Goal: Information Seeking & Learning: Check status

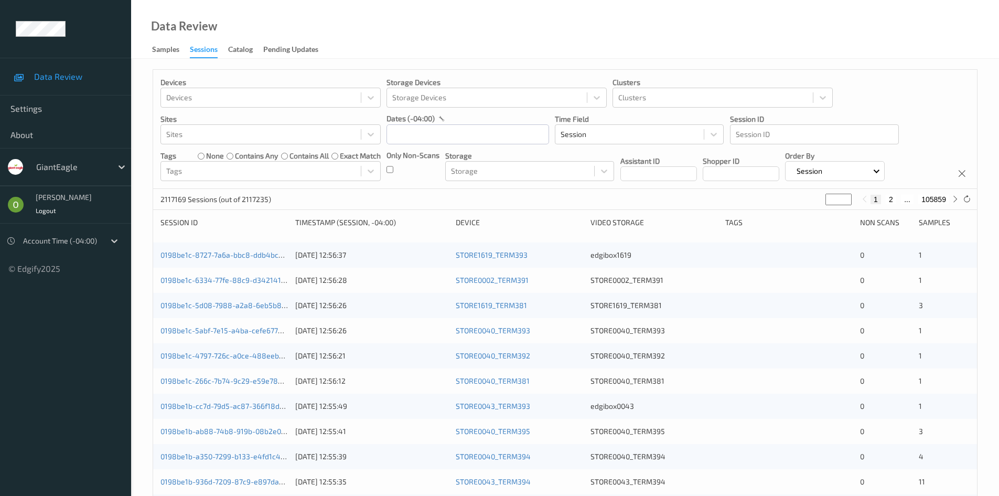
click at [105, 166] on div at bounding box center [71, 166] width 71 height 13
click at [75, 167] on div at bounding box center [71, 166] width 71 height 13
click at [105, 168] on div at bounding box center [71, 166] width 71 height 13
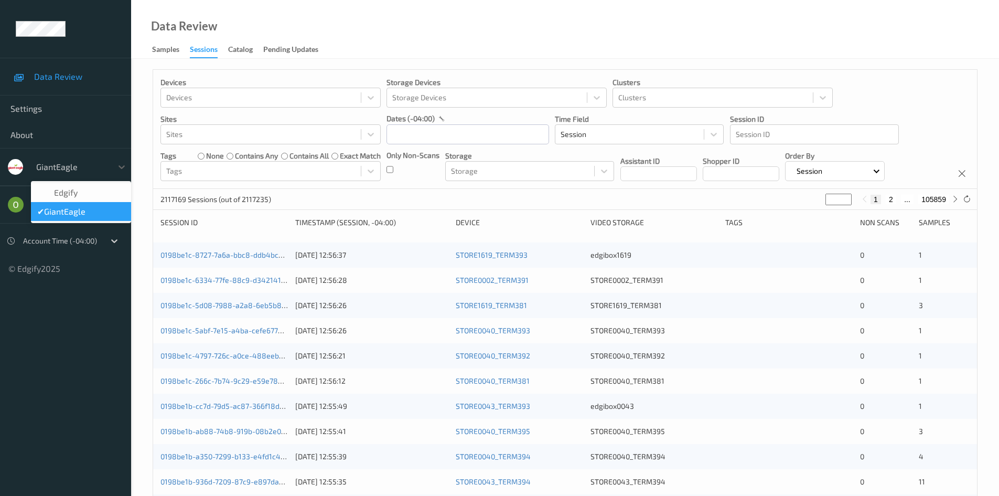
click at [105, 168] on div at bounding box center [71, 166] width 71 height 13
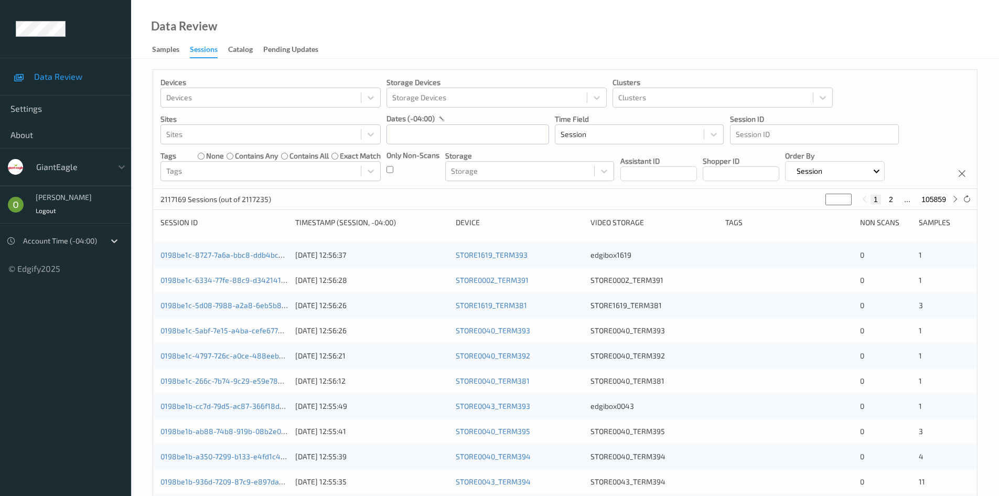
click at [58, 85] on link "Data Review" at bounding box center [65, 76] width 131 height 26
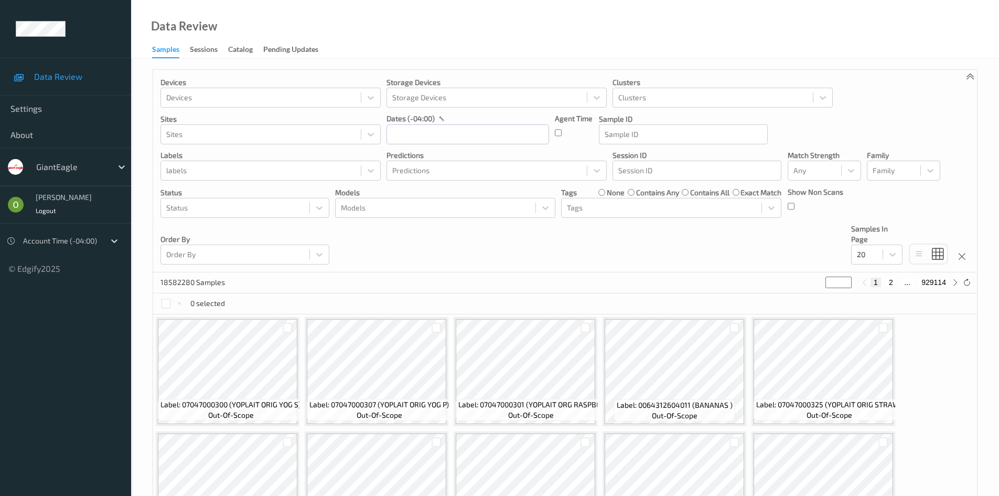
click at [65, 166] on div at bounding box center [71, 166] width 71 height 13
click at [77, 158] on div "GiantEagle" at bounding box center [71, 166] width 81 height 17
click at [107, 165] on div "GiantEagle" at bounding box center [71, 166] width 81 height 17
click at [74, 171] on div at bounding box center [71, 166] width 71 height 13
click at [83, 175] on div "GiantEagle" at bounding box center [71, 166] width 81 height 17
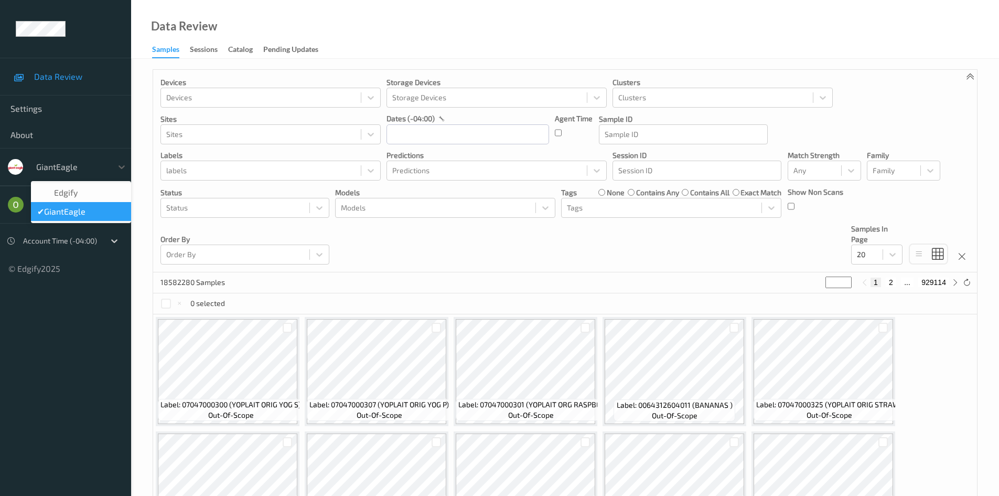
click at [83, 175] on div "GiantEagle" at bounding box center [71, 166] width 81 height 17
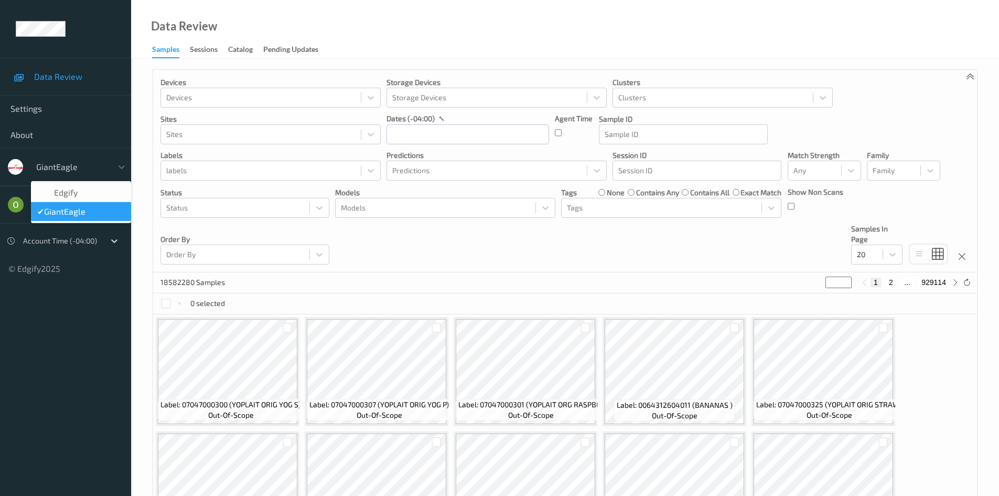
click at [83, 175] on div "GiantEagle" at bounding box center [71, 166] width 81 height 17
click at [110, 174] on div "GiantEagle" at bounding box center [71, 166] width 81 height 17
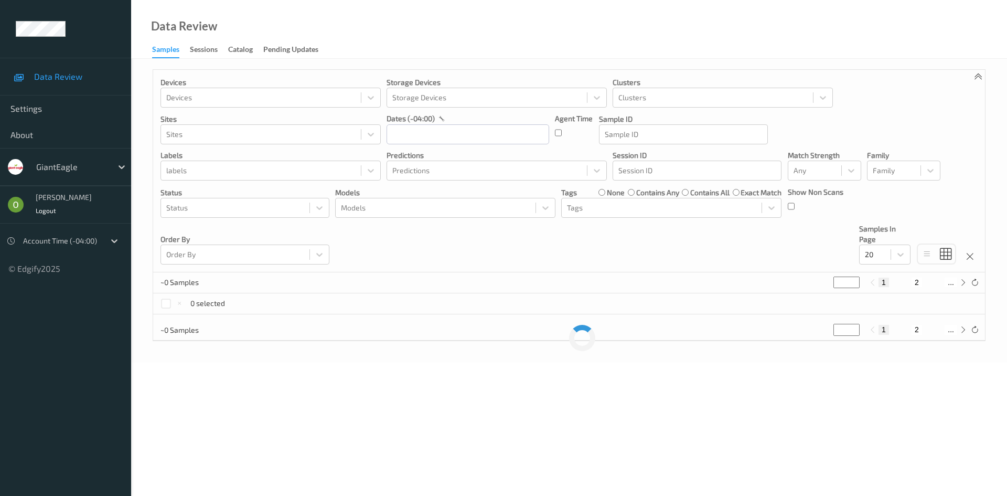
click at [92, 162] on div at bounding box center [71, 166] width 71 height 13
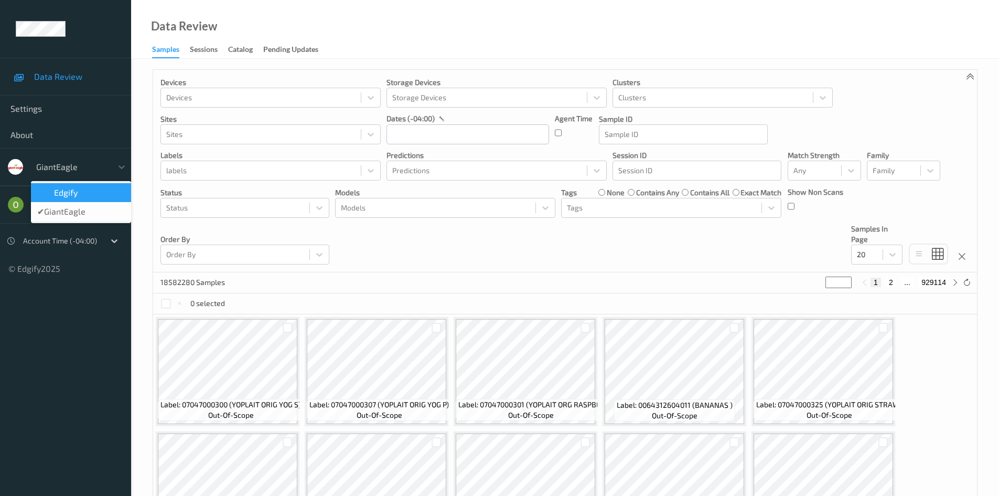
click at [92, 162] on div at bounding box center [71, 166] width 71 height 13
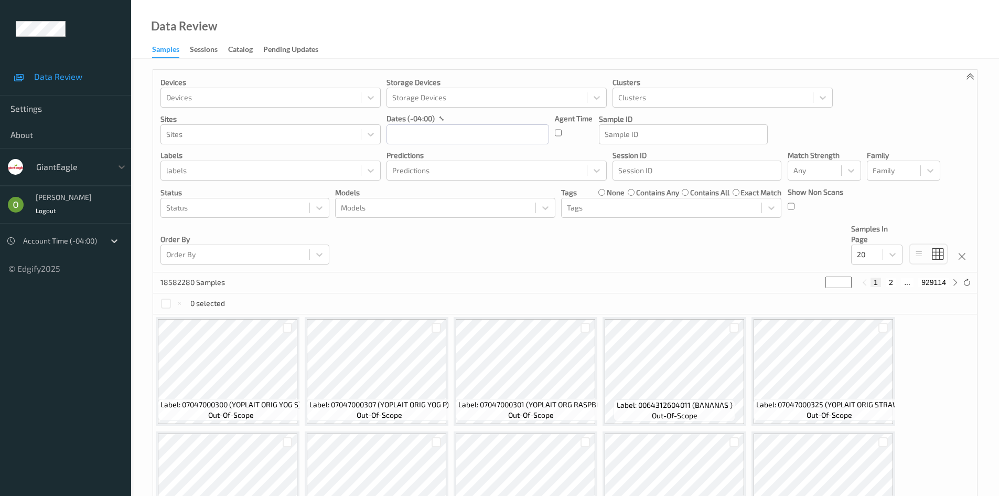
click at [92, 162] on div at bounding box center [71, 166] width 71 height 13
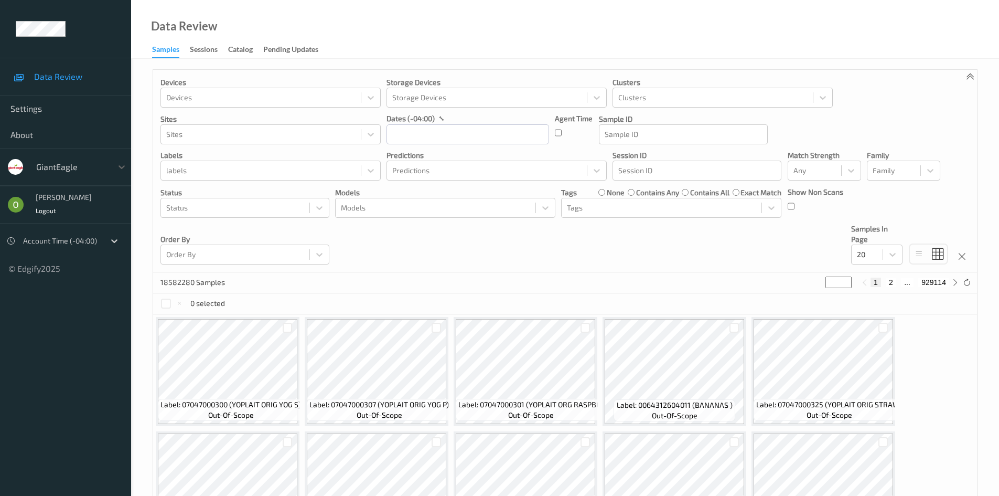
click at [92, 162] on div at bounding box center [71, 166] width 71 height 13
click at [195, 46] on div "Sessions" at bounding box center [204, 50] width 28 height 13
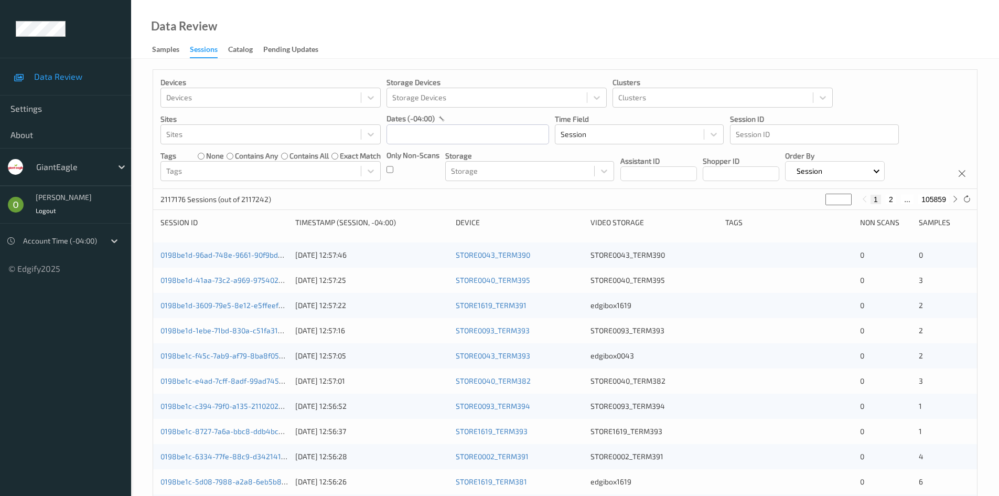
click at [90, 170] on div at bounding box center [71, 166] width 71 height 13
click at [277, 47] on div "Pending Updates" at bounding box center [290, 50] width 55 height 13
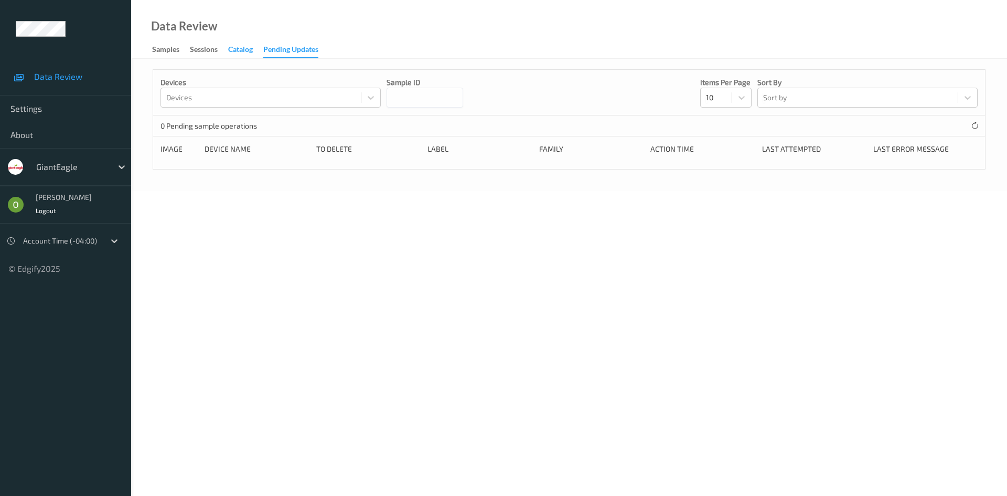
click at [250, 52] on div "Catalog" at bounding box center [240, 50] width 25 height 13
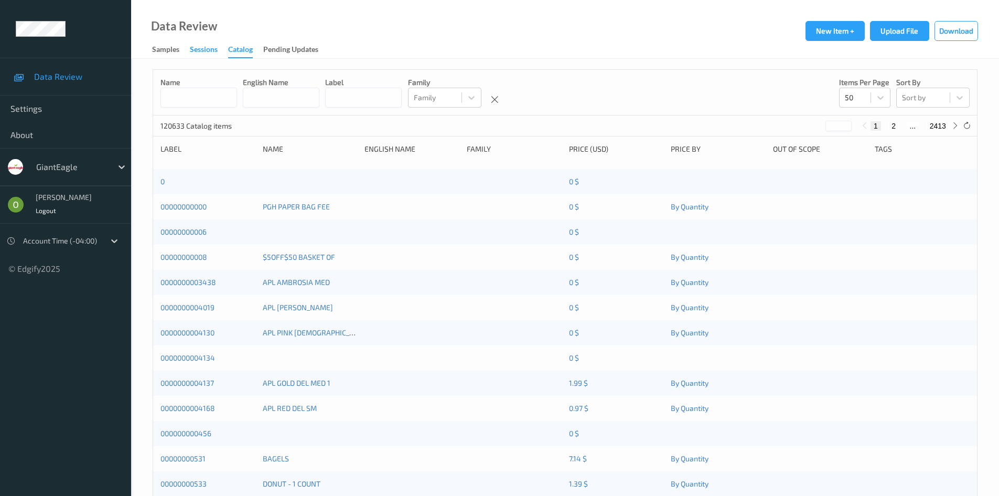
click at [204, 44] on div "Sessions" at bounding box center [204, 50] width 28 height 13
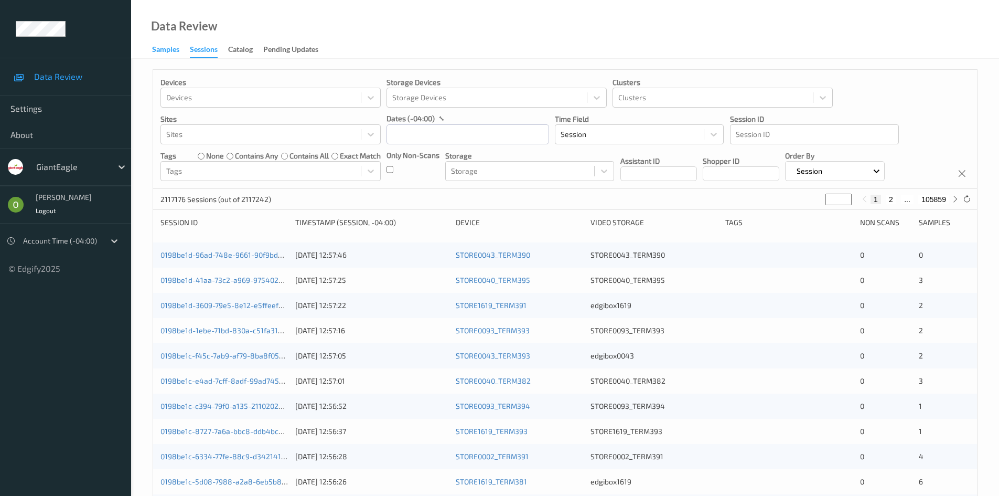
click at [159, 46] on div "Samples" at bounding box center [165, 50] width 27 height 13
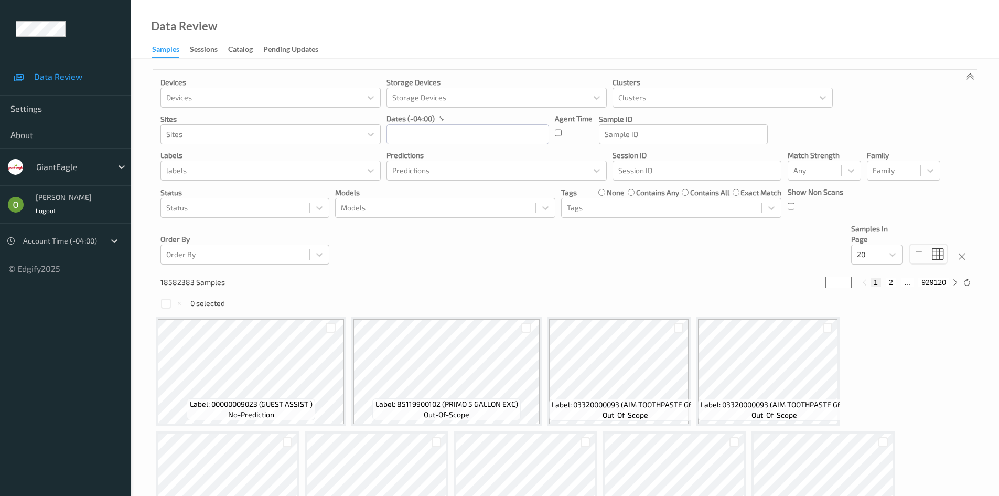
click at [96, 176] on div "GiantEagle" at bounding box center [81, 167] width 100 height 20
click at [23, 110] on span "Settings" at bounding box center [65, 108] width 110 height 10
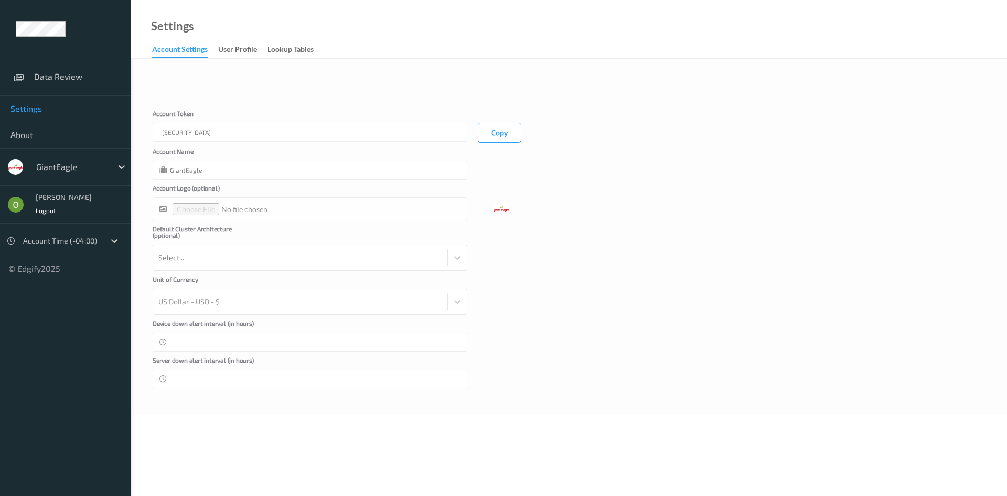
click at [55, 164] on div at bounding box center [71, 166] width 71 height 13
click at [73, 84] on link "Data Review" at bounding box center [65, 76] width 131 height 26
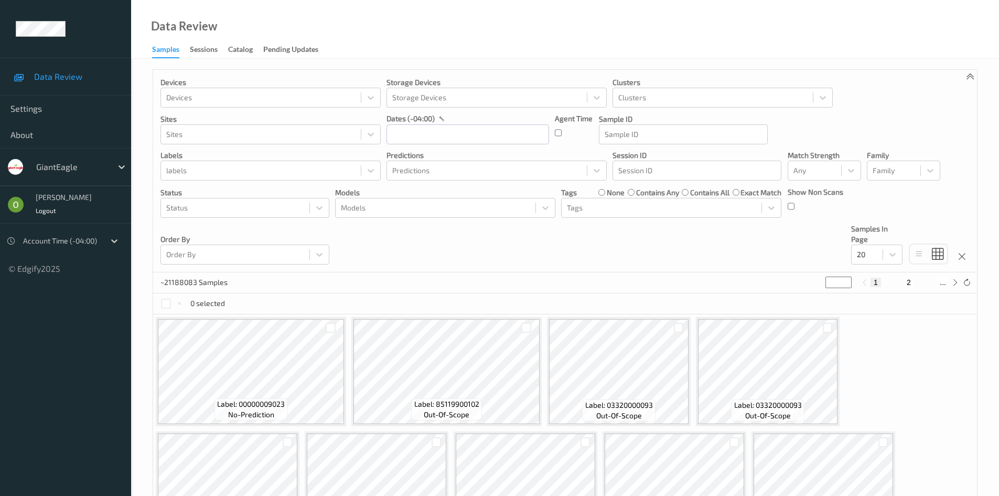
click at [93, 160] on div "GiantEagle" at bounding box center [71, 166] width 81 height 17
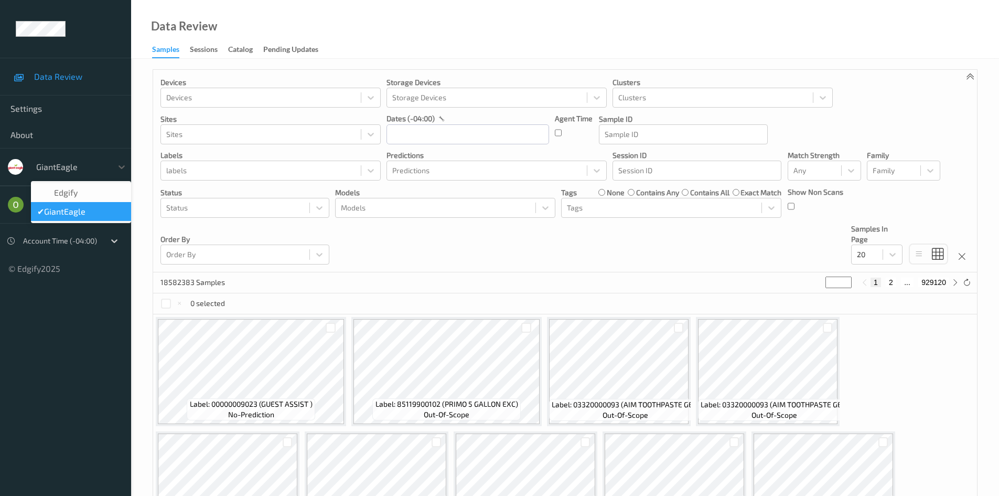
click at [93, 160] on div "GiantEagle" at bounding box center [71, 166] width 81 height 17
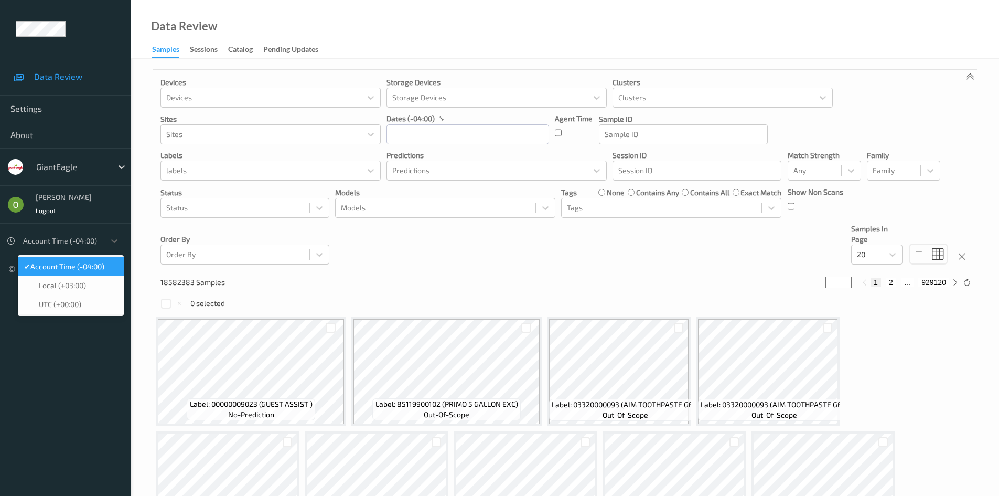
click at [86, 245] on div at bounding box center [61, 240] width 77 height 13
click at [94, 238] on div at bounding box center [61, 240] width 77 height 13
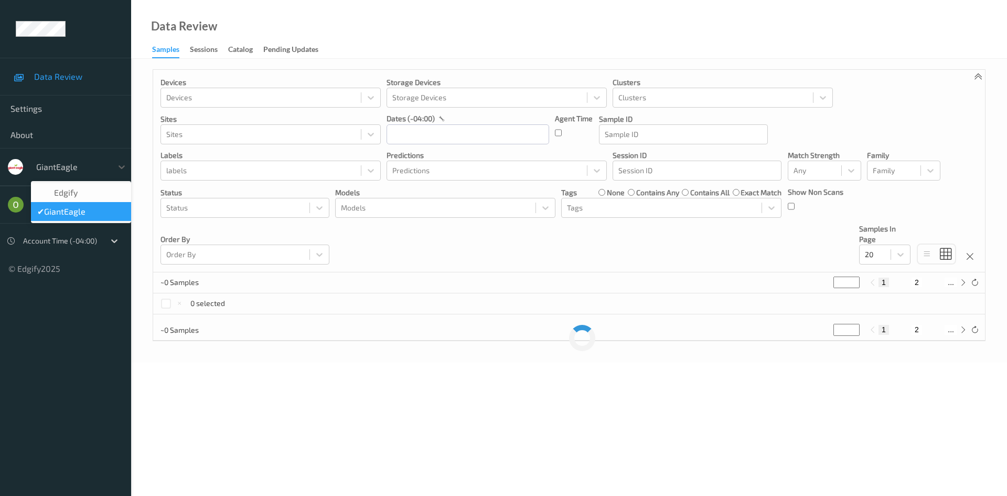
click at [69, 170] on div at bounding box center [71, 166] width 71 height 13
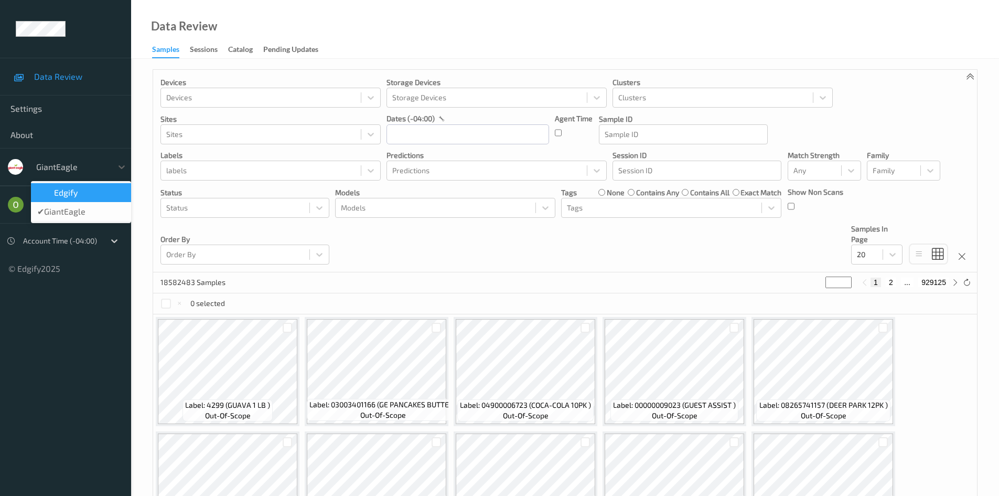
click at [69, 170] on div at bounding box center [71, 166] width 71 height 13
click at [109, 166] on div "GiantEagle" at bounding box center [71, 166] width 81 height 17
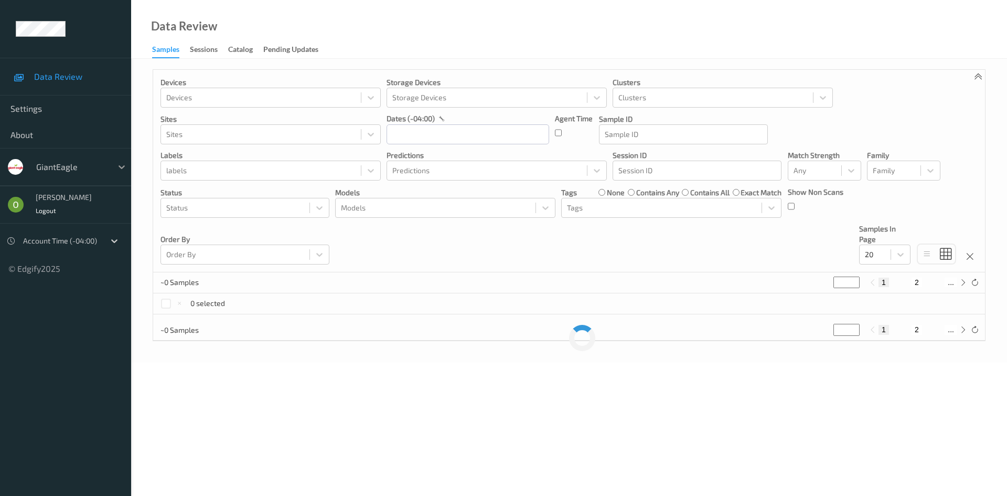
click at [124, 171] on icon at bounding box center [121, 167] width 10 height 10
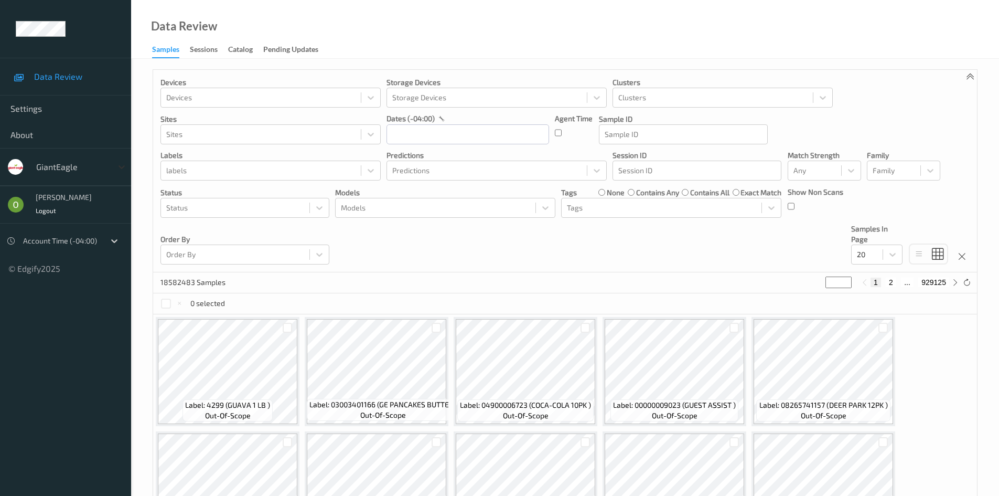
click at [124, 171] on icon at bounding box center [121, 167] width 10 height 10
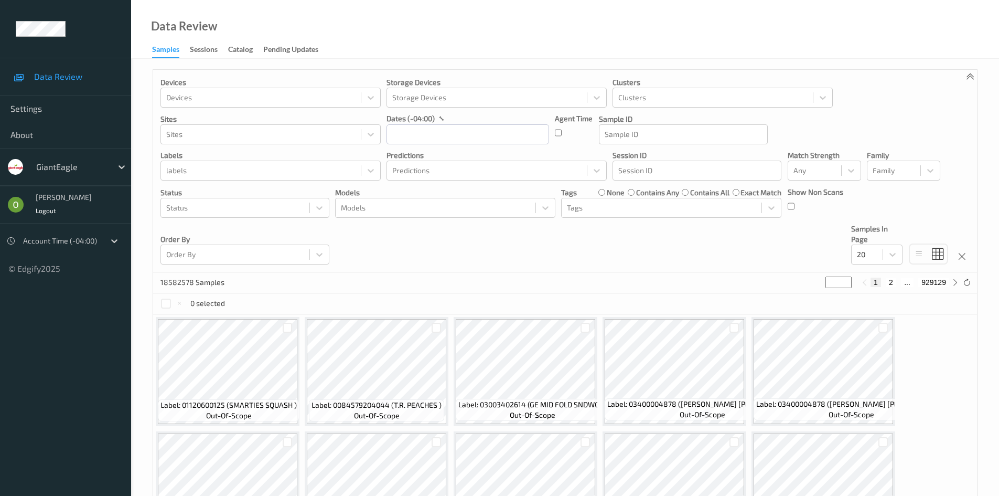
click at [122, 155] on div "GiantEagle" at bounding box center [65, 167] width 131 height 38
click at [112, 163] on div "GiantEagle" at bounding box center [71, 166] width 81 height 17
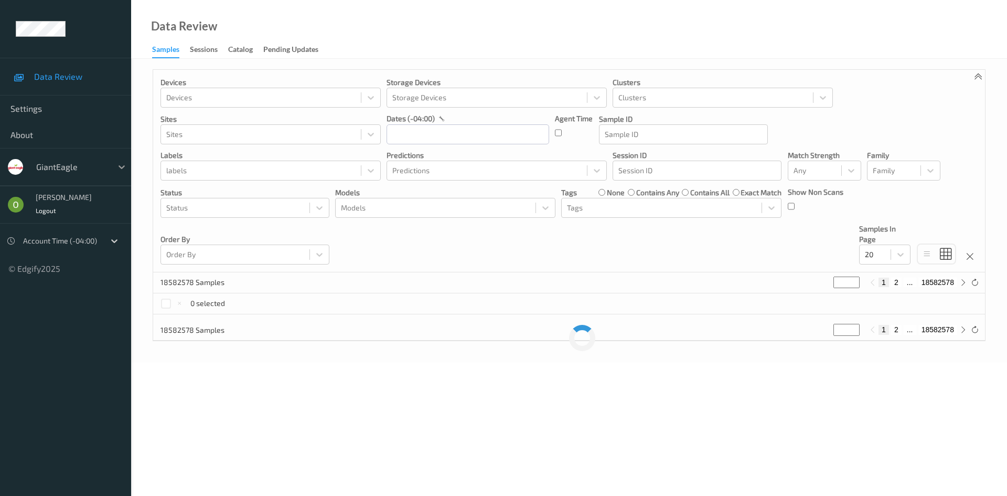
click at [121, 161] on div at bounding box center [121, 166] width 19 height 19
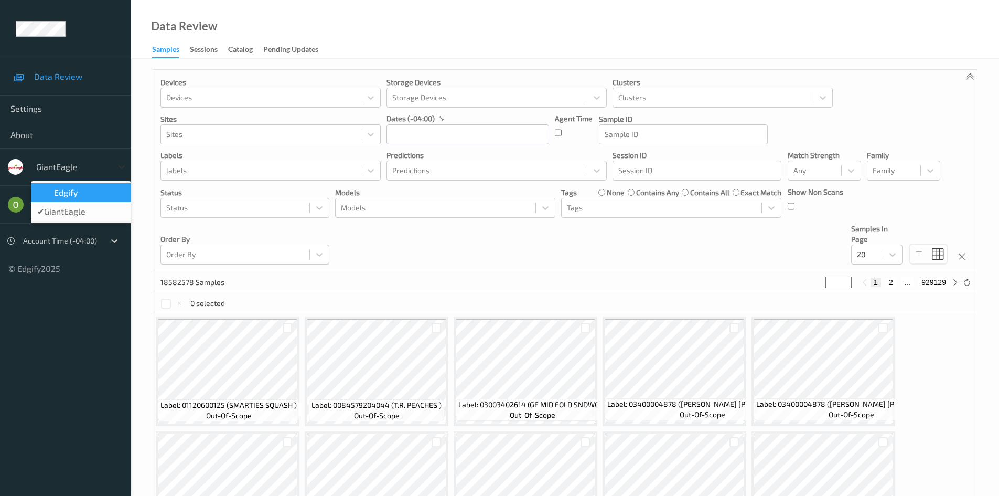
click at [121, 161] on div at bounding box center [121, 166] width 19 height 19
click at [48, 103] on span "Settings" at bounding box center [65, 108] width 110 height 10
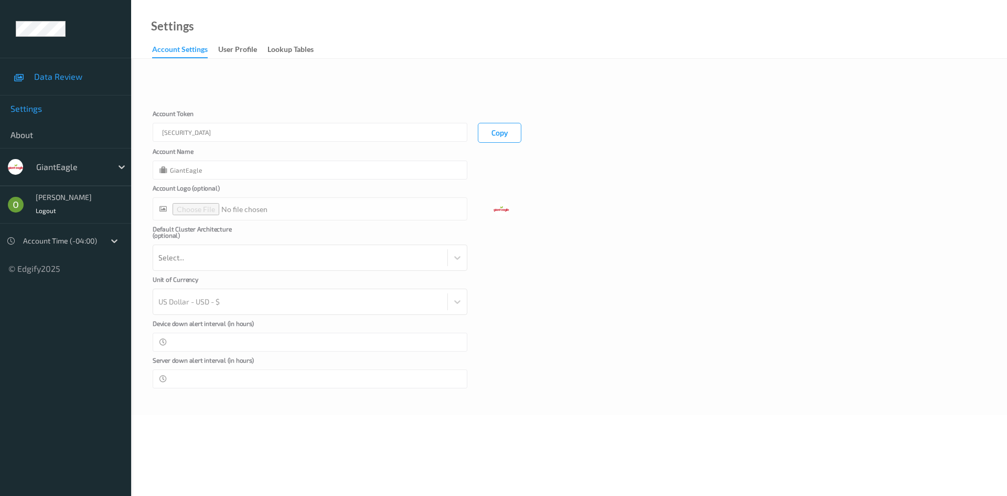
click at [56, 71] on span "Data Review" at bounding box center [77, 76] width 87 height 10
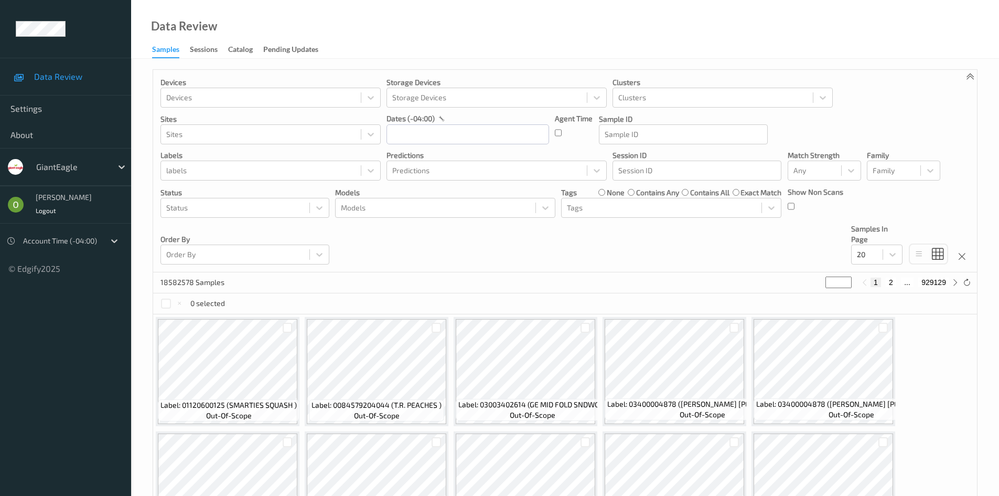
click at [111, 177] on div "GiantEagle" at bounding box center [65, 167] width 131 height 38
click at [112, 169] on div at bounding box center [121, 166] width 19 height 19
click at [200, 48] on div "Sessions" at bounding box center [204, 50] width 28 height 13
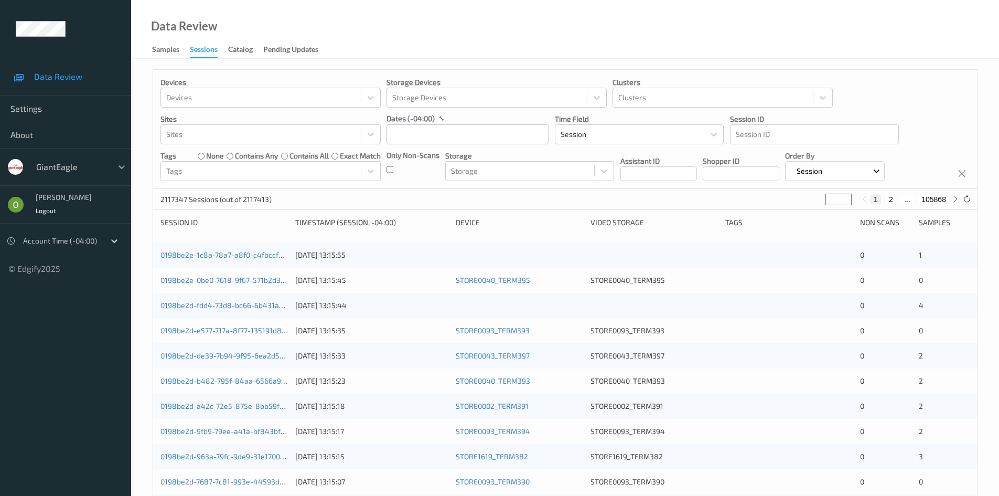
click at [115, 168] on div at bounding box center [121, 166] width 19 height 19
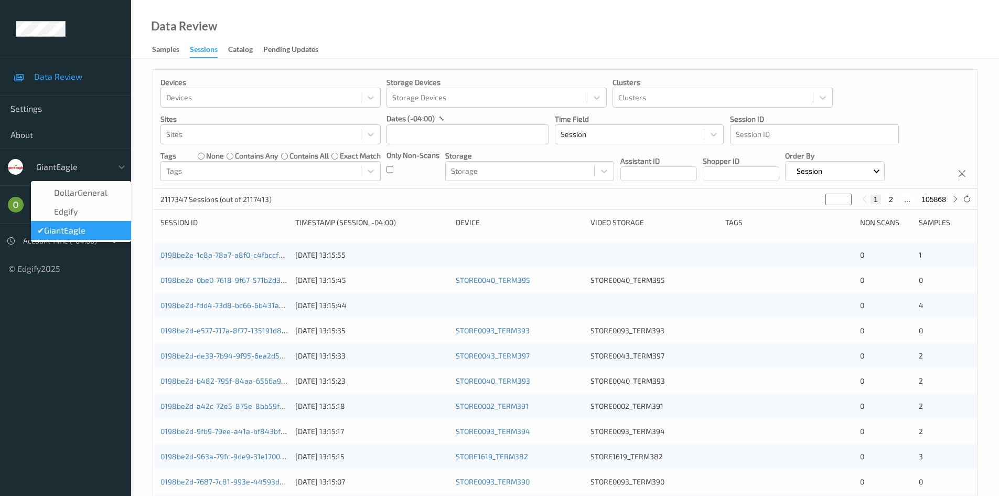
click at [109, 182] on div "DollarGeneral    edgify ✔  GiantEagle" at bounding box center [81, 211] width 100 height 61
click at [103, 196] on span "DollarGeneral" at bounding box center [80, 192] width 53 height 10
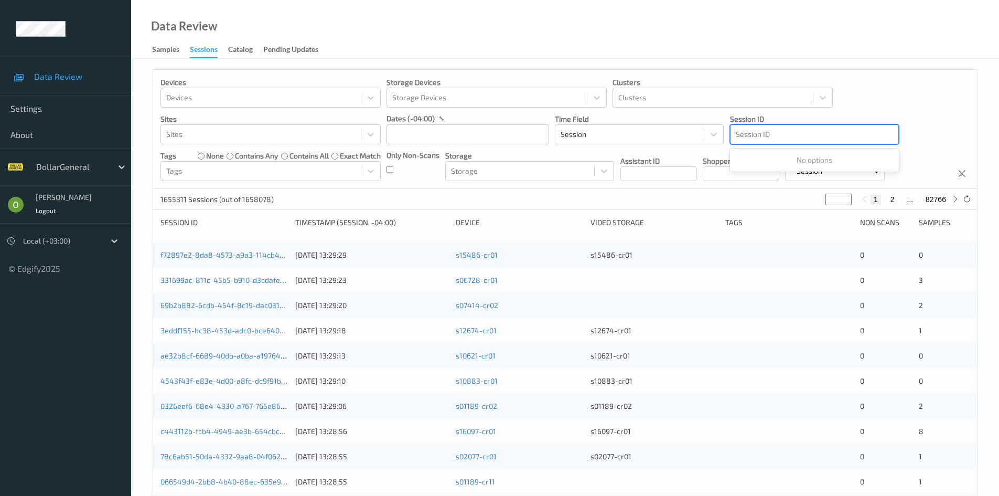
click at [787, 135] on div at bounding box center [814, 134] width 157 height 13
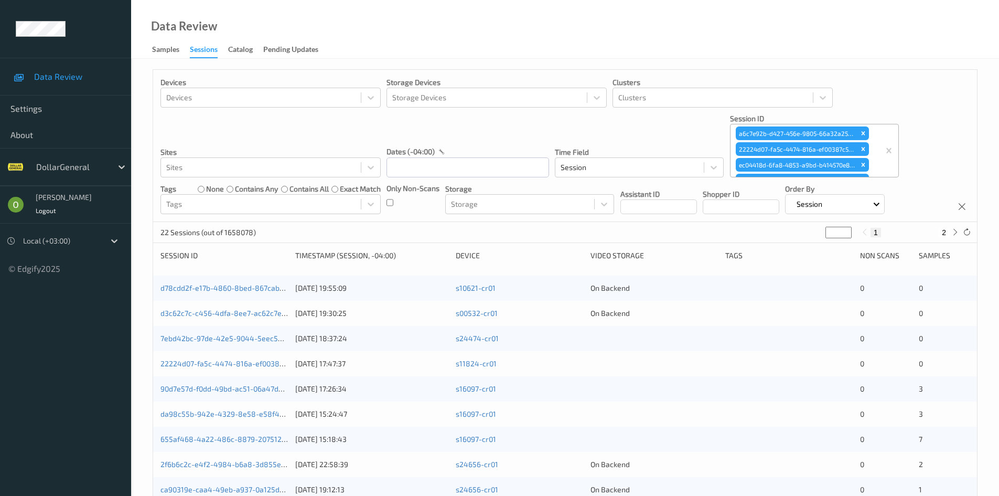
click at [928, 114] on div "Devices Devices Storage Devices Storage Devices Clusters Clusters Sites Sites d…" at bounding box center [565, 146] width 824 height 152
click at [945, 232] on button "2" at bounding box center [944, 232] width 10 height 9
type input "*"
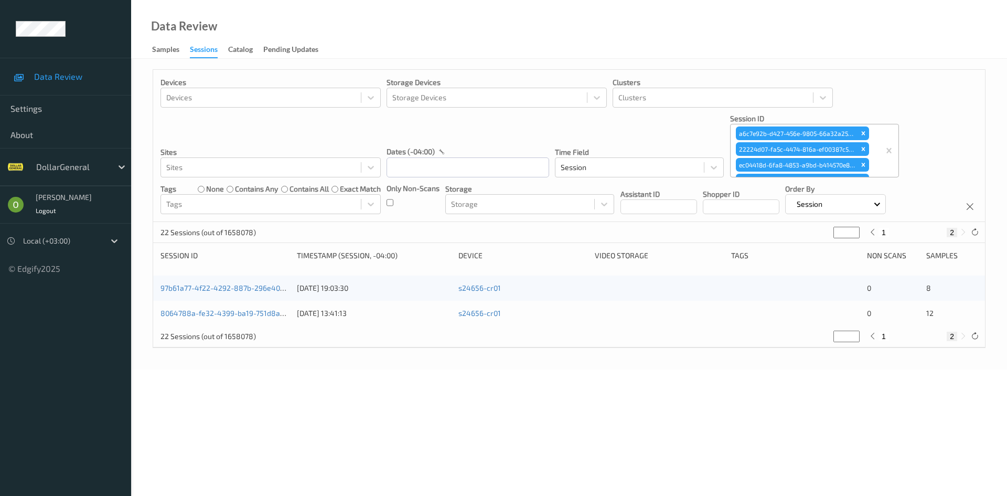
click at [885, 228] on button "1" at bounding box center [883, 232] width 10 height 9
type input "*"
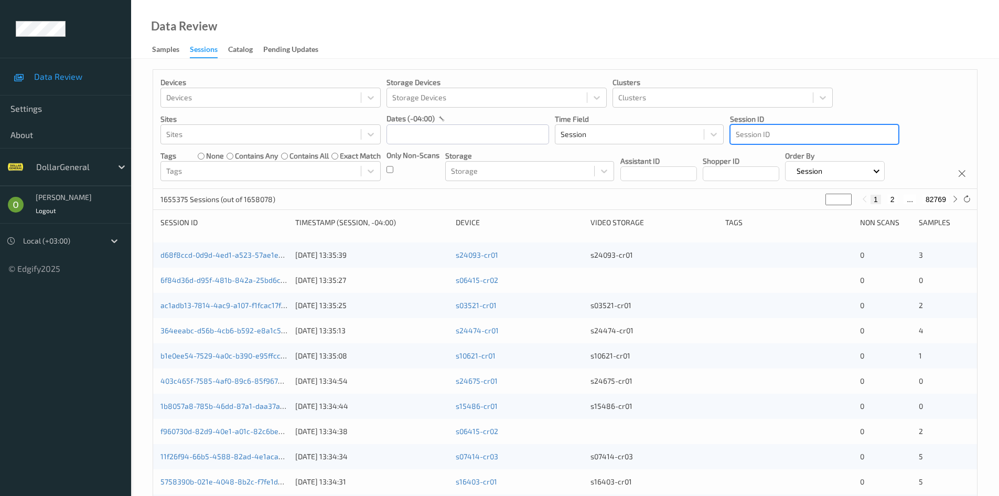
click at [821, 134] on div at bounding box center [814, 134] width 157 height 13
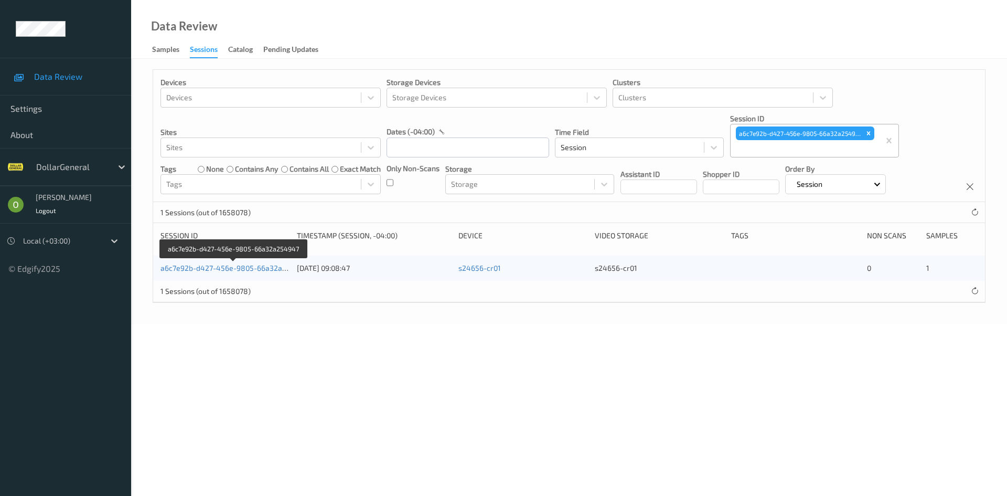
click at [246, 270] on link "a6c7e92b-d427-456e-9805-66a32a254947" at bounding box center [233, 267] width 147 height 9
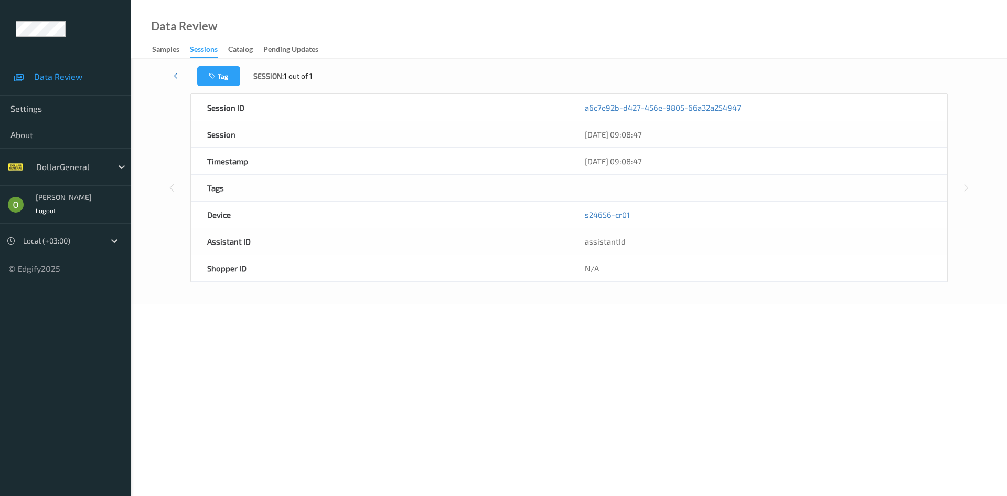
click at [183, 74] on icon at bounding box center [178, 75] width 9 height 10
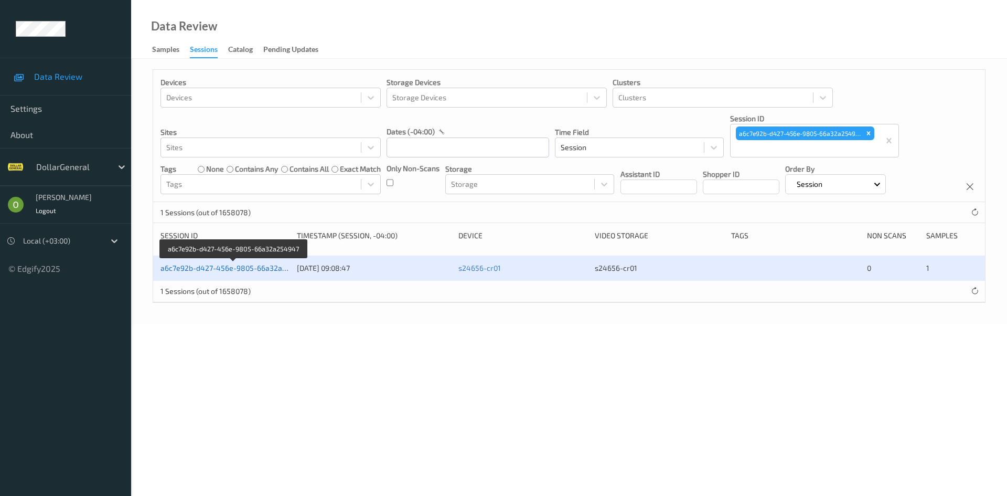
click at [264, 268] on link "a6c7e92b-d427-456e-9805-66a32a254947" at bounding box center [233, 267] width 147 height 9
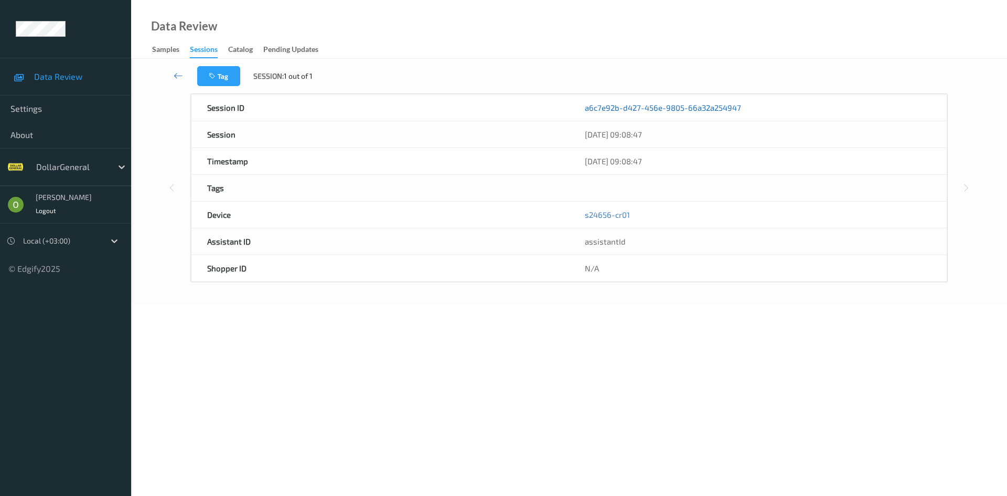
click at [727, 105] on link "a6c7e92b-d427-456e-9805-66a32a254947" at bounding box center [663, 107] width 156 height 10
click at [181, 76] on icon at bounding box center [178, 75] width 9 height 10
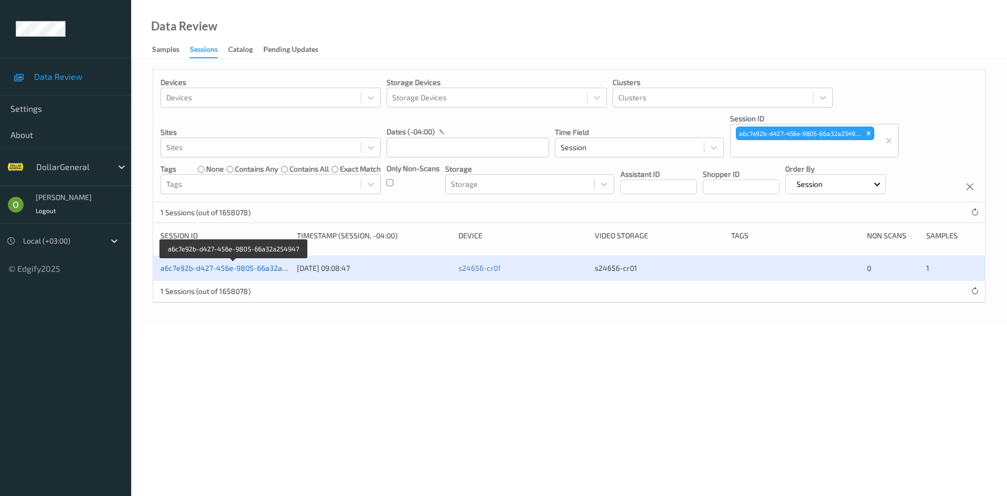
click at [246, 272] on link "a6c7e92b-d427-456e-9805-66a32a254947" at bounding box center [233, 267] width 147 height 9
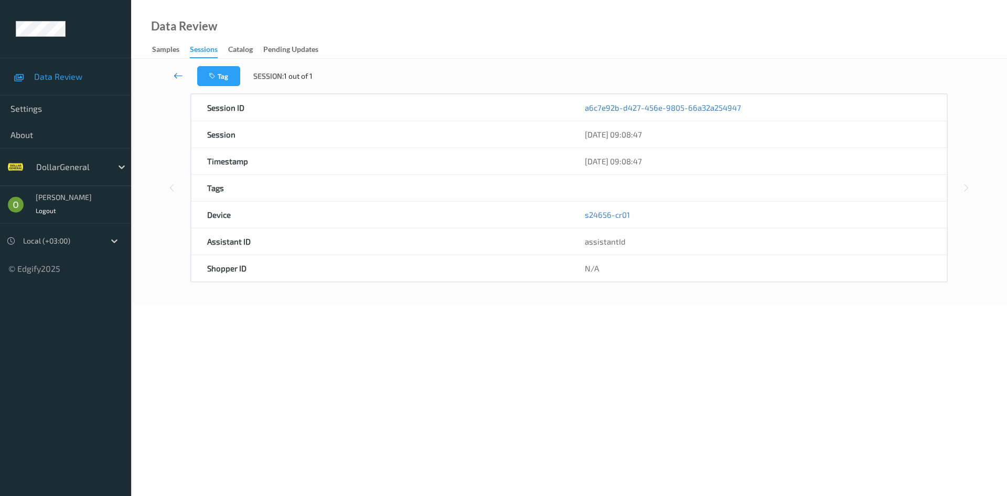
click at [187, 74] on link at bounding box center [178, 76] width 37 height 20
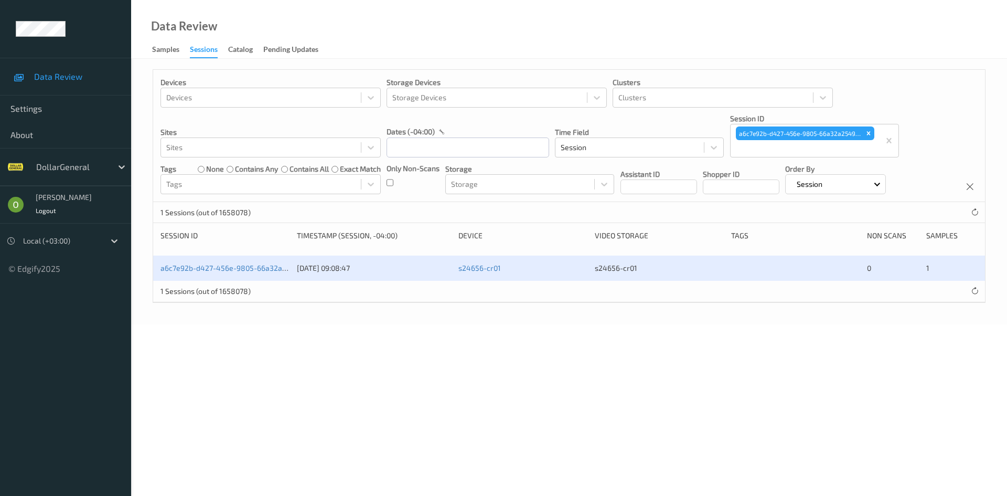
click at [217, 275] on div "a6c7e92b-d427-456e-9805-66a32a254947 08/07/2025 09:08:47 s24656-cr01 s24656-cr0…" at bounding box center [569, 267] width 832 height 25
click at [221, 266] on link "a6c7e92b-d427-456e-9805-66a32a254947" at bounding box center [233, 267] width 147 height 9
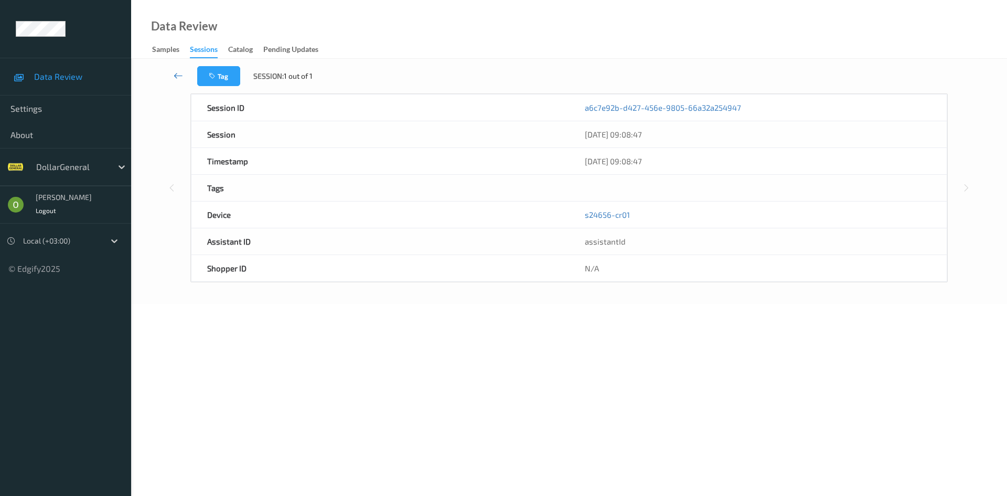
click at [175, 71] on icon at bounding box center [178, 75] width 9 height 10
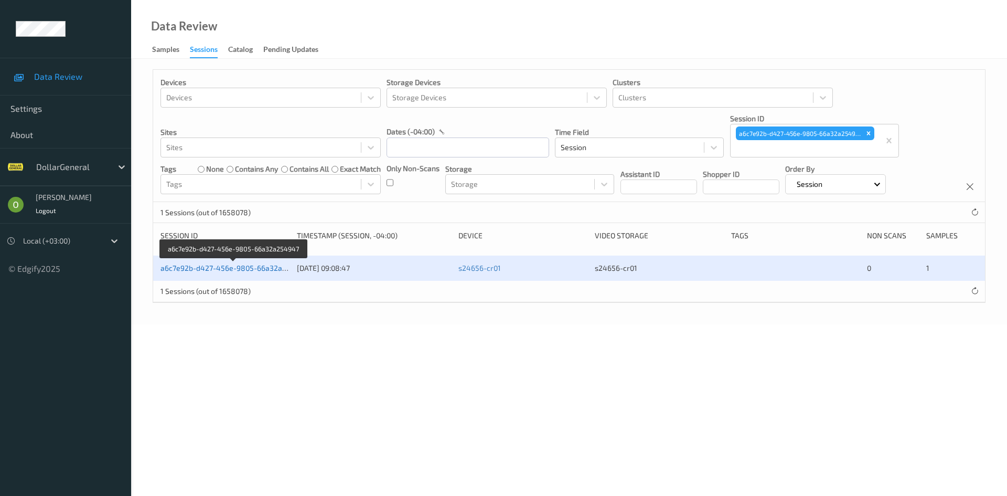
click at [247, 263] on link "a6c7e92b-d427-456e-9805-66a32a254947" at bounding box center [233, 267] width 147 height 9
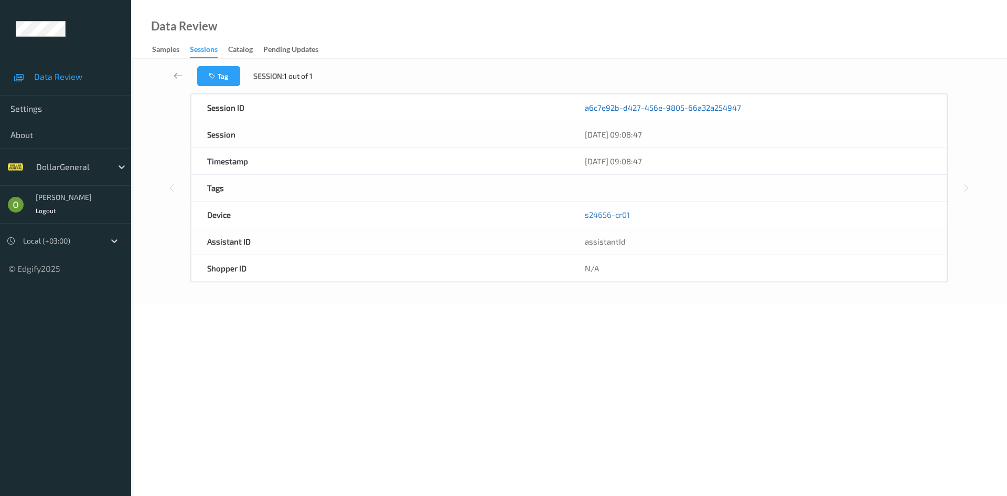
click at [621, 108] on link "a6c7e92b-d427-456e-9805-66a32a254947" at bounding box center [663, 107] width 156 height 10
click at [622, 106] on link "a6c7e92b-d427-456e-9805-66a32a254947" at bounding box center [663, 107] width 156 height 10
click at [187, 71] on link at bounding box center [178, 76] width 37 height 20
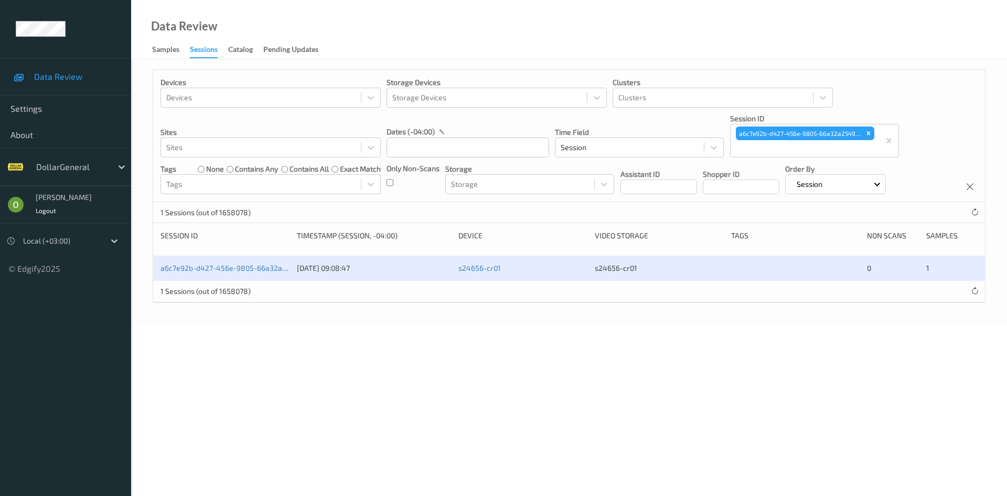
click at [79, 250] on div "Local (+03:00)" at bounding box center [71, 241] width 106 height 20
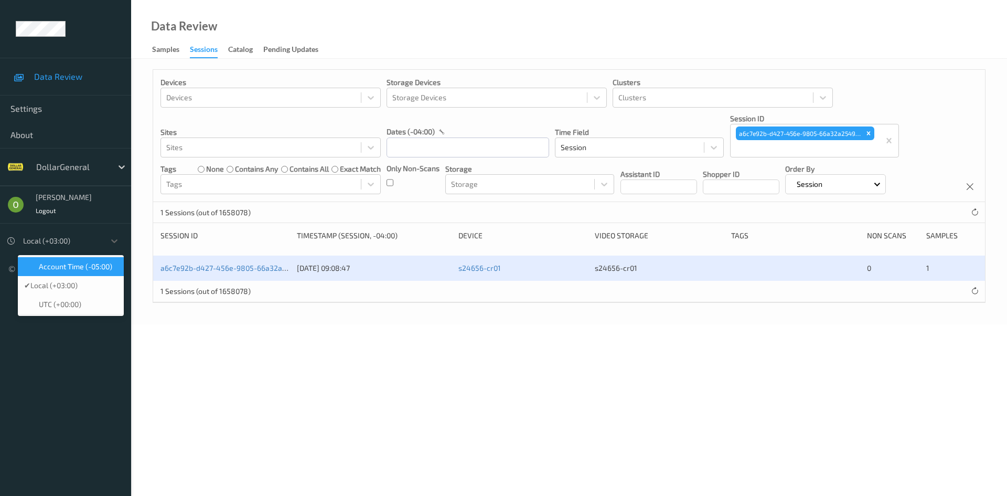
click at [74, 270] on span "Account Time (-05:00)" at bounding box center [75, 266] width 73 height 10
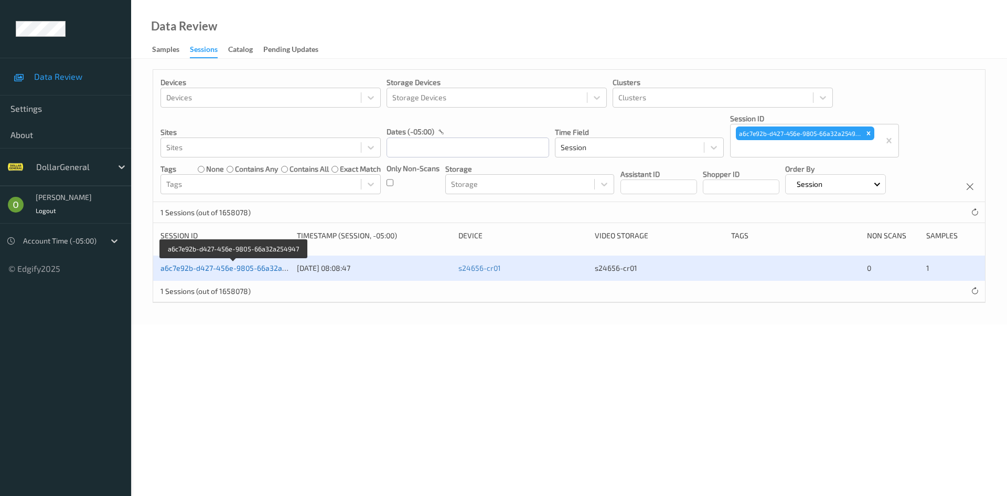
click at [259, 270] on link "a6c7e92b-d427-456e-9805-66a32a254947" at bounding box center [233, 267] width 147 height 9
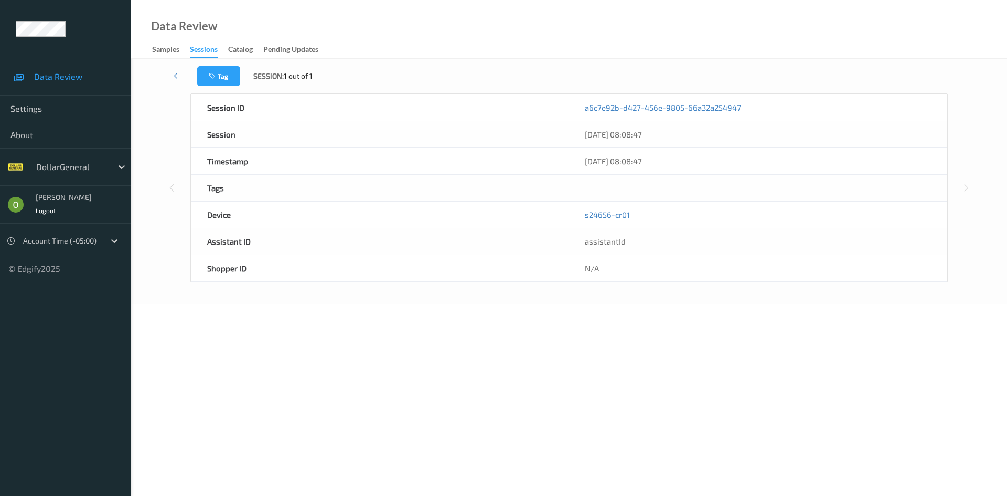
click at [150, 48] on div "Data Review" at bounding box center [174, 39] width 86 height 37
click at [156, 50] on div "Samples" at bounding box center [165, 50] width 27 height 13
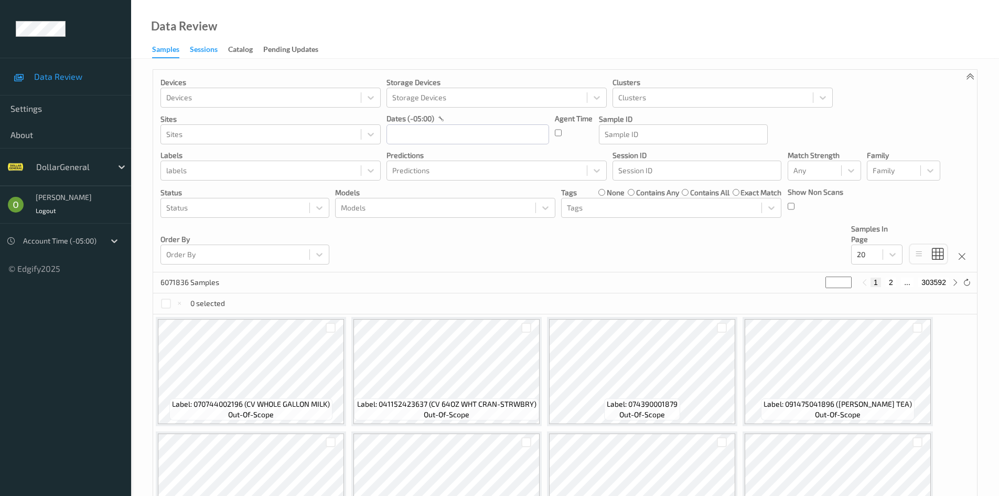
click at [211, 45] on div "Sessions" at bounding box center [204, 50] width 28 height 13
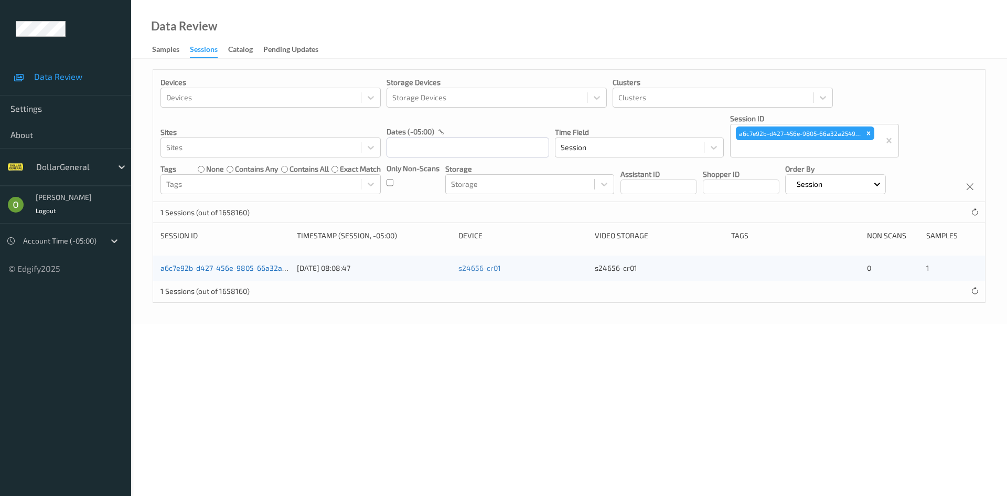
click at [221, 264] on link "a6c7e92b-d427-456e-9805-66a32a254947" at bounding box center [233, 267] width 147 height 9
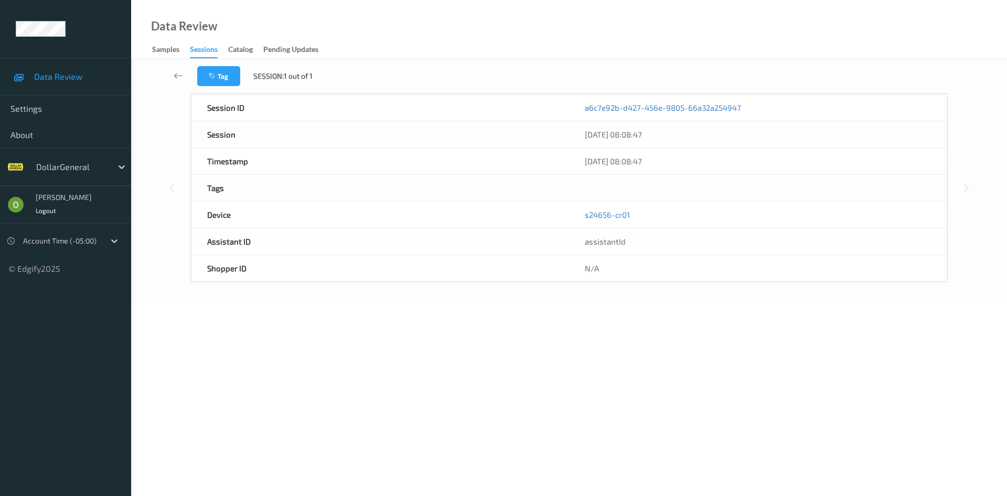
click at [183, 77] on icon at bounding box center [178, 75] width 9 height 10
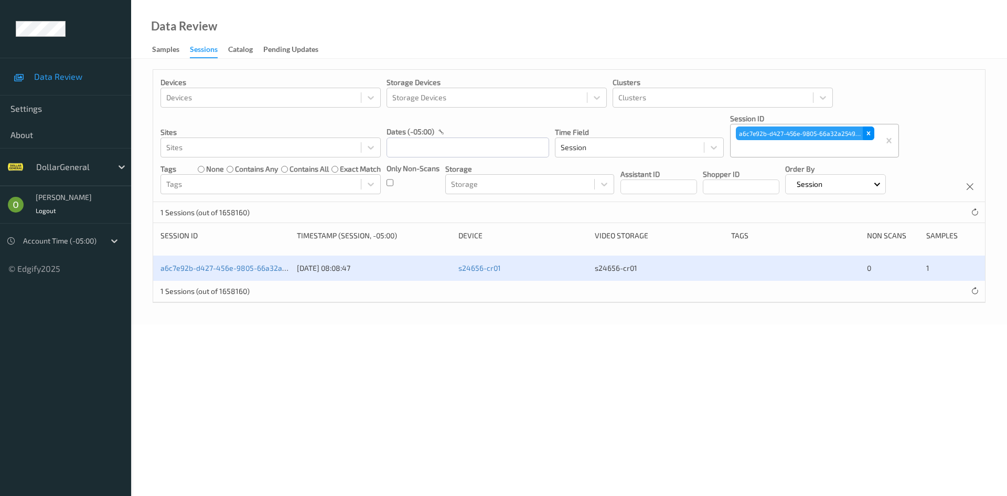
click at [865, 133] on icon "Remove a6c7e92b-d427-456e-9805-66a32a254947" at bounding box center [868, 133] width 7 height 7
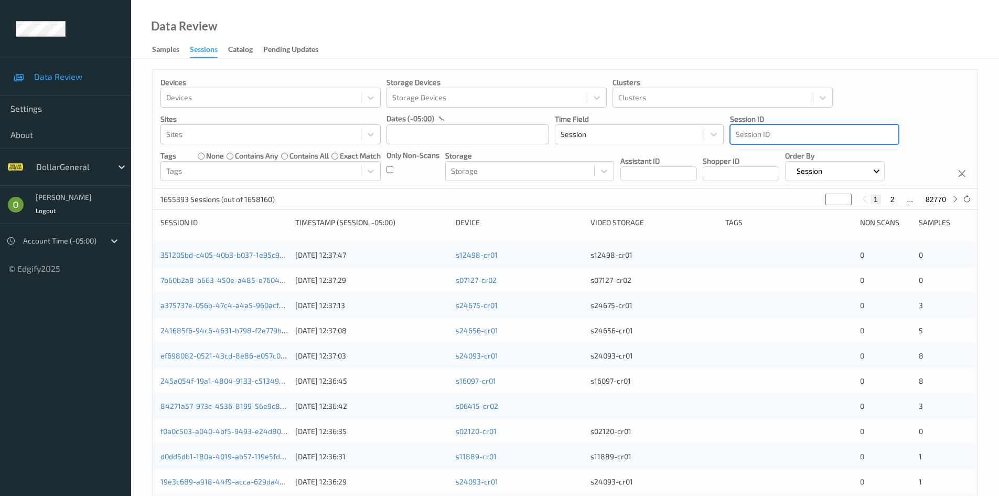
drag, startPoint x: 820, startPoint y: 129, endPoint x: 841, endPoint y: 143, distance: 25.3
click at [841, 144] on div "Session ID" at bounding box center [814, 134] width 169 height 20
click at [841, 131] on div at bounding box center [814, 134] width 157 height 13
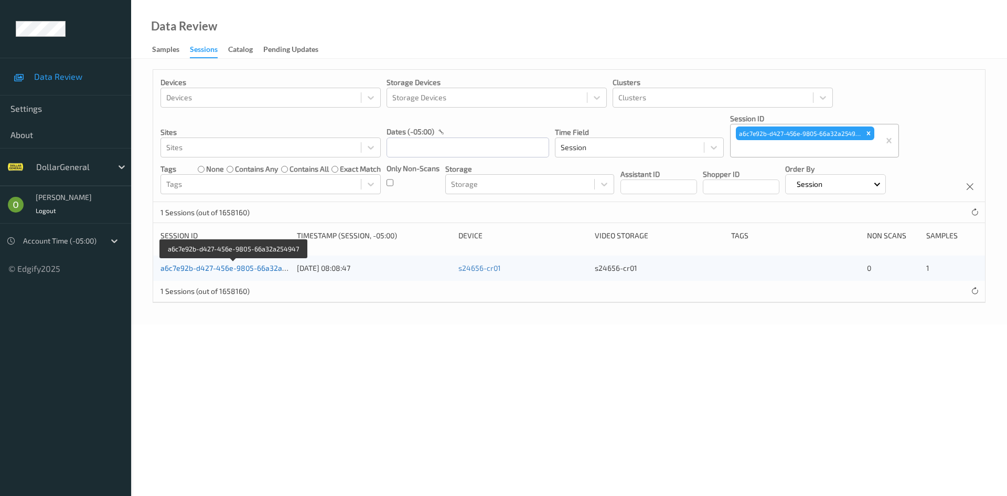
click at [229, 270] on link "a6c7e92b-d427-456e-9805-66a32a254947" at bounding box center [233, 267] width 147 height 9
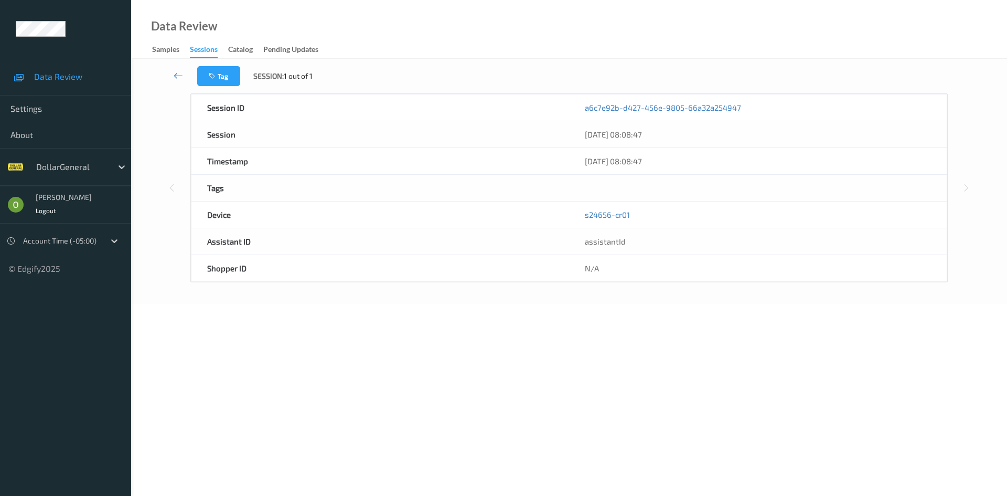
click at [185, 78] on link at bounding box center [178, 76] width 37 height 20
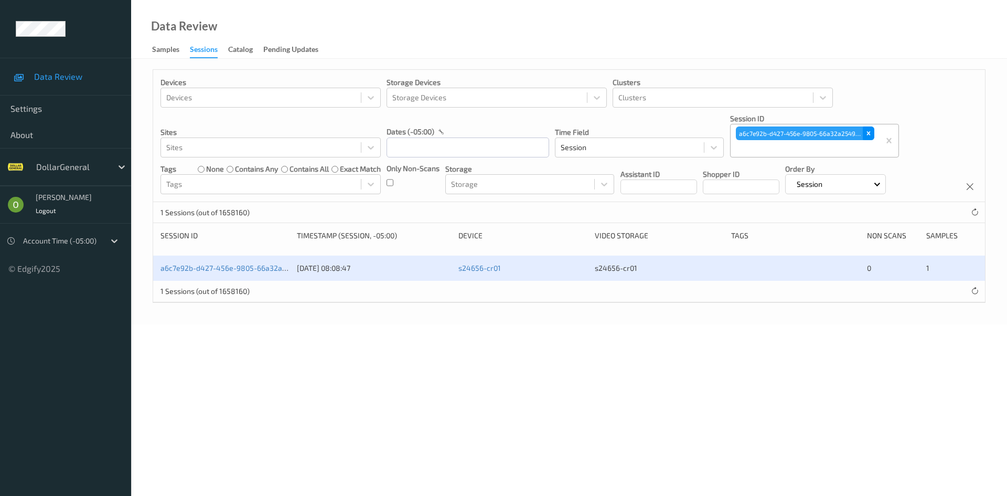
click at [868, 130] on icon "Remove a6c7e92b-d427-456e-9805-66a32a254947" at bounding box center [868, 133] width 7 height 7
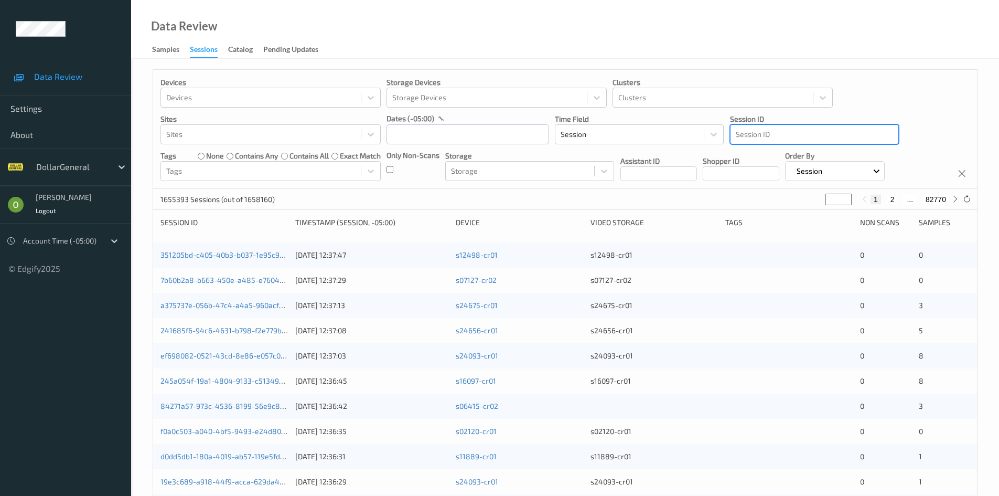
click at [837, 132] on div at bounding box center [814, 134] width 157 height 13
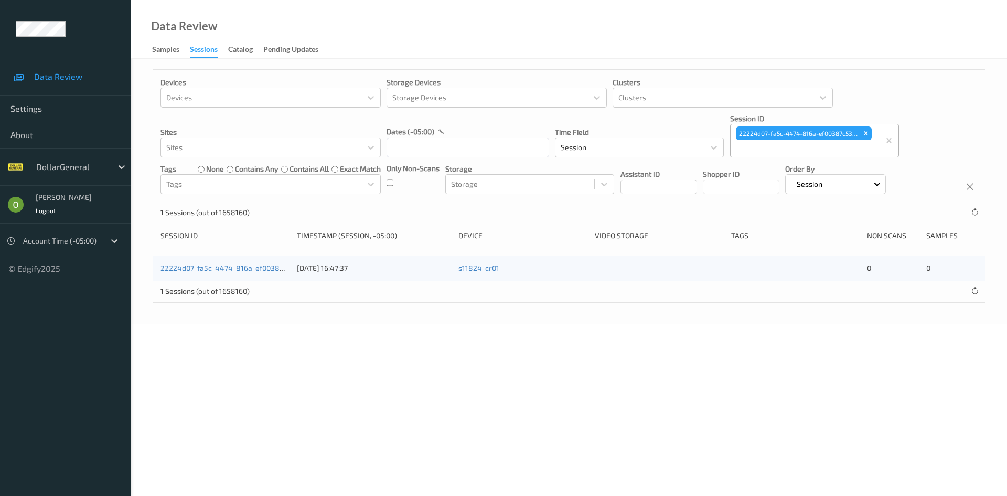
click at [205, 262] on div "22224d07-fa5c-4474-816a-ef00387c53c8 15/07/2025 16:47:37 s11824-cr01 0 0" at bounding box center [569, 267] width 832 height 25
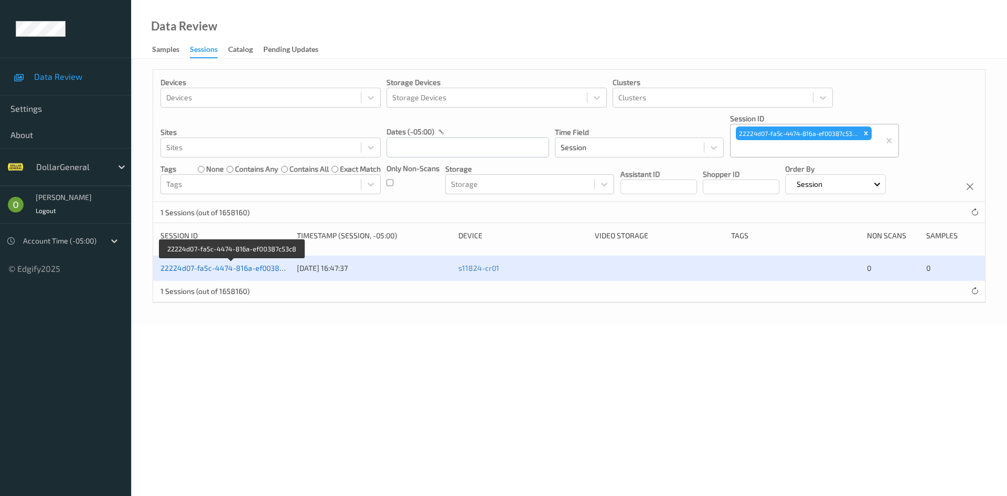
click at [208, 265] on link "22224d07-fa5c-4474-816a-ef00387c53c8" at bounding box center [231, 267] width 143 height 9
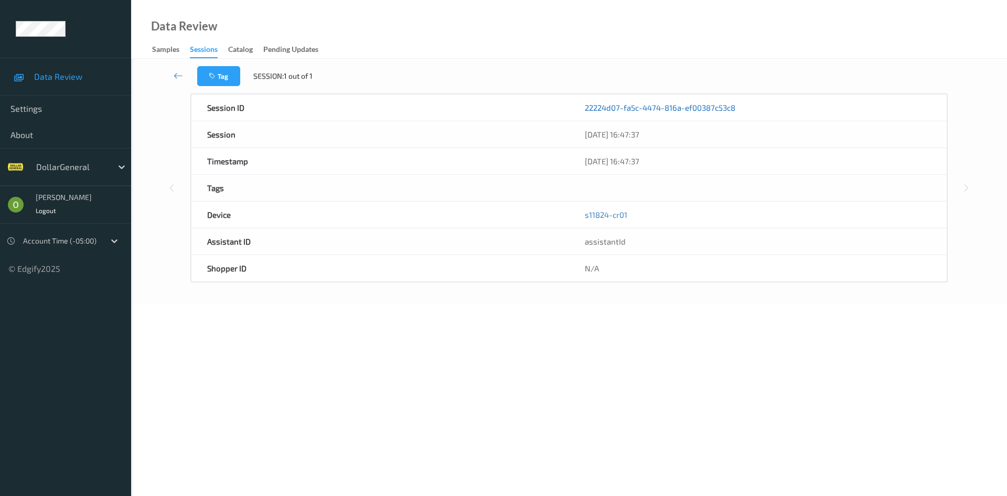
click at [655, 106] on link "22224d07-fa5c-4474-816a-ef00387c53c8" at bounding box center [660, 107] width 150 height 10
click at [168, 74] on link at bounding box center [178, 76] width 37 height 20
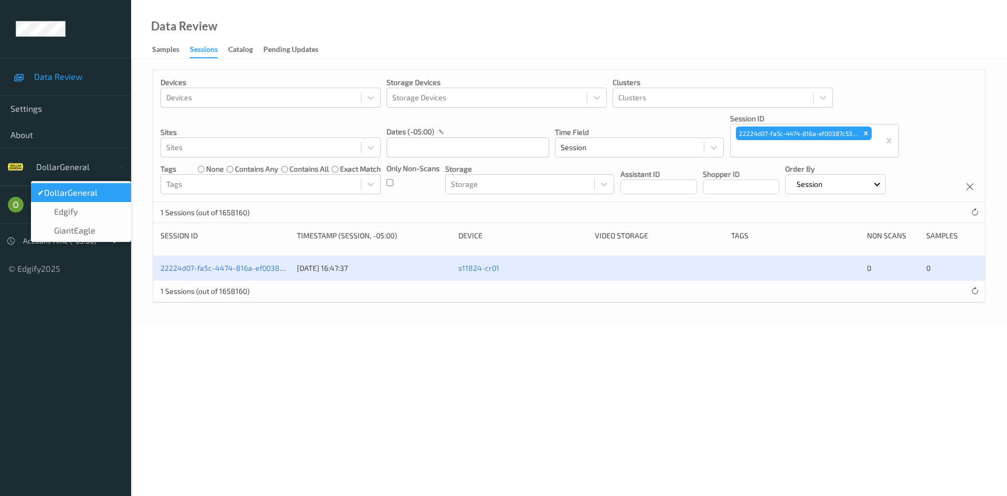
click at [121, 165] on icon at bounding box center [121, 167] width 10 height 10
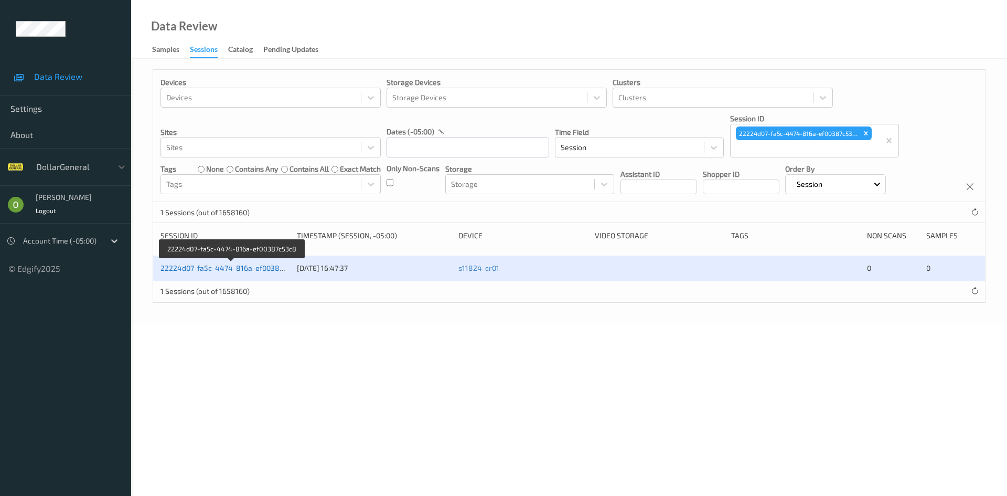
click at [286, 265] on link "22224d07-fa5c-4474-816a-ef00387c53c8" at bounding box center [231, 267] width 143 height 9
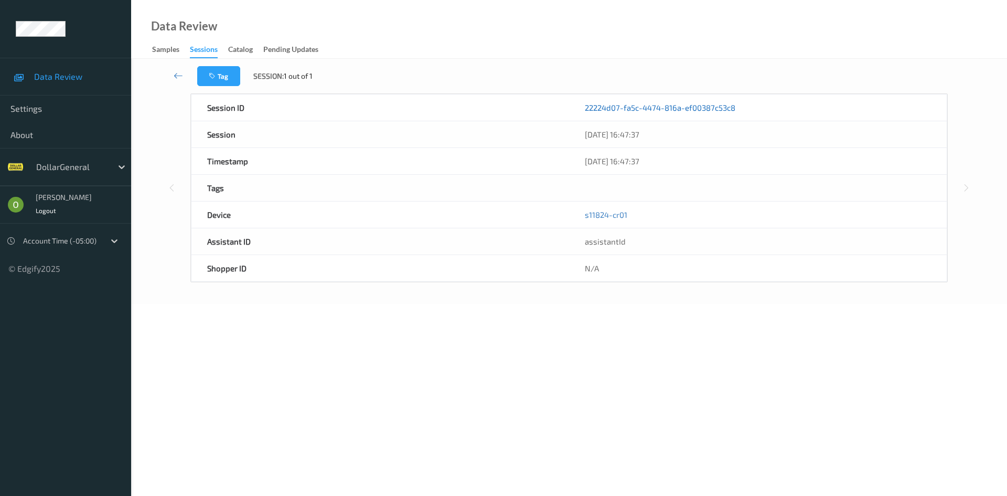
click at [650, 104] on link "22224d07-fa5c-4474-816a-ef00387c53c8" at bounding box center [660, 107] width 150 height 10
click at [175, 76] on icon at bounding box center [178, 75] width 9 height 10
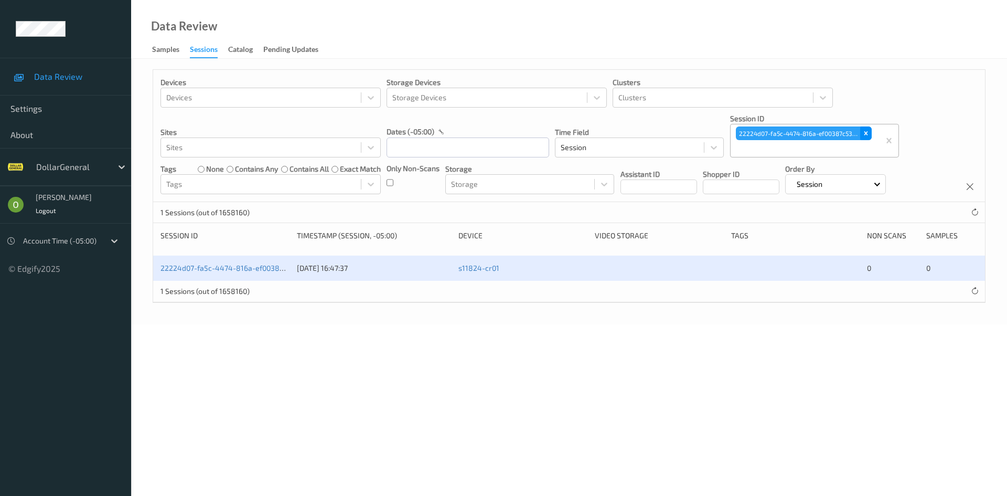
click at [865, 132] on icon "Remove 22224d07-fa5c-4474-816a-ef00387c53c8" at bounding box center [865, 133] width 7 height 7
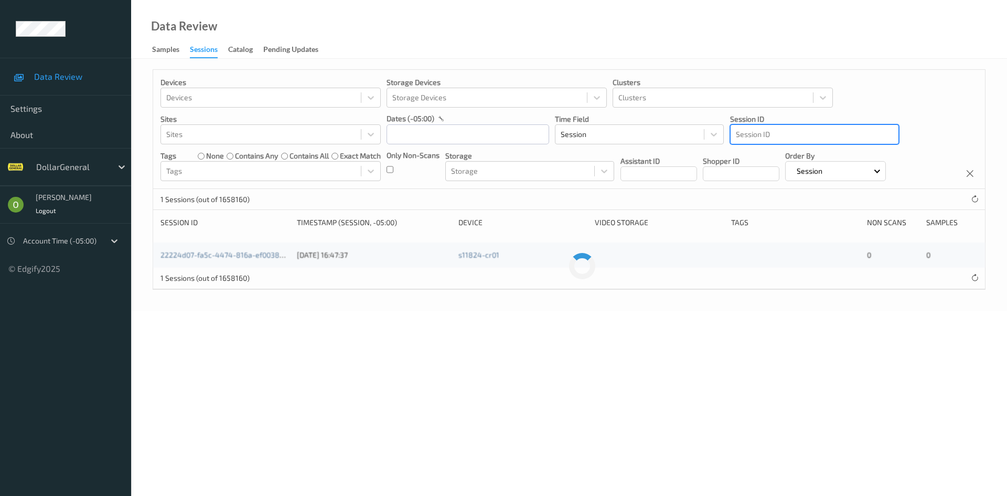
click at [822, 134] on div at bounding box center [814, 134] width 157 height 13
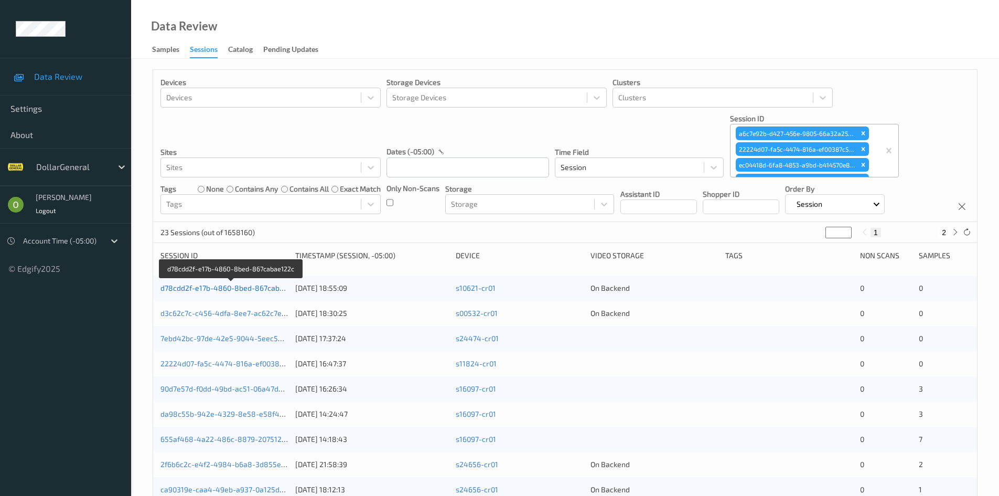
click at [270, 288] on link "d78cdd2f-e17b-4860-8bed-867cabae122c" at bounding box center [231, 287] width 143 height 9
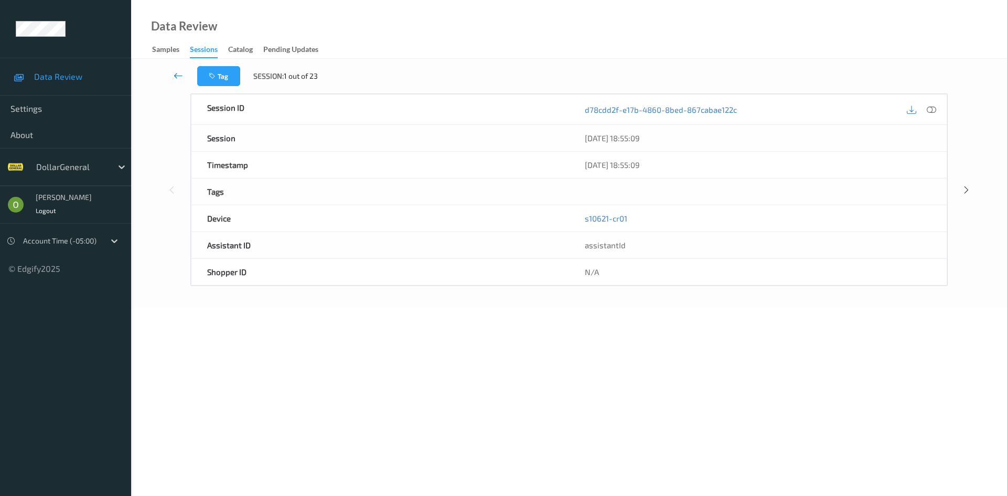
click at [167, 75] on link at bounding box center [178, 76] width 37 height 20
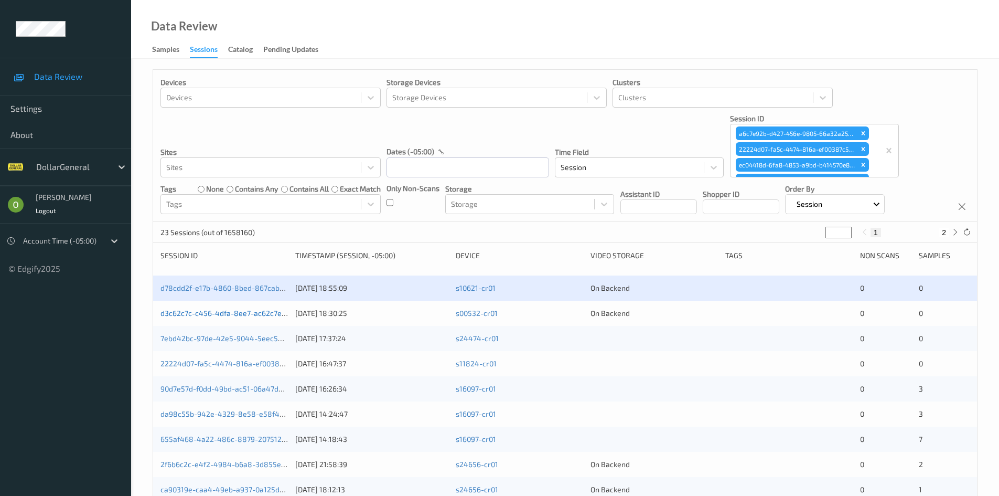
click at [229, 311] on link "d3c62c7c-c456-4dfa-8ee7-ac62c7e26bb6" at bounding box center [231, 312] width 142 height 9
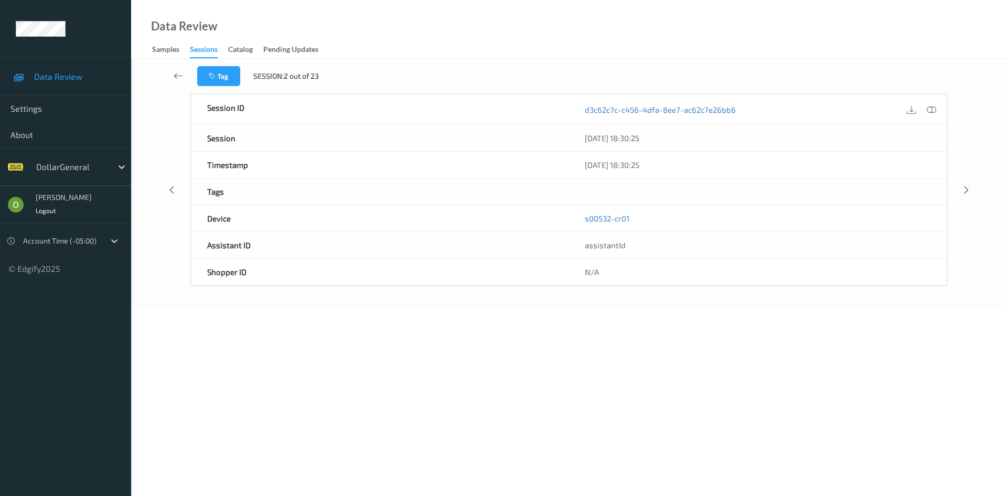
click at [173, 71] on link at bounding box center [178, 76] width 37 height 20
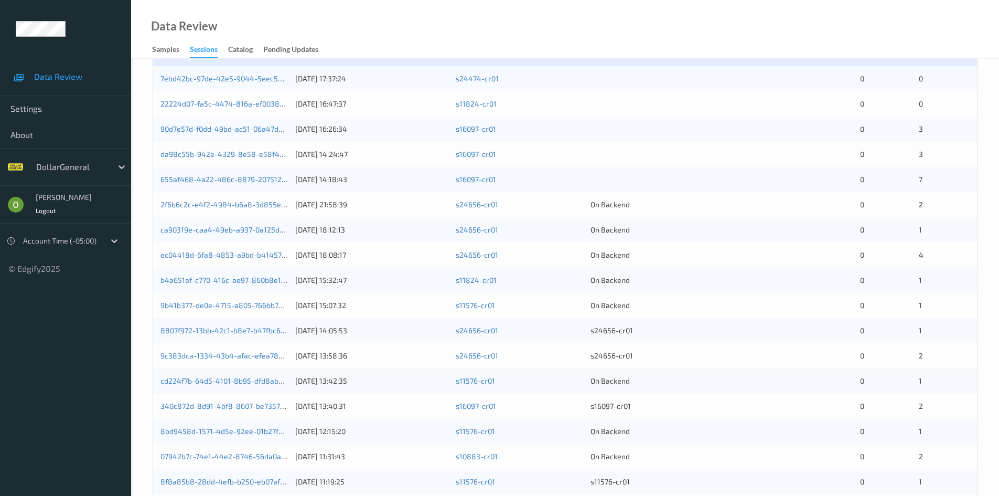
scroll to position [262, 0]
click at [221, 226] on link "ca90319e-caa4-49eb-a937-0a125de5ed50" at bounding box center [232, 226] width 144 height 9
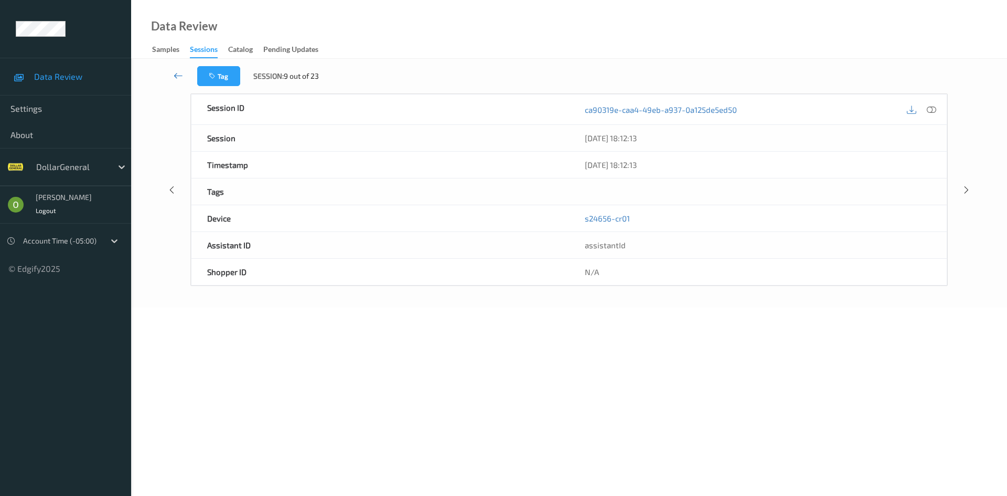
click at [178, 74] on icon at bounding box center [178, 75] width 9 height 10
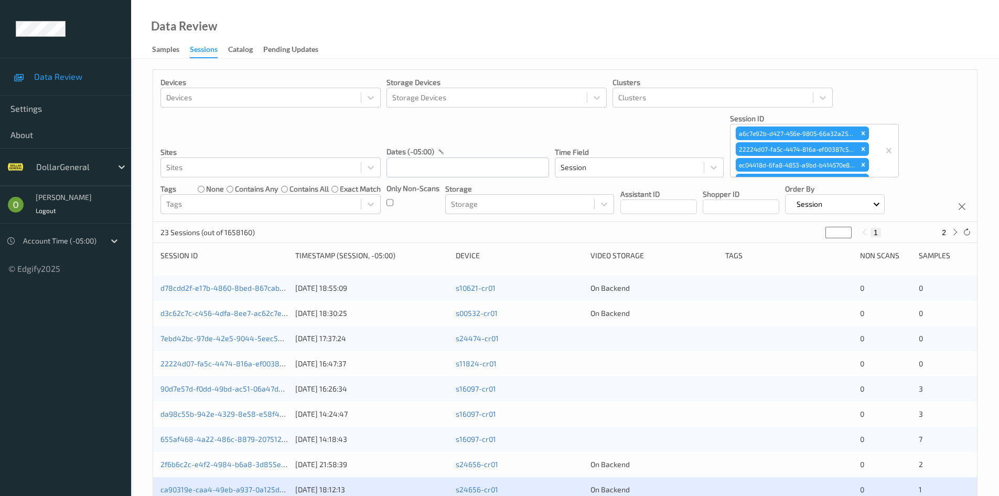
scroll to position [262, 0]
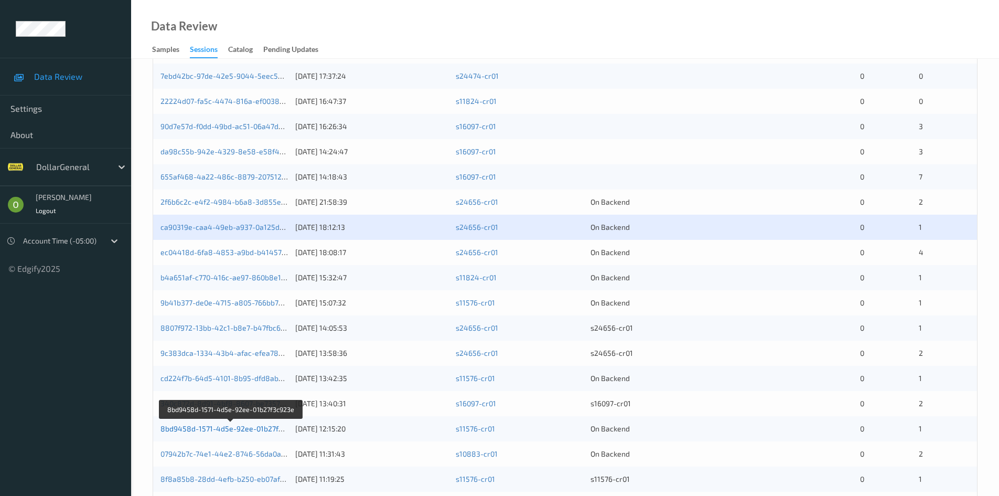
click at [246, 429] on link "8bd9458d-1571-4d5e-92ee-01b27f3c923e" at bounding box center [231, 428] width 143 height 9
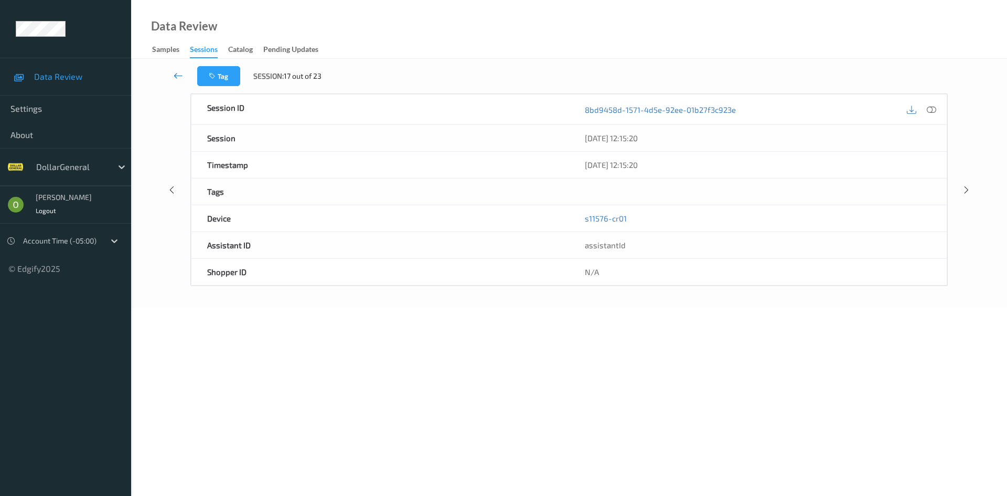
click at [175, 76] on icon at bounding box center [178, 75] width 9 height 10
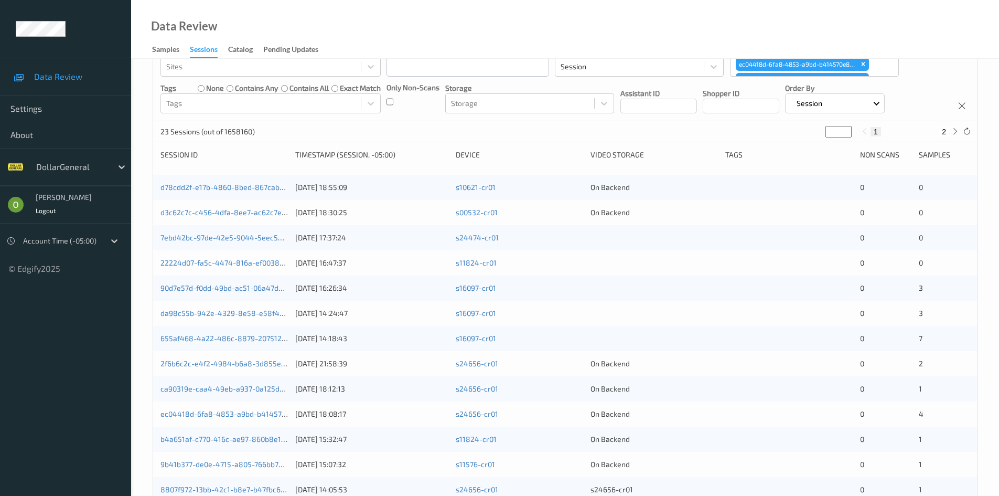
scroll to position [105, 0]
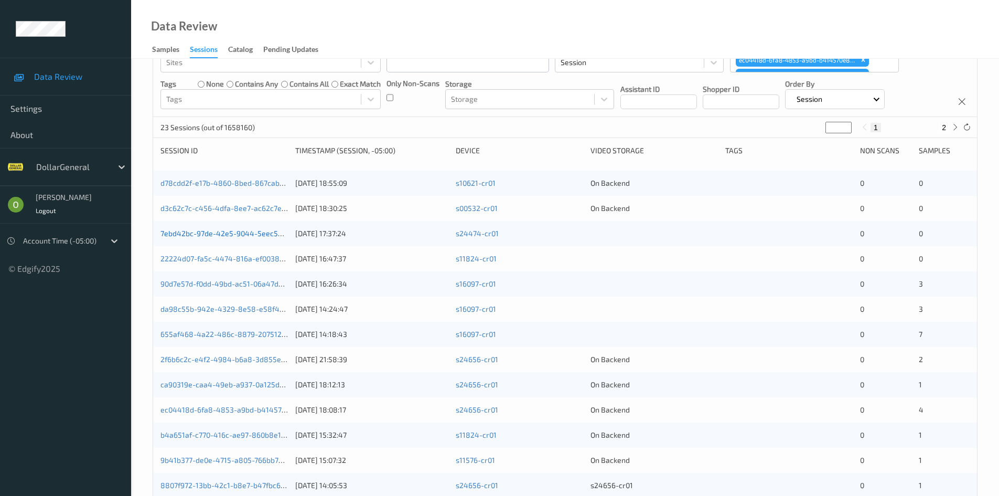
click at [233, 233] on link "7ebd42bc-97de-42e5-9044-5eec53d916f7" at bounding box center [232, 233] width 144 height 9
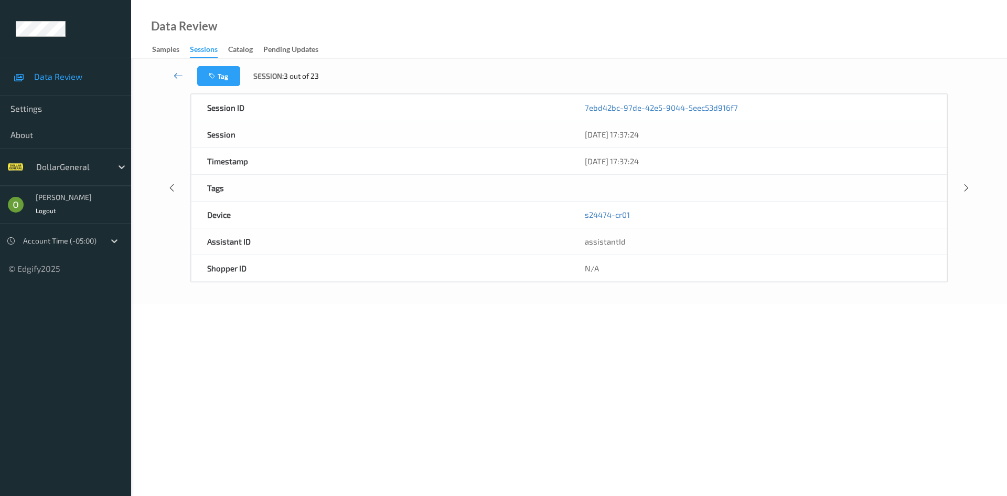
click at [180, 81] on link at bounding box center [178, 76] width 37 height 20
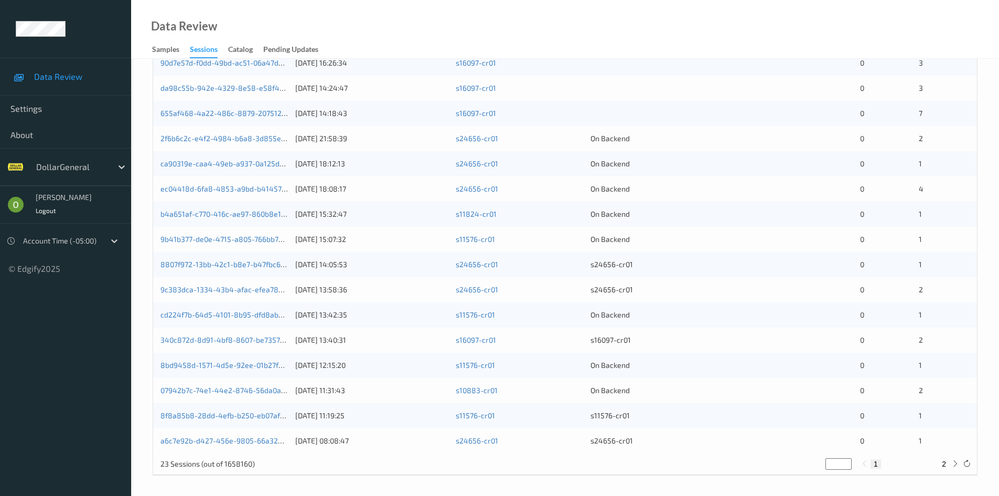
scroll to position [327, 0]
click at [250, 431] on div "a6c7e92b-d427-456e-9805-66a32a254947 08/07/2025 08:08:47 s24656-cr01 s24656-cr0…" at bounding box center [565, 439] width 824 height 25
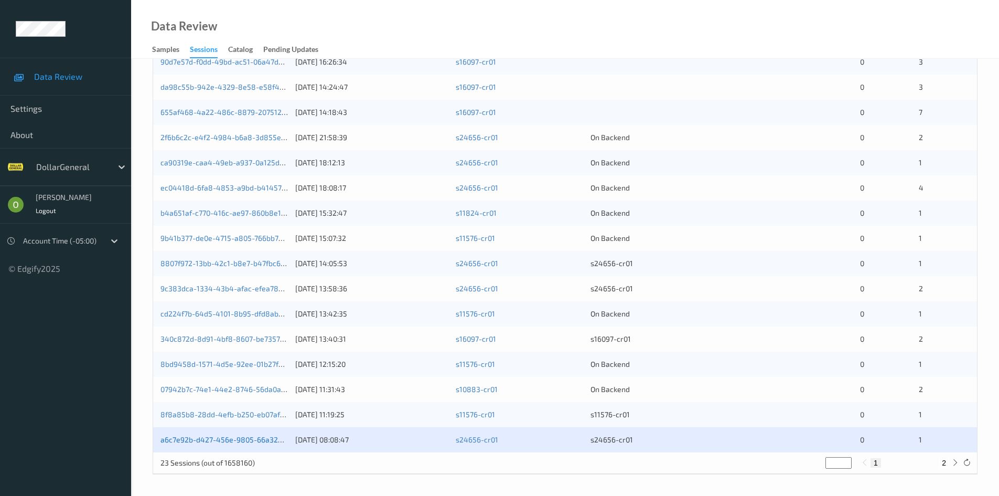
click at [255, 440] on link "a6c7e92b-d427-456e-9805-66a32a254947" at bounding box center [233, 439] width 147 height 9
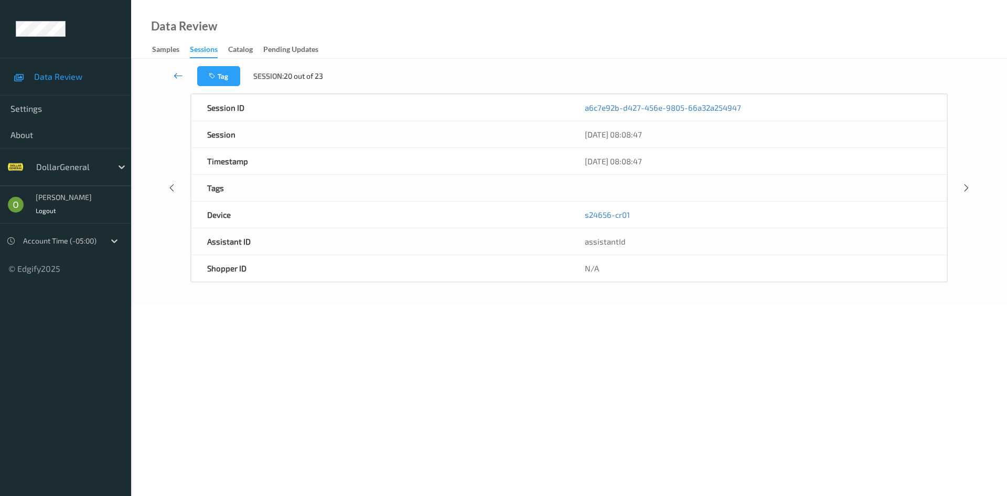
click at [175, 72] on icon at bounding box center [178, 75] width 9 height 10
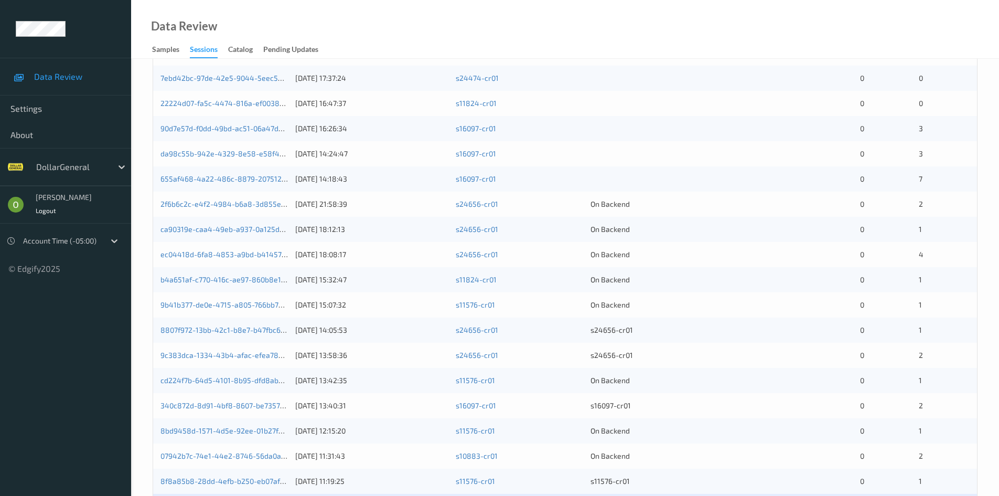
scroll to position [262, 0]
click at [264, 200] on link "2f6b6c2c-e4f2-4984-b6a8-3d855ee06577" at bounding box center [232, 201] width 145 height 9
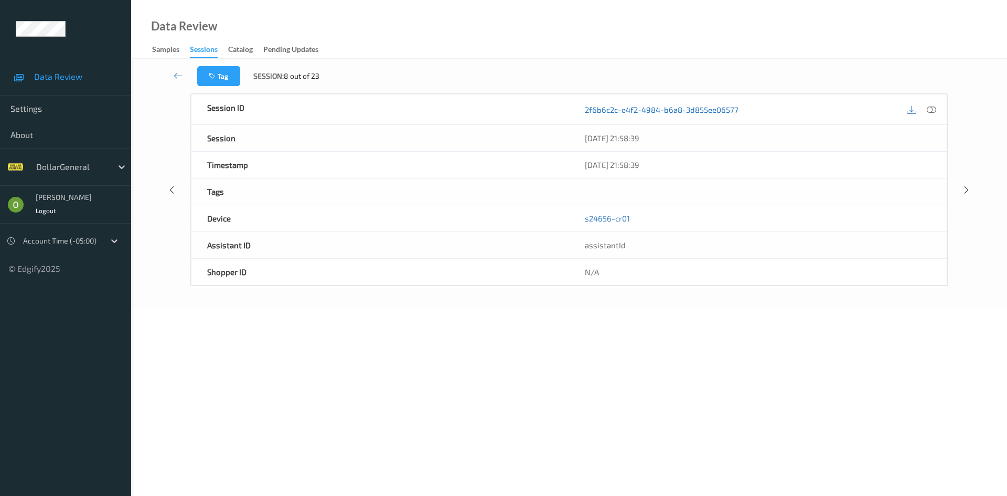
click at [669, 114] on link "2f6b6c2c-e4f2-4984-b6a8-3d855ee06577" at bounding box center [662, 109] width 154 height 10
click at [937, 106] on div at bounding box center [931, 109] width 14 height 14
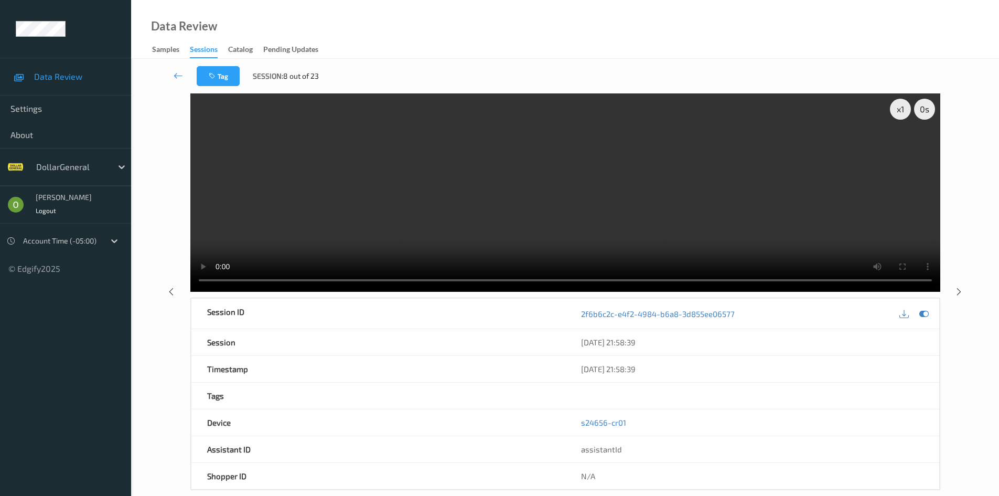
click at [392, 233] on video at bounding box center [565, 192] width 750 height 198
click at [433, 225] on video at bounding box center [565, 192] width 750 height 198
click at [176, 73] on icon at bounding box center [178, 75] width 9 height 10
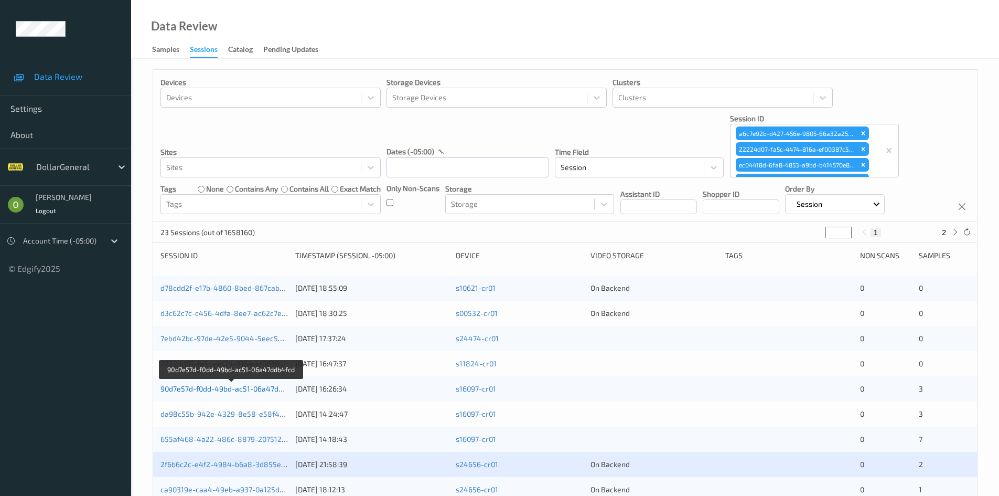
click at [272, 387] on link "90d7e57d-f0dd-49bd-ac51-06a47ddb4fcd" at bounding box center [231, 388] width 142 height 9
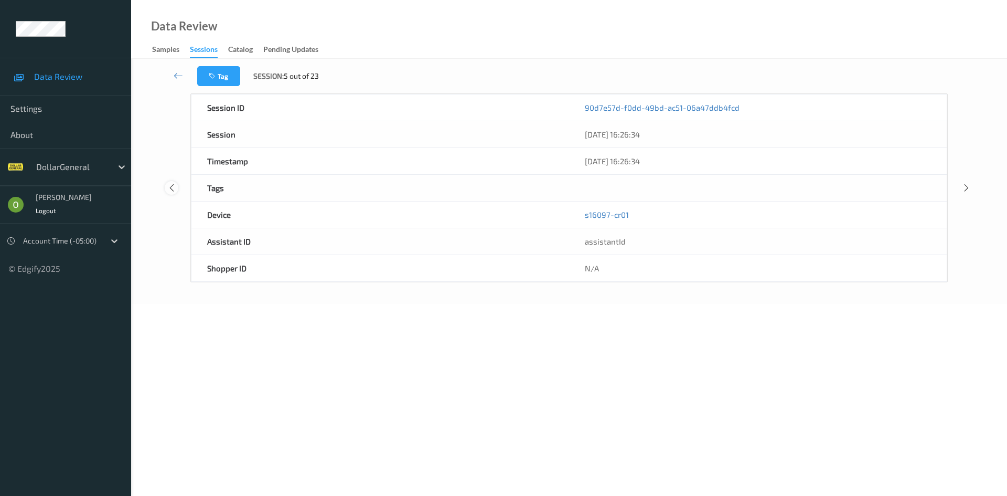
click at [174, 190] on icon at bounding box center [171, 187] width 9 height 9
click at [962, 188] on icon at bounding box center [966, 187] width 9 height 9
click at [971, 190] on div at bounding box center [966, 187] width 13 height 13
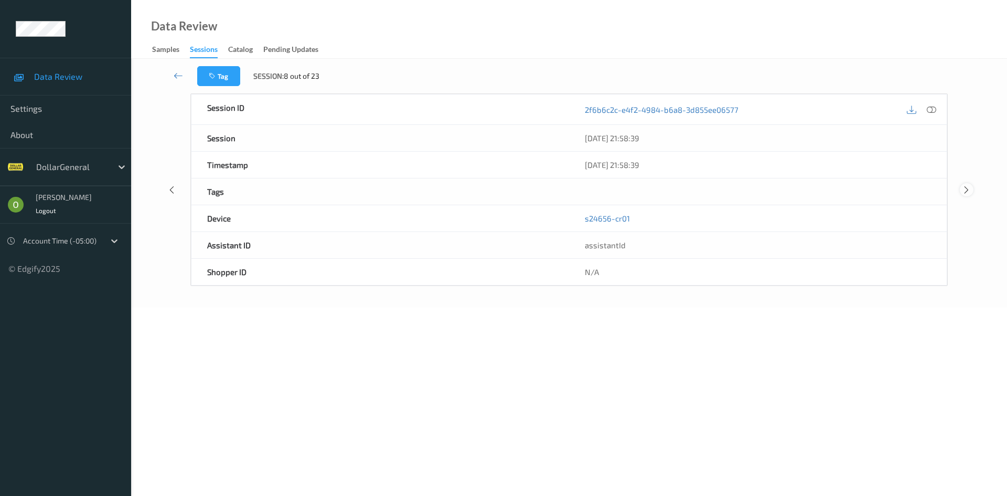
click at [971, 190] on div at bounding box center [966, 189] width 13 height 13
click at [938, 113] on div at bounding box center [922, 109] width 34 height 14
click at [169, 196] on div at bounding box center [171, 189] width 13 height 13
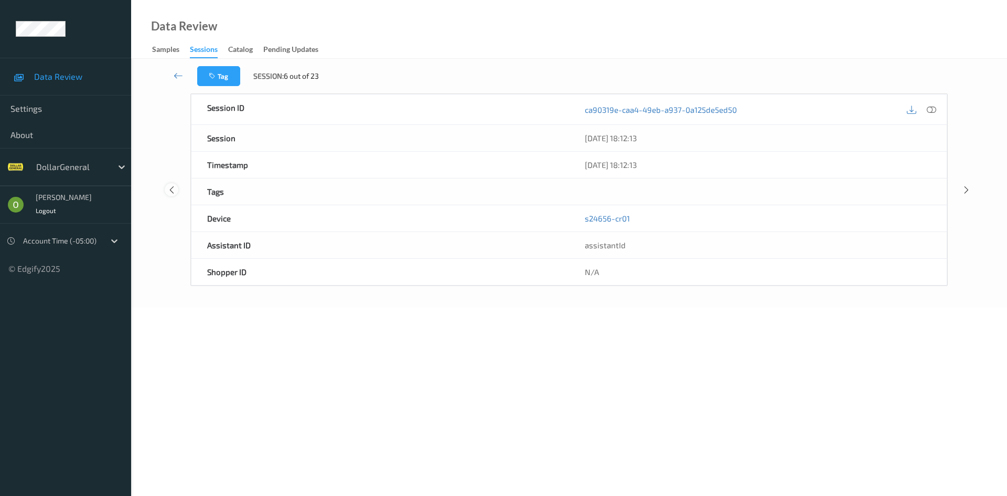
click at [169, 196] on div at bounding box center [171, 189] width 13 height 13
click at [169, 196] on div "Session ID 7ebd42bc-97de-42e5-9044-5eec53d916f7 Session 15/07/2025 17:37:24 Tim…" at bounding box center [569, 187] width 833 height 189
click at [185, 80] on link at bounding box center [178, 76] width 37 height 20
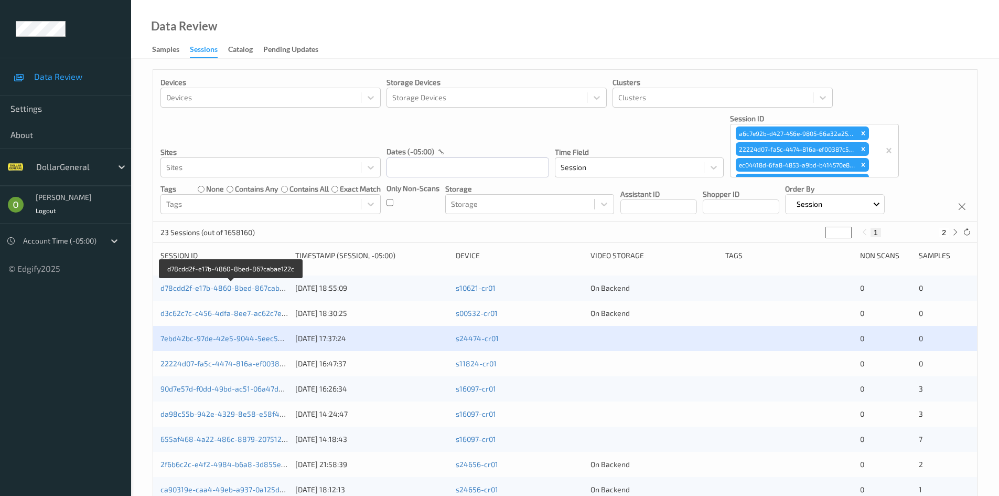
click at [268, 291] on link "d78cdd2f-e17b-4860-8bed-867cabae122c" at bounding box center [231, 287] width 143 height 9
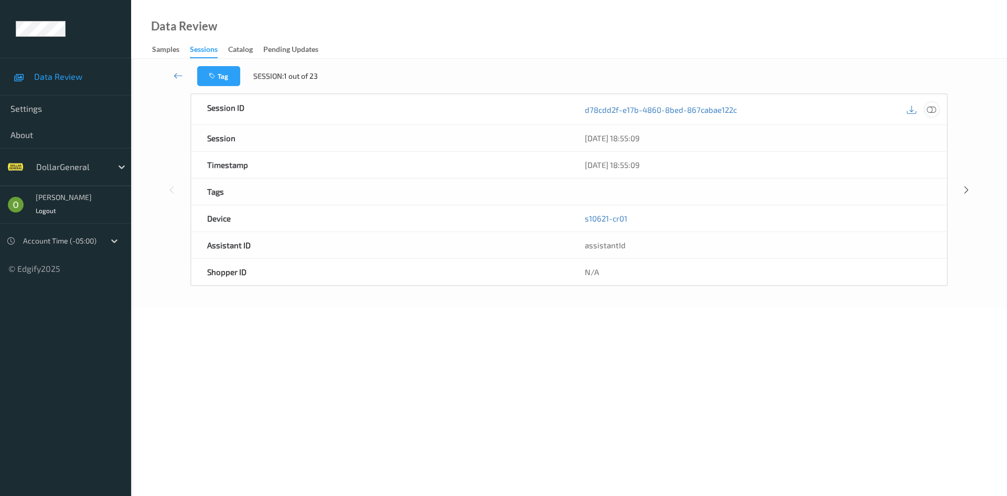
click at [934, 107] on icon at bounding box center [931, 108] width 9 height 9
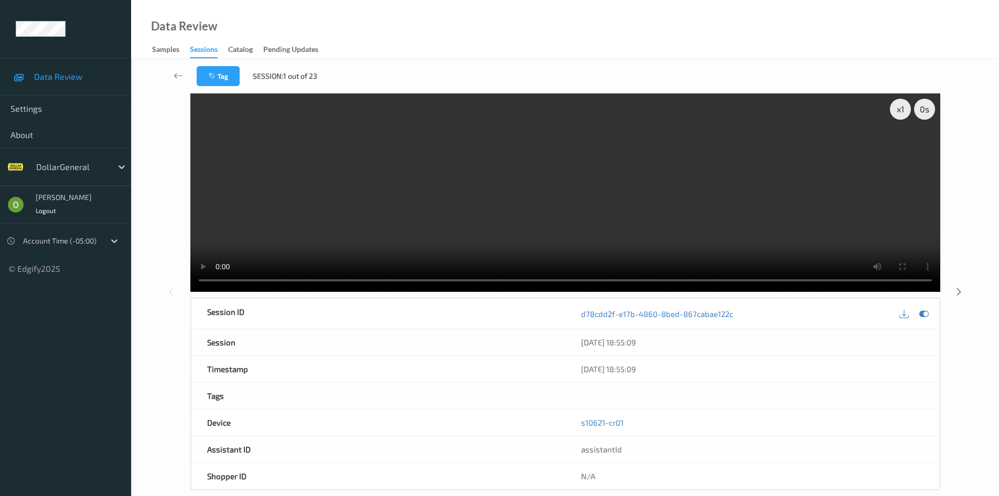
click at [672, 199] on video at bounding box center [565, 192] width 750 height 198
click at [617, 204] on video at bounding box center [565, 192] width 750 height 198
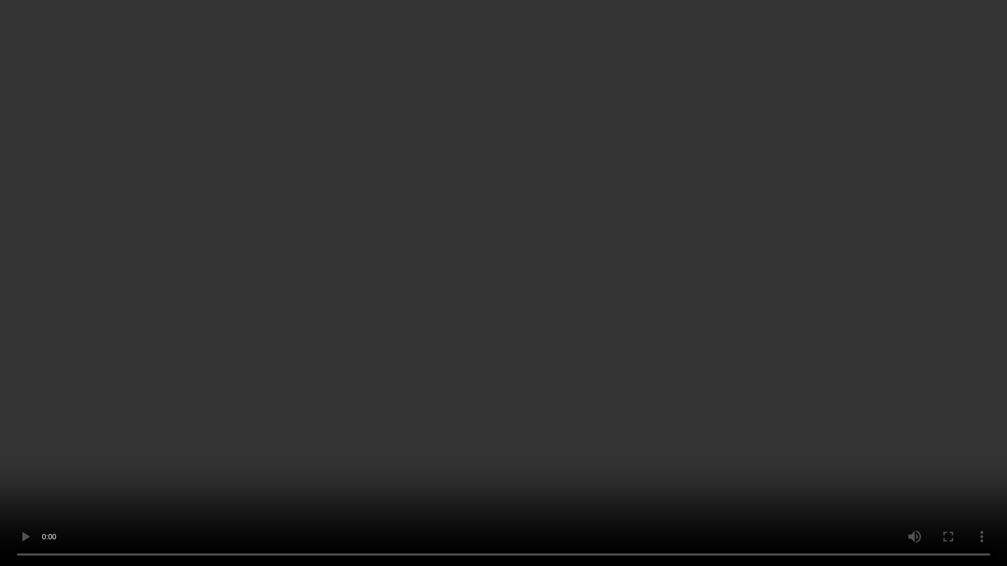
click at [599, 246] on video at bounding box center [503, 283] width 1007 height 566
click at [466, 382] on video at bounding box center [503, 283] width 1007 height 566
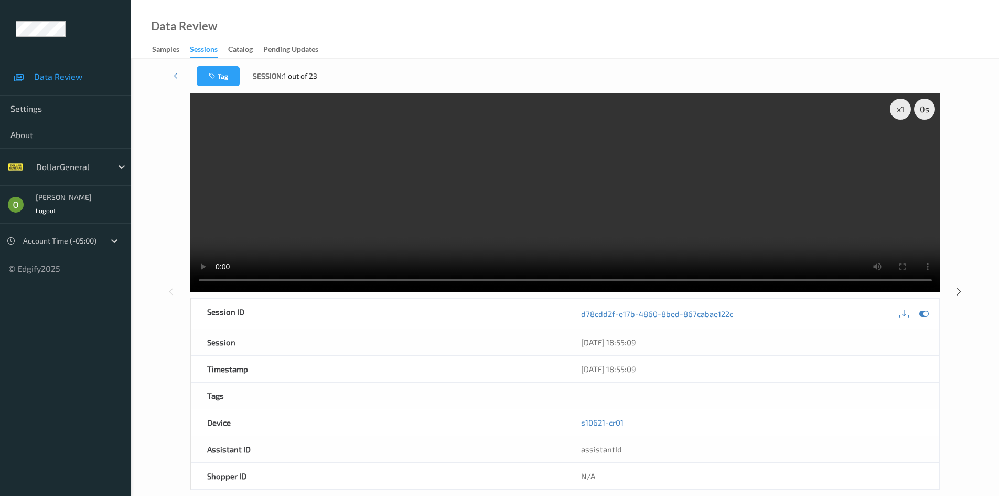
click at [608, 185] on video at bounding box center [565, 192] width 750 height 198
click at [173, 72] on link at bounding box center [178, 76] width 37 height 20
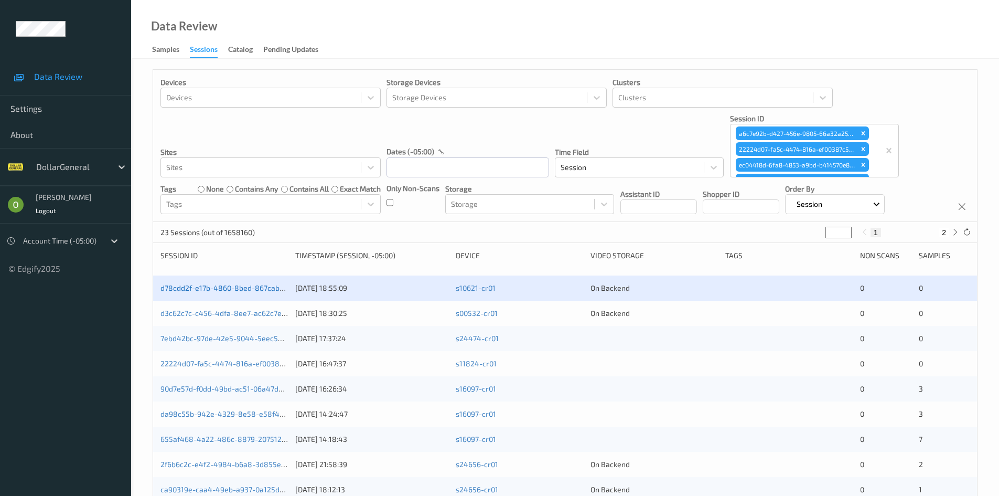
click at [274, 291] on link "d78cdd2f-e17b-4860-8bed-867cabae122c" at bounding box center [231, 287] width 143 height 9
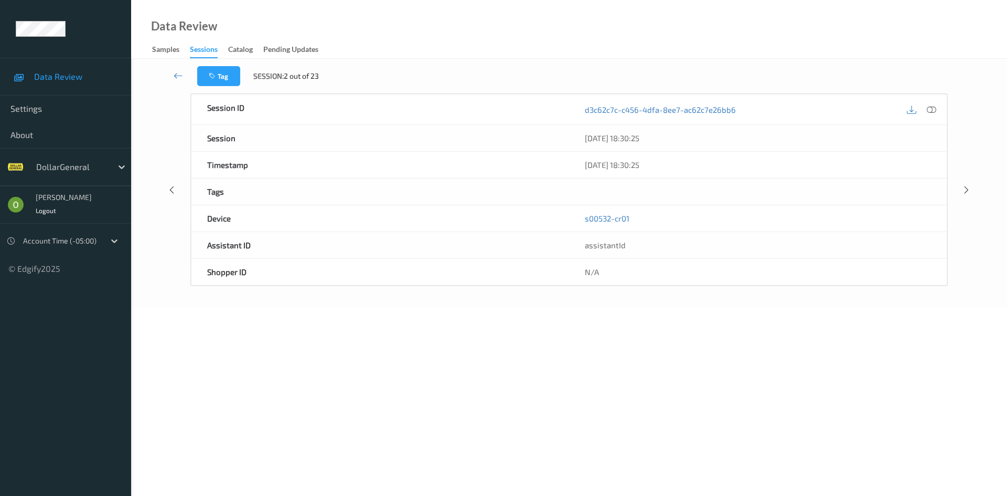
drag, startPoint x: 178, startPoint y: 71, endPoint x: 359, endPoint y: 54, distance: 181.2
click at [178, 71] on icon at bounding box center [178, 75] width 9 height 10
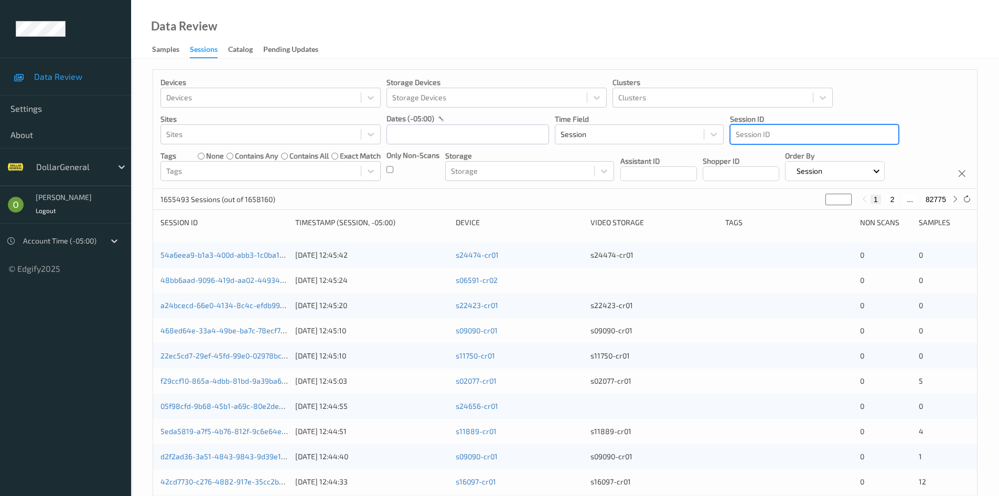
click at [831, 134] on div at bounding box center [814, 134] width 157 height 13
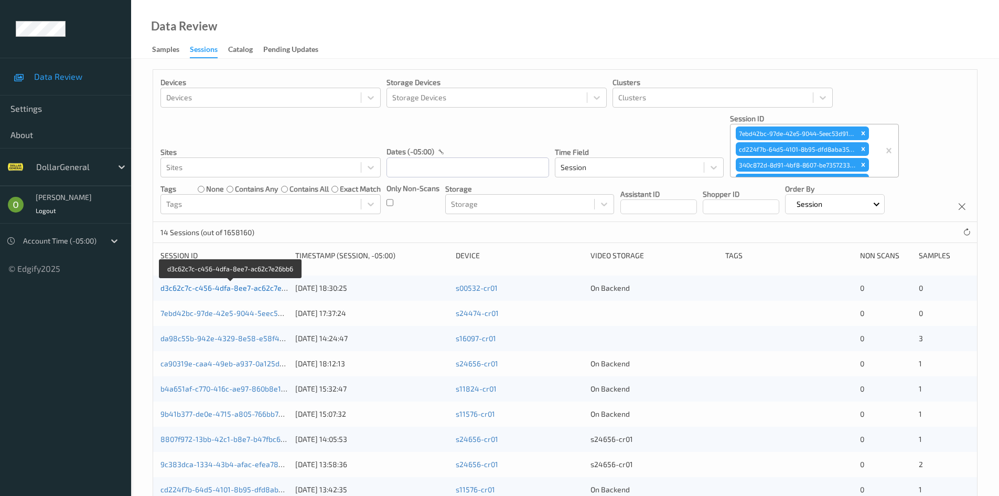
click at [245, 287] on link "d3c62c7c-c456-4dfa-8ee7-ac62c7e26bb6" at bounding box center [231, 287] width 142 height 9
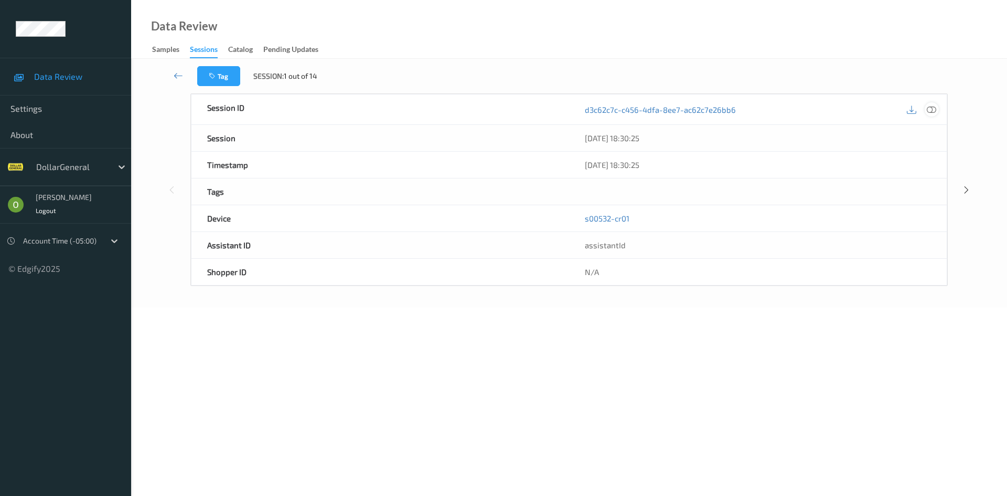
click at [930, 112] on icon at bounding box center [931, 108] width 9 height 9
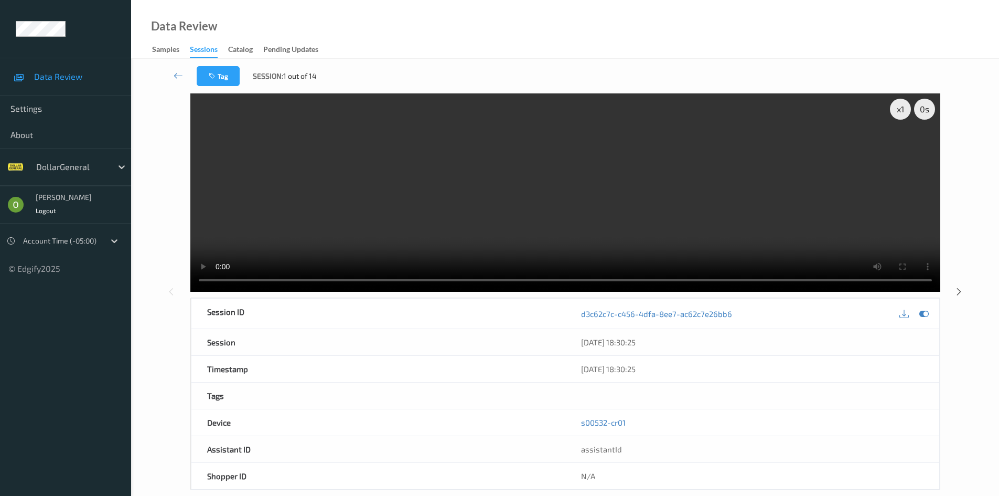
click at [513, 122] on video at bounding box center [565, 192] width 750 height 198
click at [529, 170] on video at bounding box center [565, 192] width 750 height 198
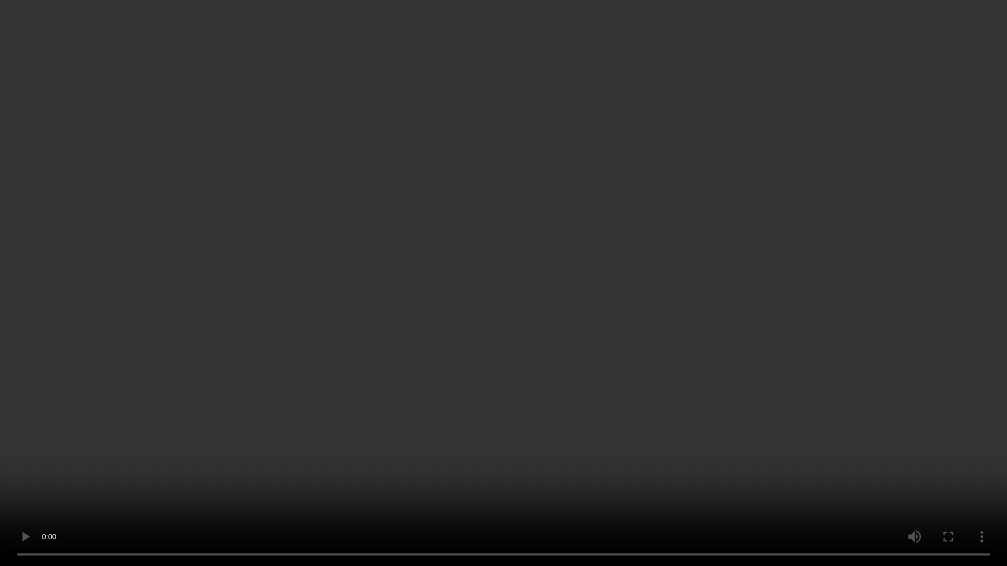
click at [641, 430] on video at bounding box center [503, 283] width 1007 height 566
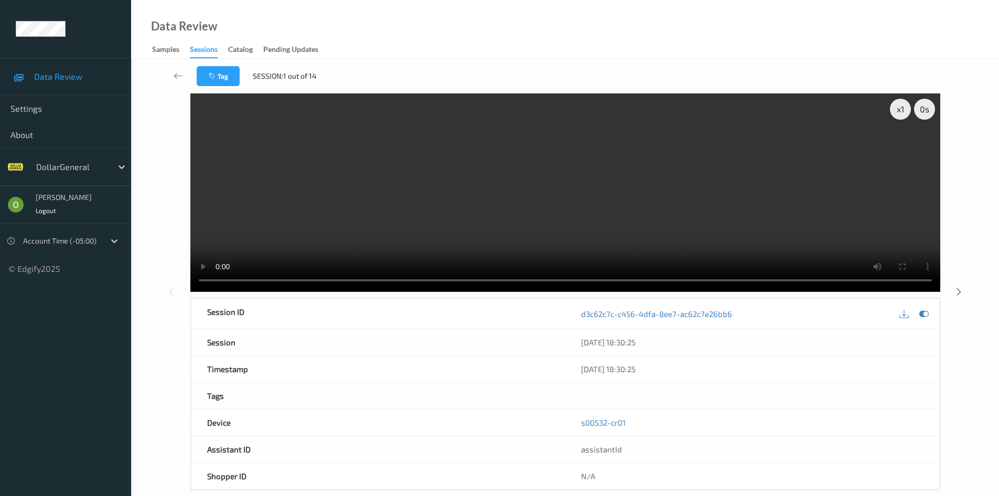
click at [682, 187] on video at bounding box center [565, 192] width 750 height 198
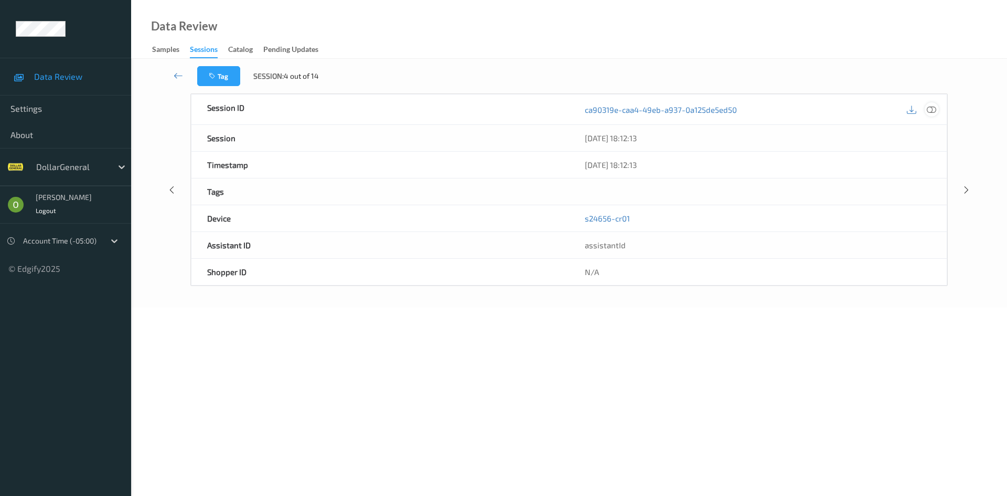
click at [929, 113] on icon at bounding box center [931, 108] width 9 height 9
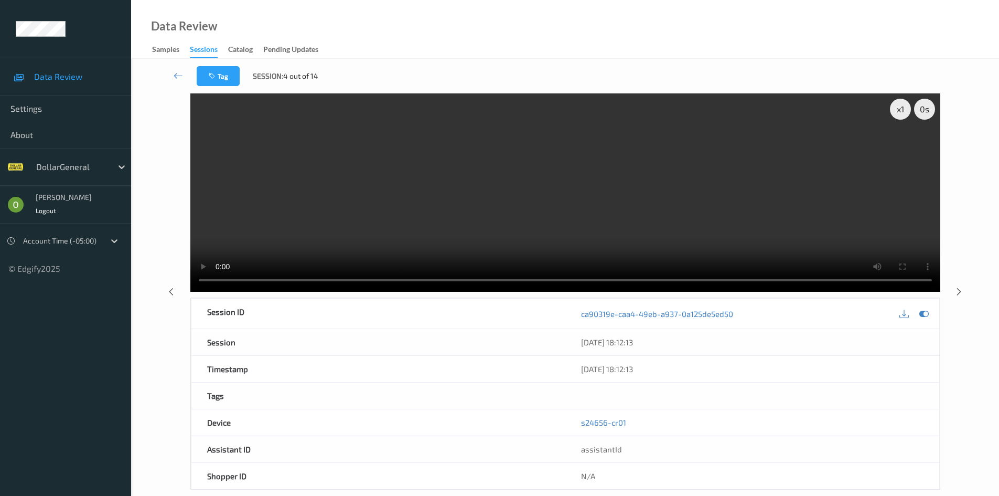
click at [638, 224] on video at bounding box center [565, 192] width 750 height 198
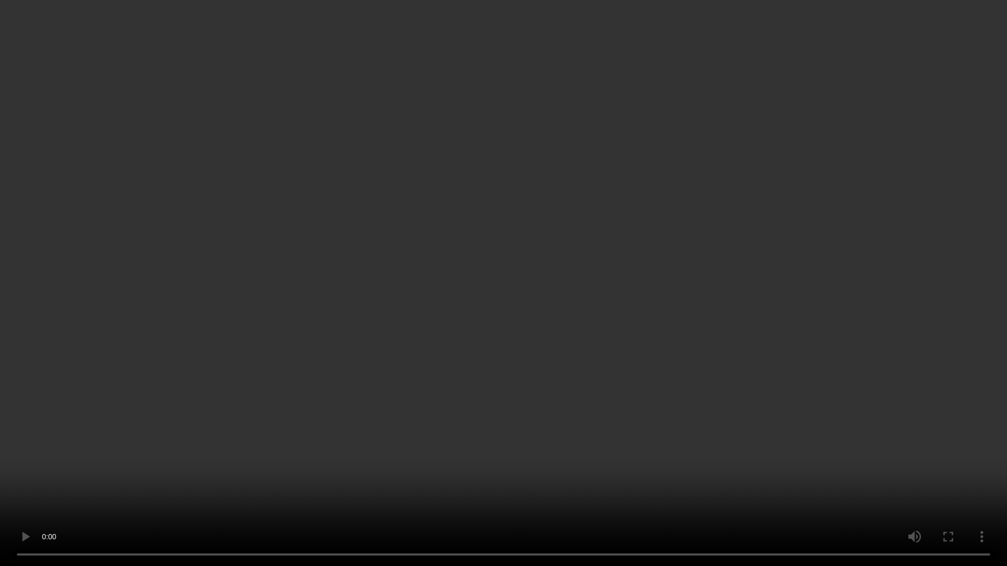
click at [511, 339] on video at bounding box center [503, 283] width 1007 height 566
drag, startPoint x: 511, startPoint y: 339, endPoint x: 516, endPoint y: 289, distance: 49.5
click at [511, 338] on video at bounding box center [503, 283] width 1007 height 566
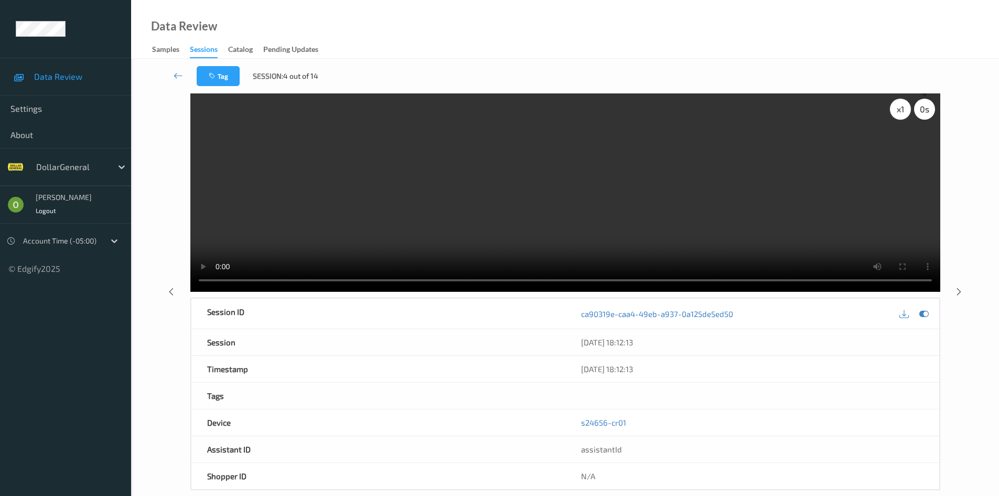
click at [906, 112] on div "x 1" at bounding box center [900, 109] width 21 height 21
click at [906, 112] on div "x 2" at bounding box center [900, 109] width 21 height 21
click at [775, 199] on video at bounding box center [565, 192] width 750 height 198
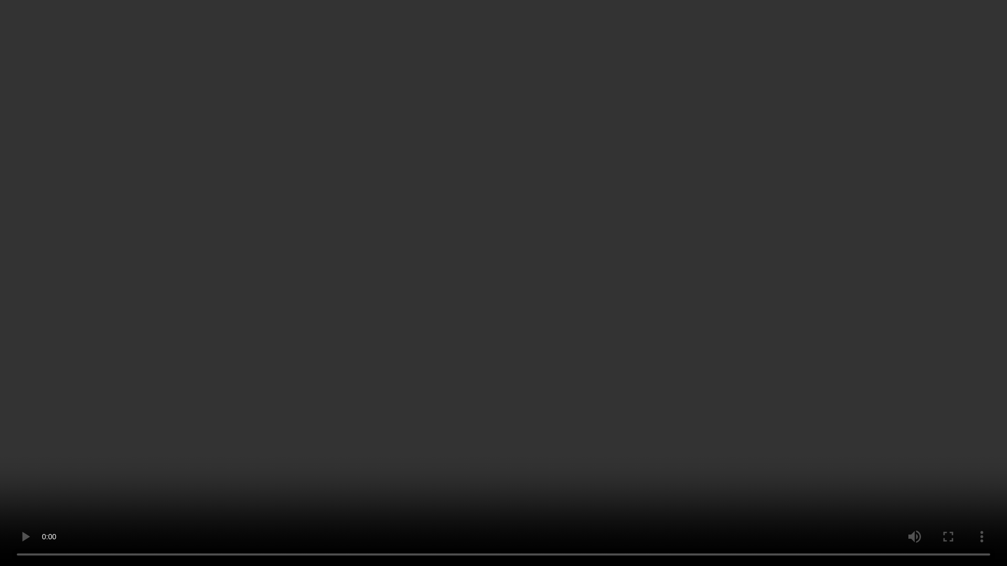
click at [395, 422] on video at bounding box center [503, 283] width 1007 height 566
click at [358, 435] on video at bounding box center [503, 283] width 1007 height 566
click at [898, 344] on video at bounding box center [503, 283] width 1007 height 566
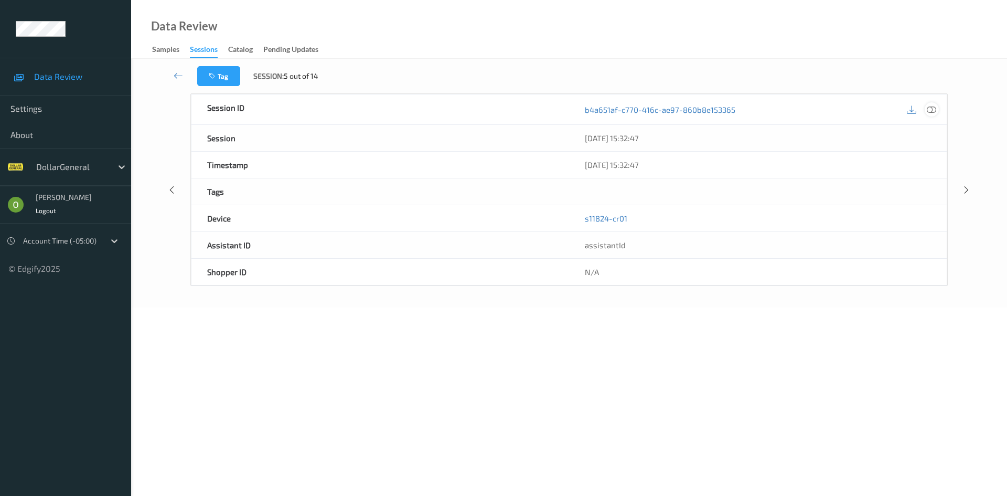
click at [934, 113] on icon at bounding box center [931, 108] width 9 height 9
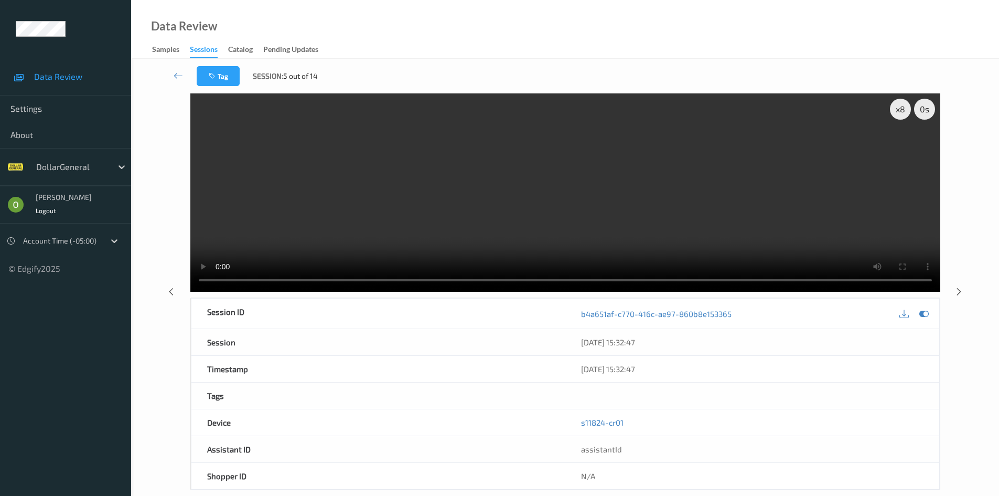
click at [812, 176] on video at bounding box center [565, 192] width 750 height 198
click at [728, 179] on video at bounding box center [565, 192] width 750 height 198
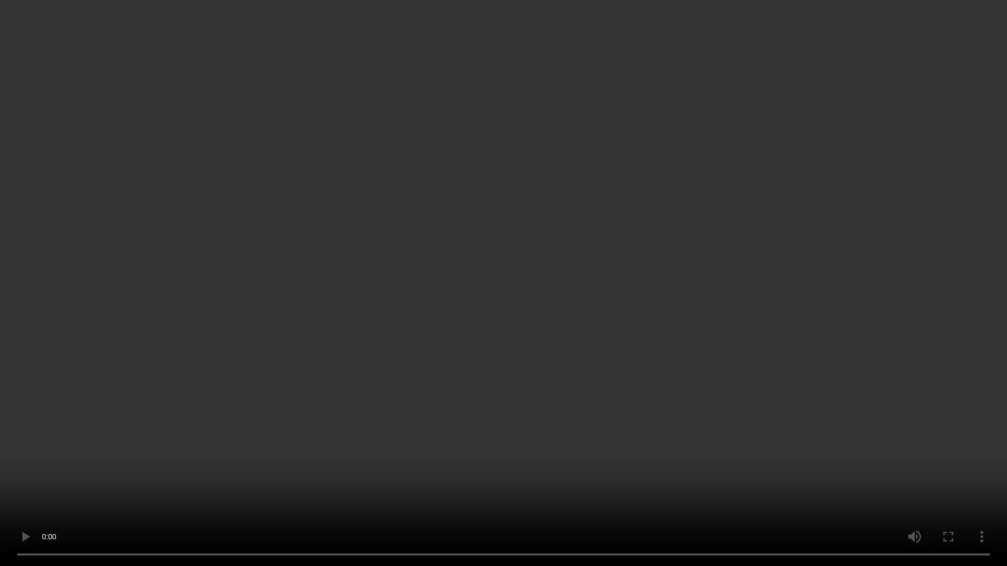
click at [334, 352] on video at bounding box center [503, 283] width 1007 height 566
click at [567, 391] on video at bounding box center [503, 283] width 1007 height 566
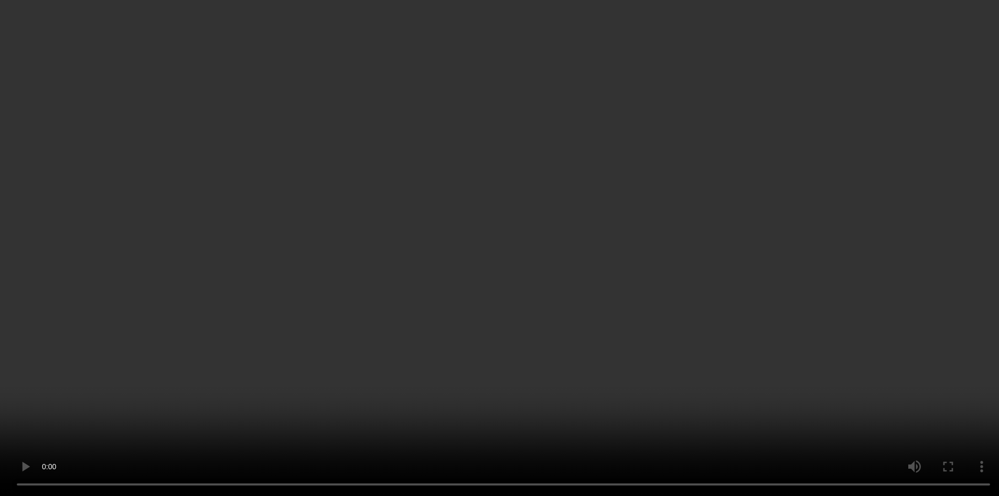
click at [898, 107] on div "x 8" at bounding box center [900, 109] width 21 height 21
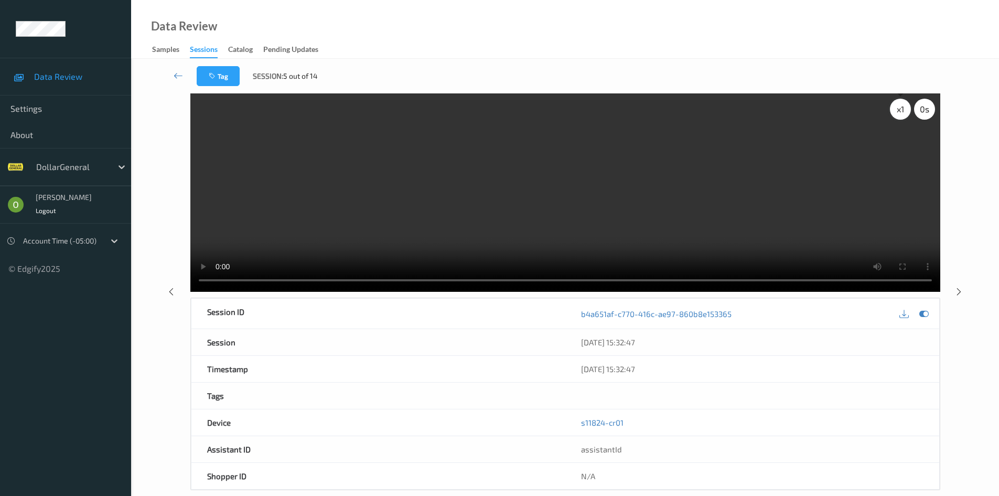
click at [898, 106] on div "x 1" at bounding box center [900, 109] width 21 height 21
click at [898, 106] on div "x 4" at bounding box center [900, 109] width 21 height 21
click at [898, 106] on div "x 8" at bounding box center [900, 109] width 21 height 21
click at [906, 112] on div "x 1" at bounding box center [900, 109] width 21 height 21
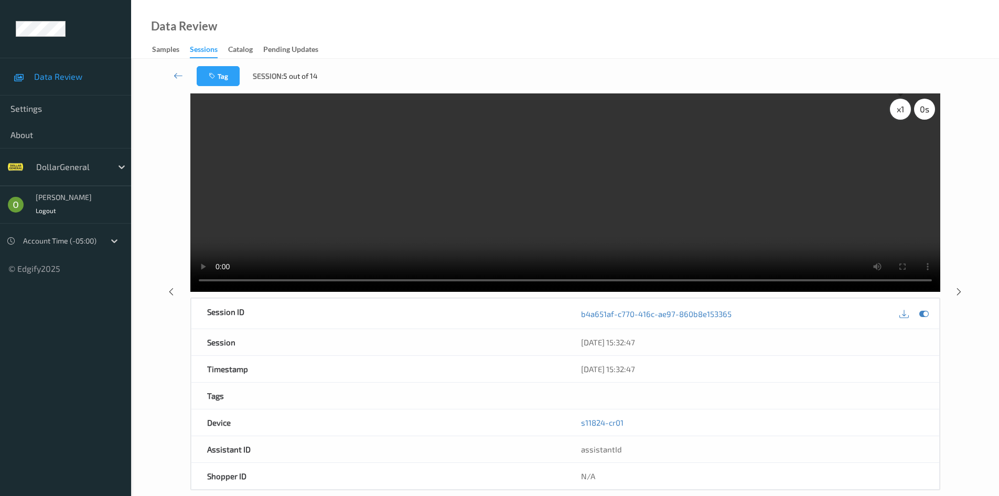
click at [906, 112] on div "x 1" at bounding box center [900, 109] width 21 height 21
click at [906, 112] on div "x 4" at bounding box center [900, 109] width 21 height 21
click at [787, 175] on video at bounding box center [565, 192] width 750 height 198
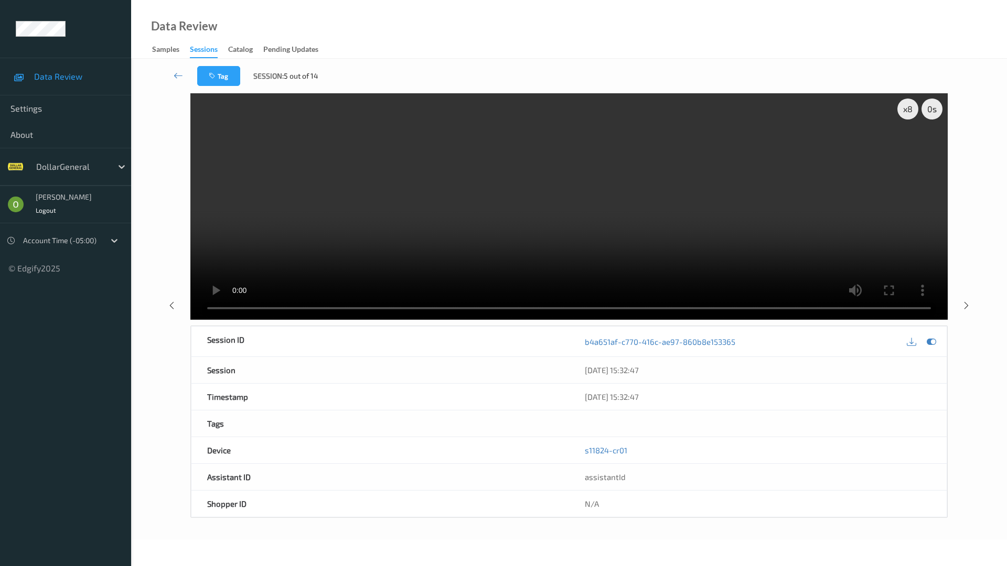
click at [709, 261] on video at bounding box center [568, 206] width 757 height 227
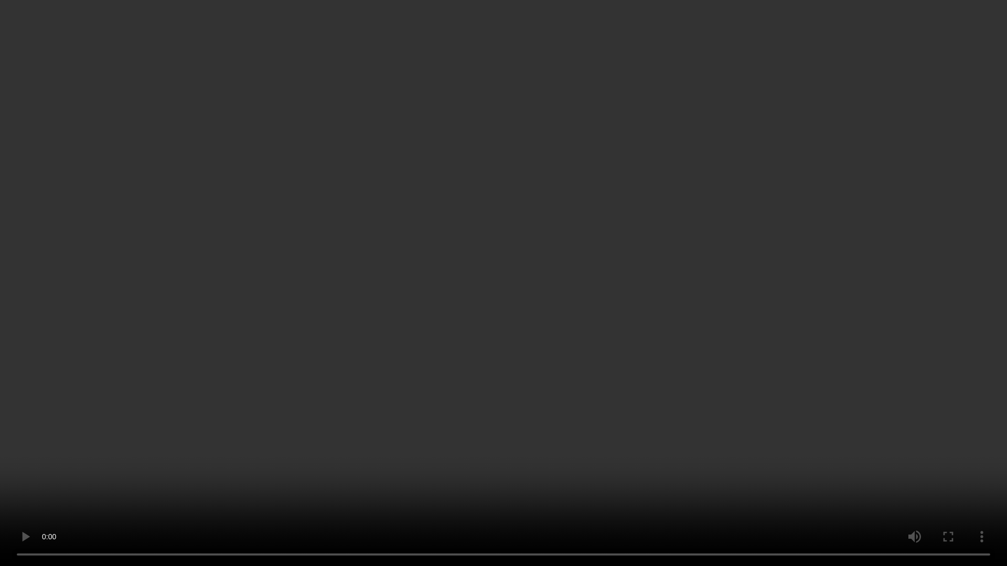
click at [838, 197] on video at bounding box center [503, 283] width 1007 height 566
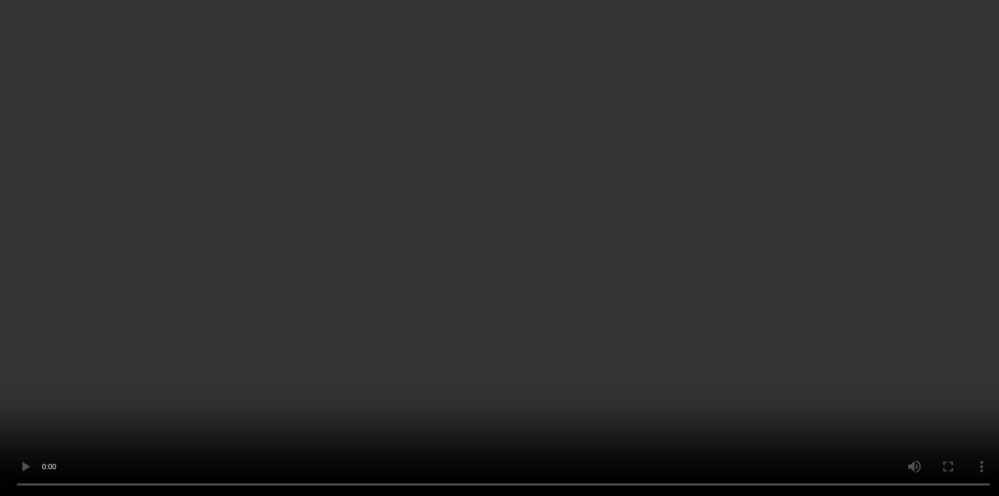
click at [899, 115] on div "x 8" at bounding box center [900, 109] width 21 height 21
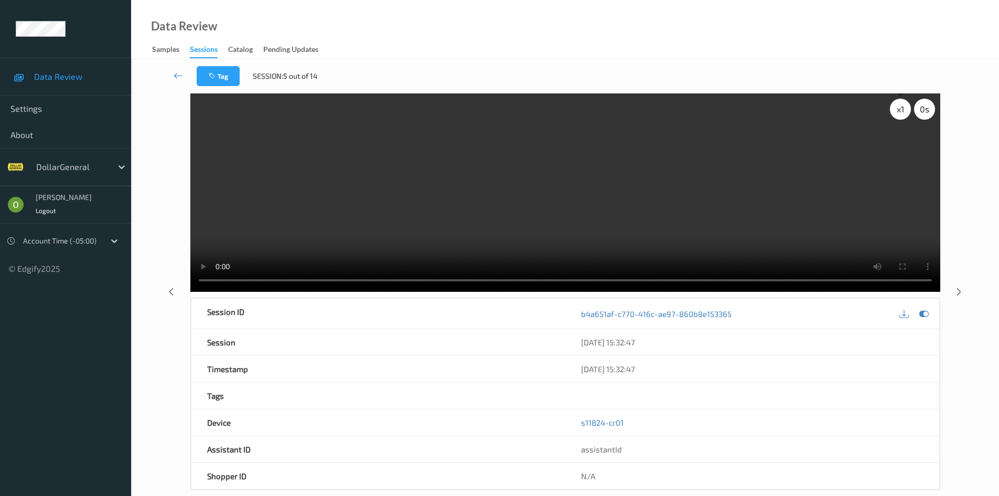
click at [899, 115] on div "x 1" at bounding box center [900, 109] width 21 height 21
click at [899, 115] on div "x 2" at bounding box center [900, 109] width 21 height 21
click at [693, 183] on video at bounding box center [565, 192] width 750 height 198
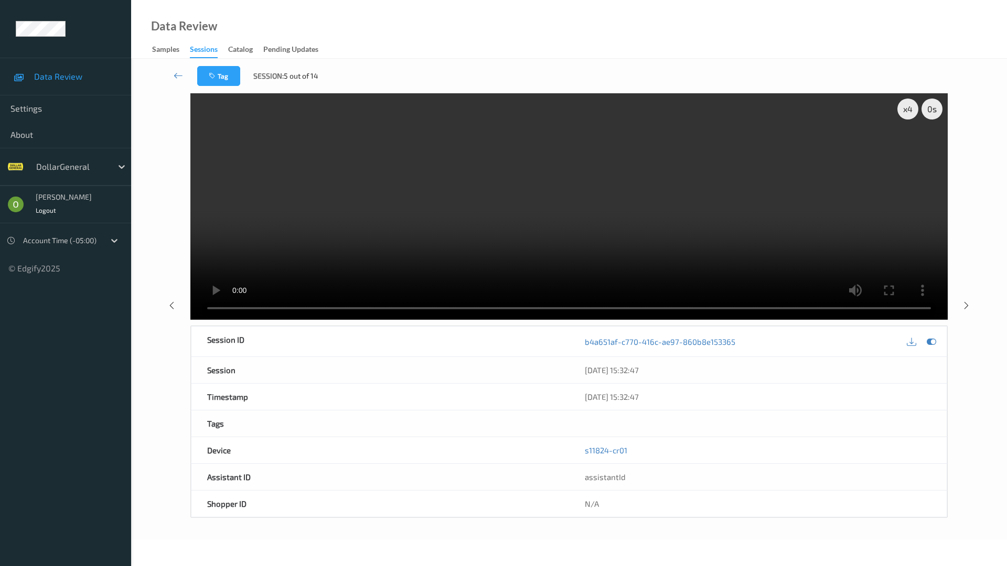
click at [459, 320] on video at bounding box center [568, 206] width 757 height 227
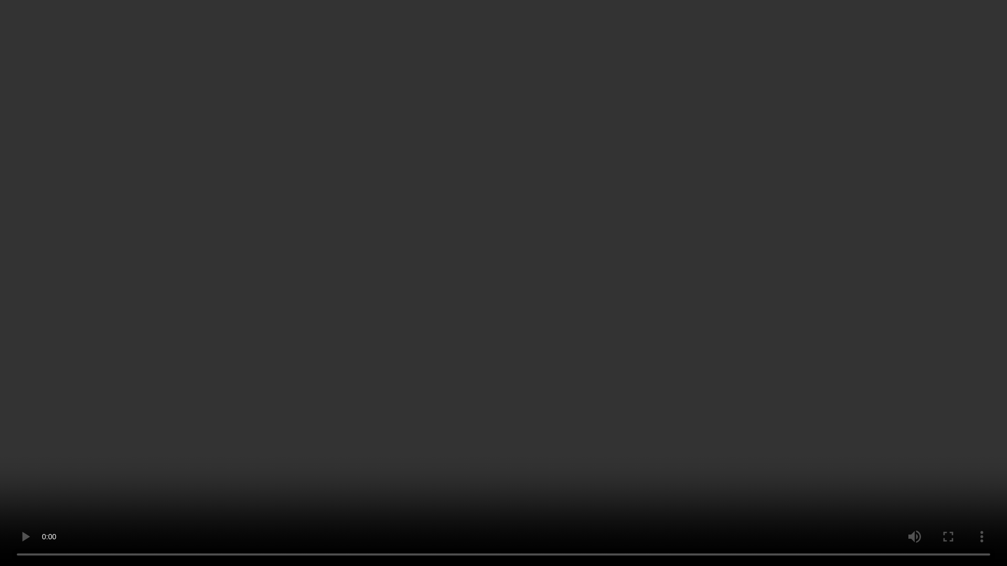
click at [795, 349] on video at bounding box center [503, 283] width 1007 height 566
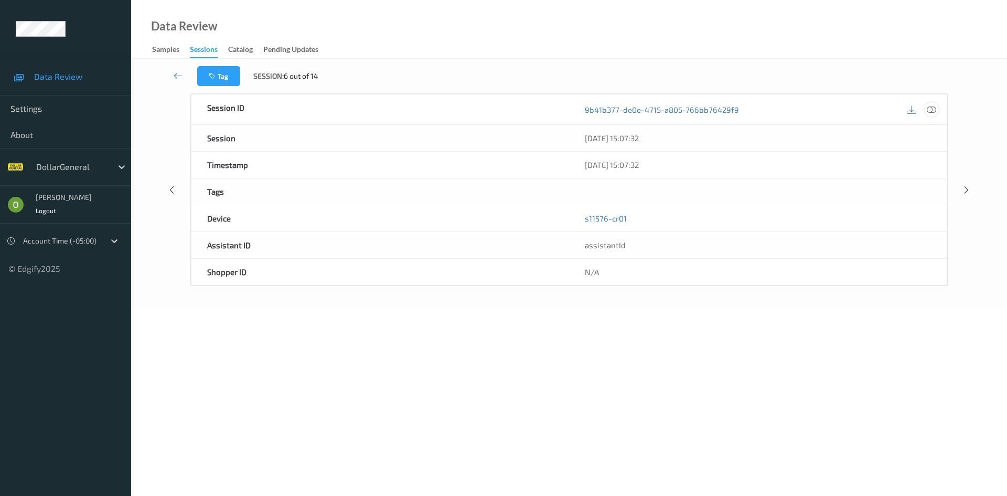
click at [937, 105] on div at bounding box center [931, 109] width 14 height 14
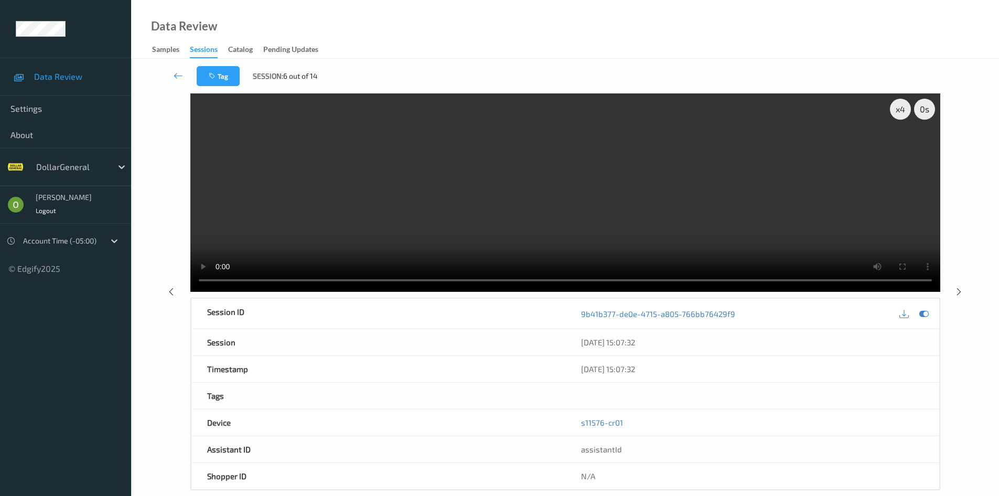
click at [683, 210] on video at bounding box center [565, 192] width 750 height 198
click at [663, 176] on video at bounding box center [565, 192] width 750 height 198
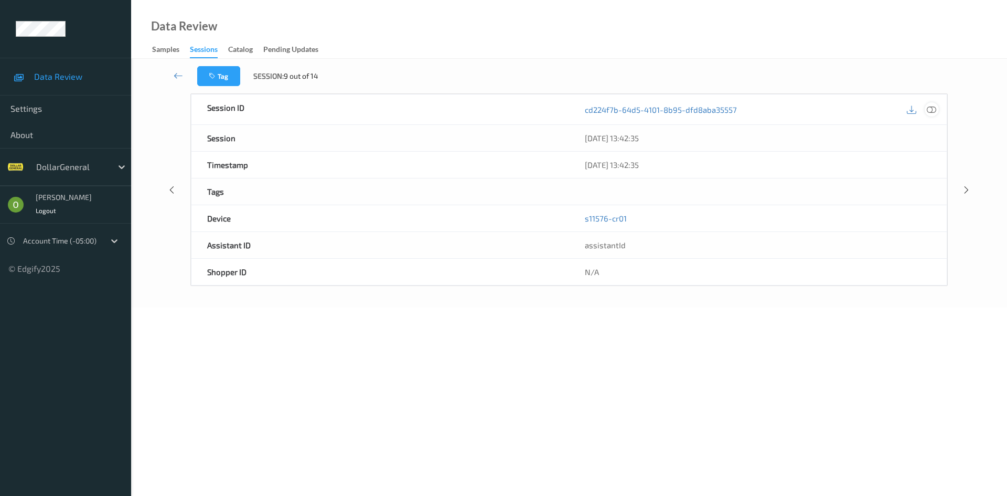
click at [933, 109] on icon at bounding box center [931, 108] width 9 height 9
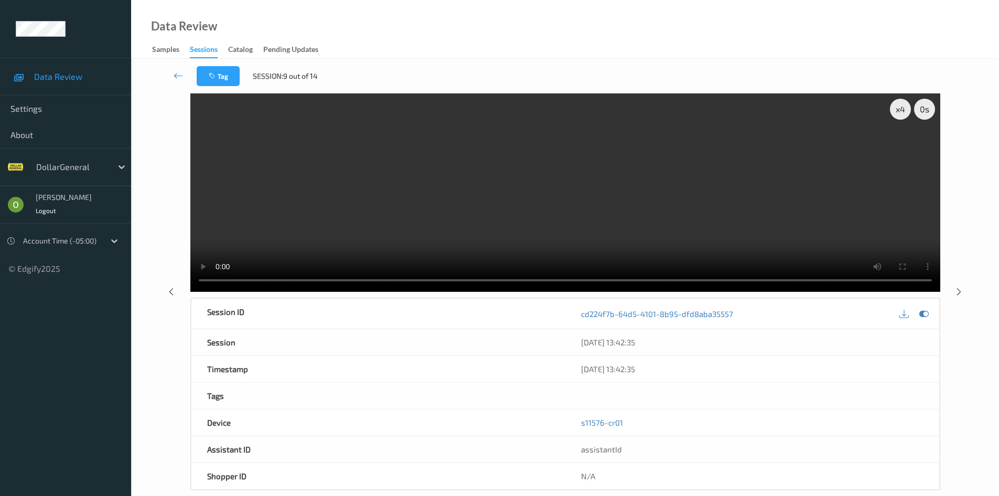
click at [535, 145] on video at bounding box center [565, 192] width 750 height 198
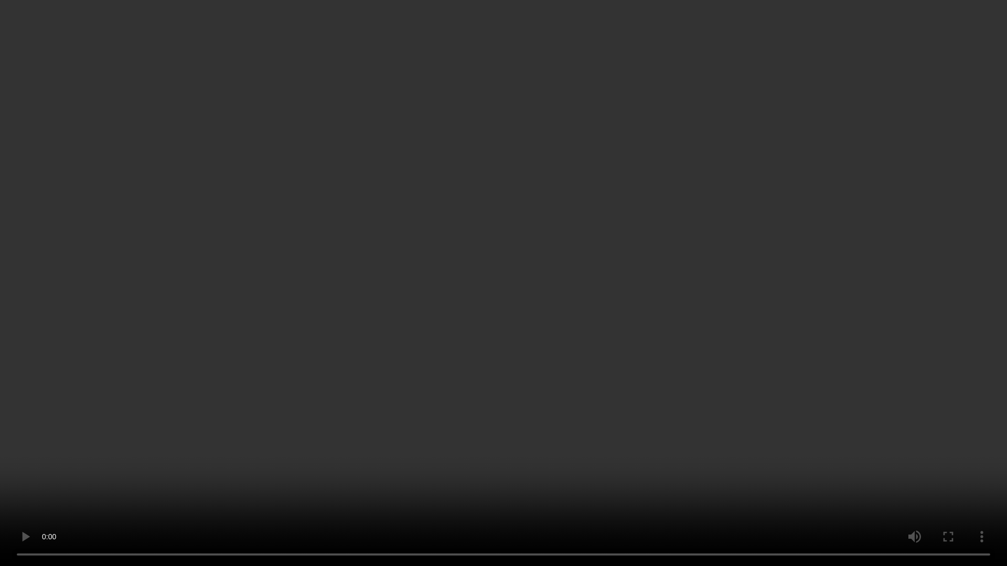
click at [917, 192] on video at bounding box center [503, 283] width 1007 height 566
click at [751, 214] on video at bounding box center [503, 283] width 1007 height 566
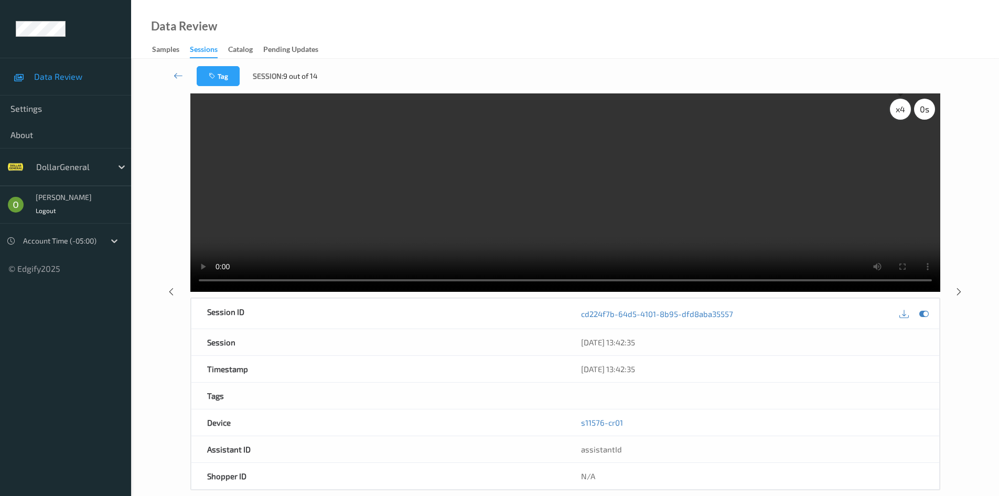
click at [903, 110] on div "x 4" at bounding box center [900, 109] width 21 height 21
click at [903, 110] on div "x 1" at bounding box center [900, 109] width 21 height 21
click at [903, 110] on div "x 2" at bounding box center [900, 109] width 21 height 21
click at [735, 152] on video at bounding box center [565, 192] width 750 height 198
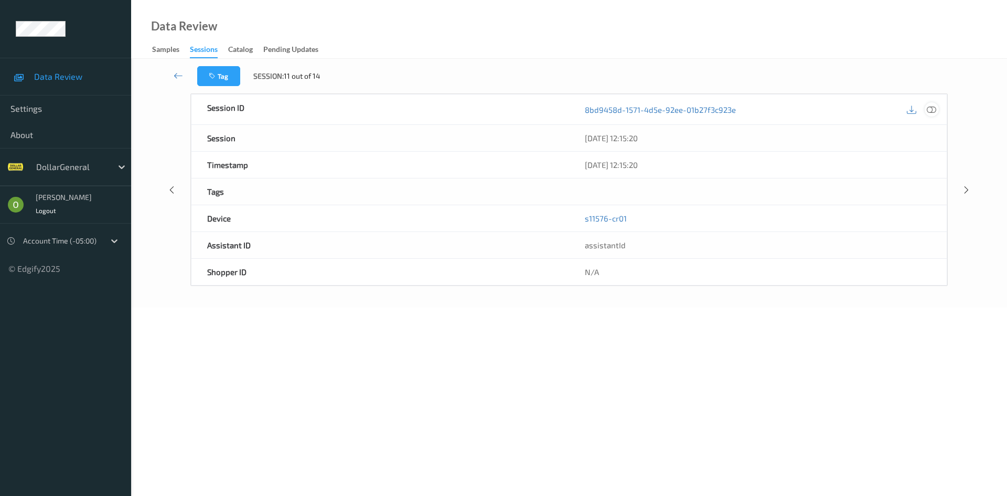
click at [935, 110] on icon at bounding box center [931, 108] width 9 height 9
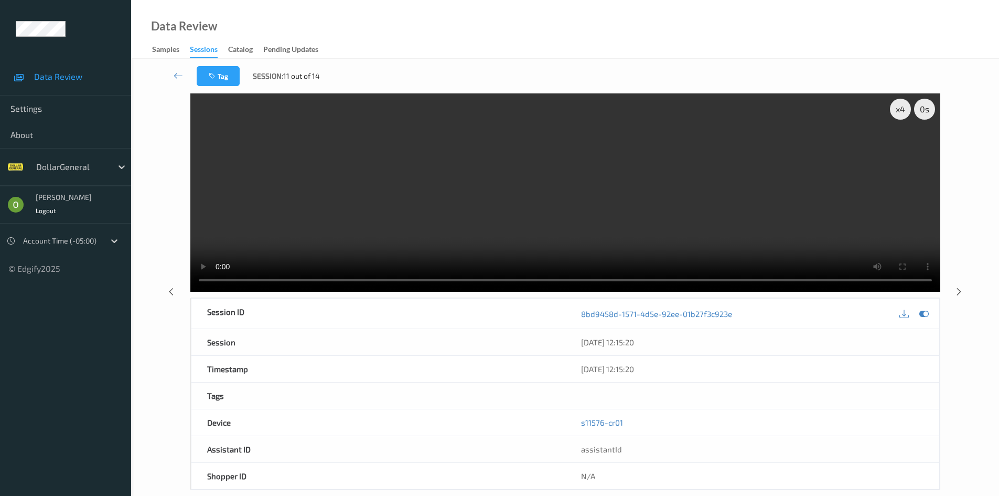
click at [637, 206] on video at bounding box center [565, 192] width 750 height 198
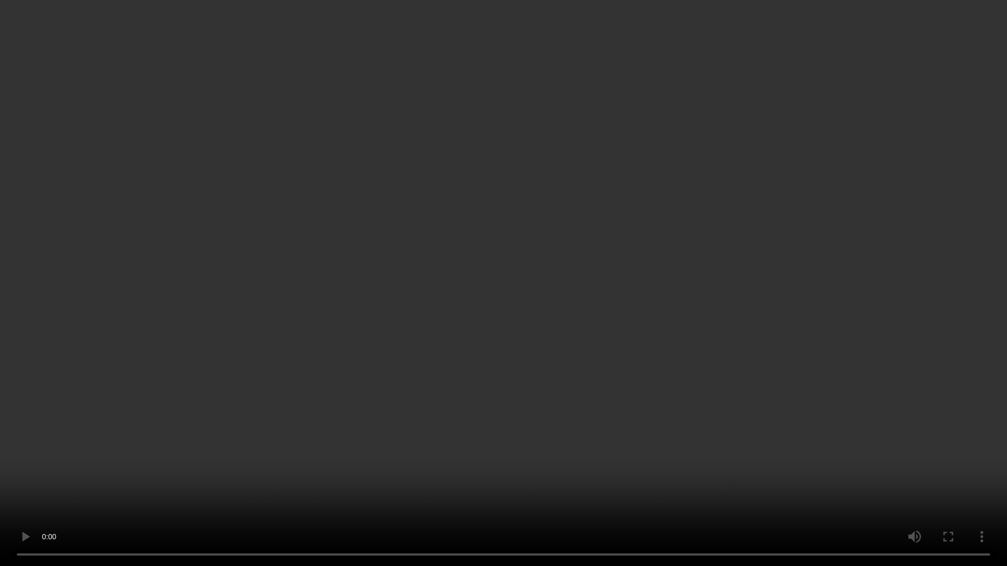
click at [709, 263] on video at bounding box center [503, 283] width 1007 height 566
click at [773, 263] on video at bounding box center [503, 283] width 1007 height 566
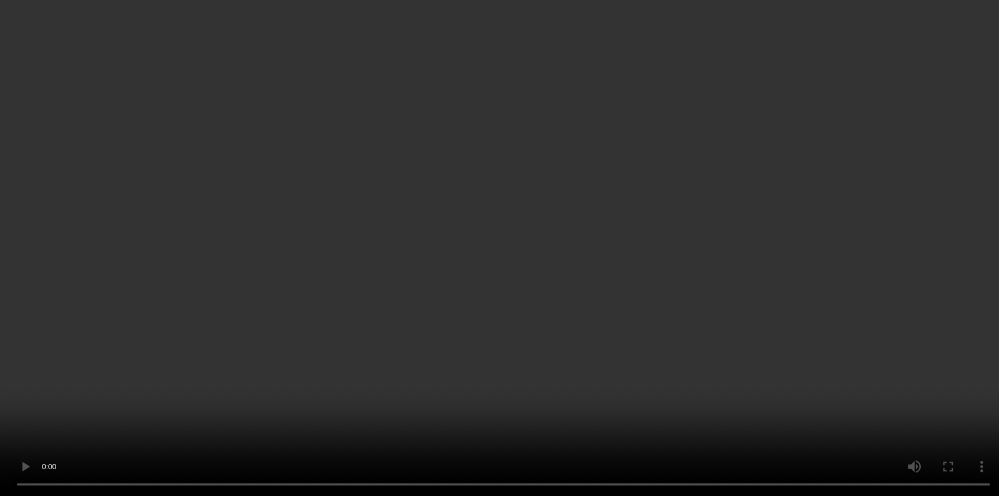
click at [903, 110] on div "x 4" at bounding box center [900, 109] width 21 height 21
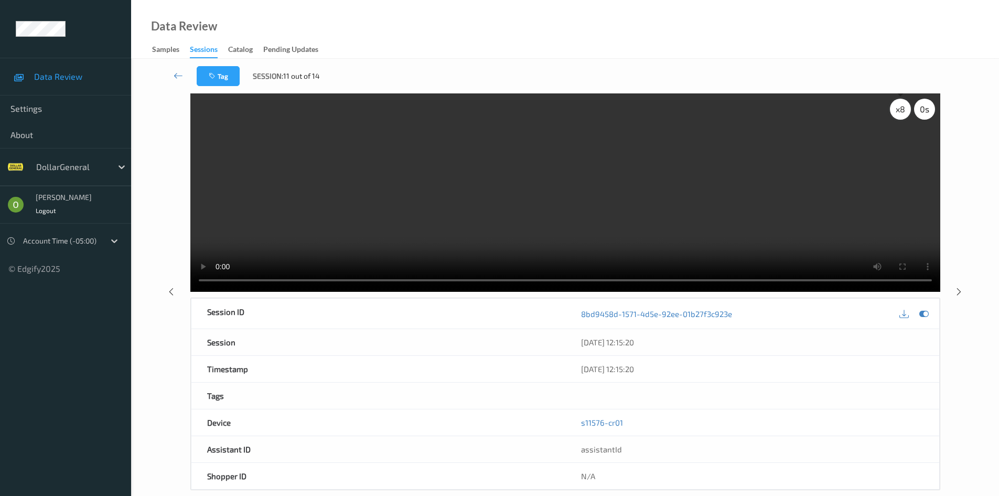
click at [903, 110] on div "x 8" at bounding box center [900, 109] width 21 height 21
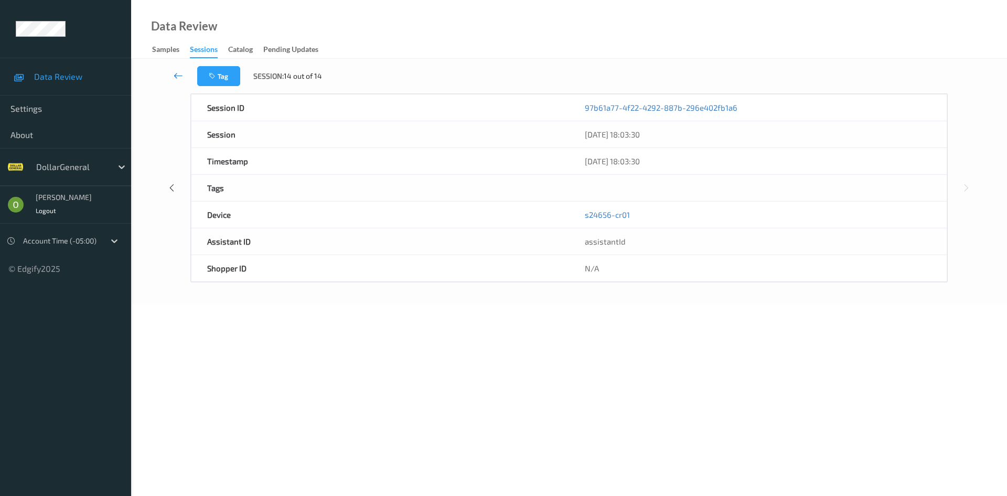
click at [173, 69] on link at bounding box center [178, 76] width 37 height 20
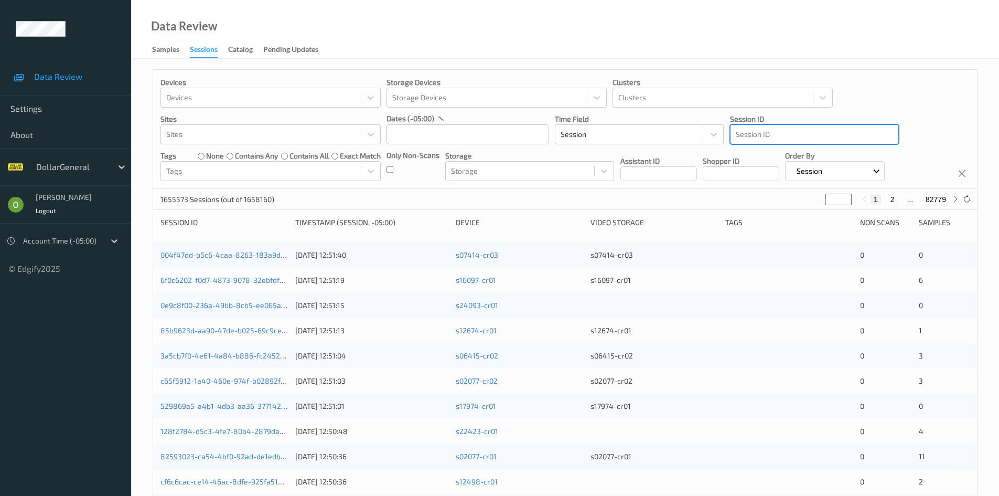
click at [811, 132] on div at bounding box center [814, 134] width 157 height 13
click at [809, 139] on div at bounding box center [814, 134] width 157 height 13
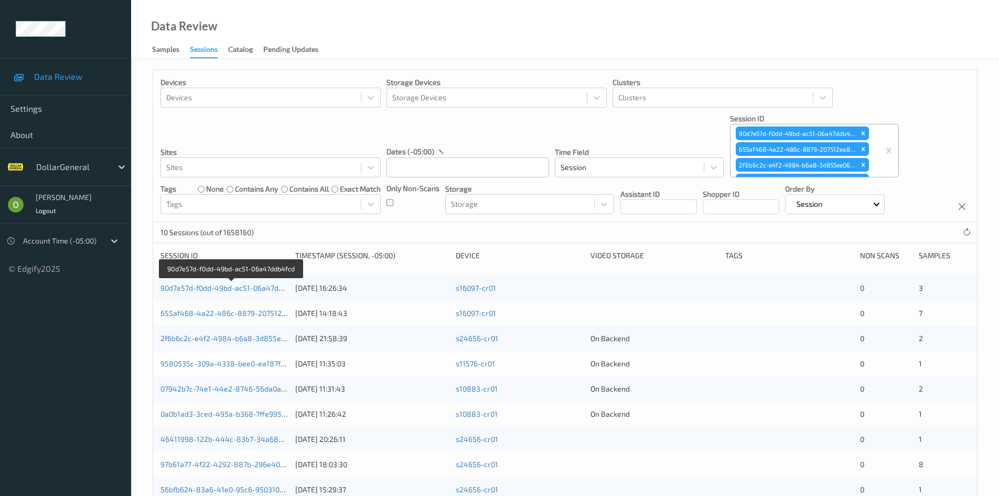
click at [251, 290] on link "90d7e57d-f0dd-49bd-ac51-06a47ddb4fcd" at bounding box center [231, 287] width 142 height 9
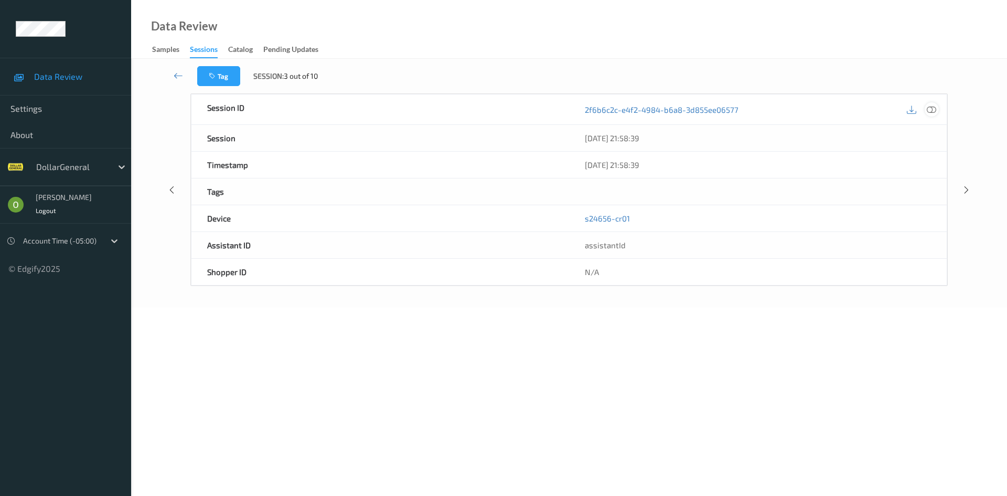
click at [934, 109] on icon at bounding box center [931, 108] width 9 height 9
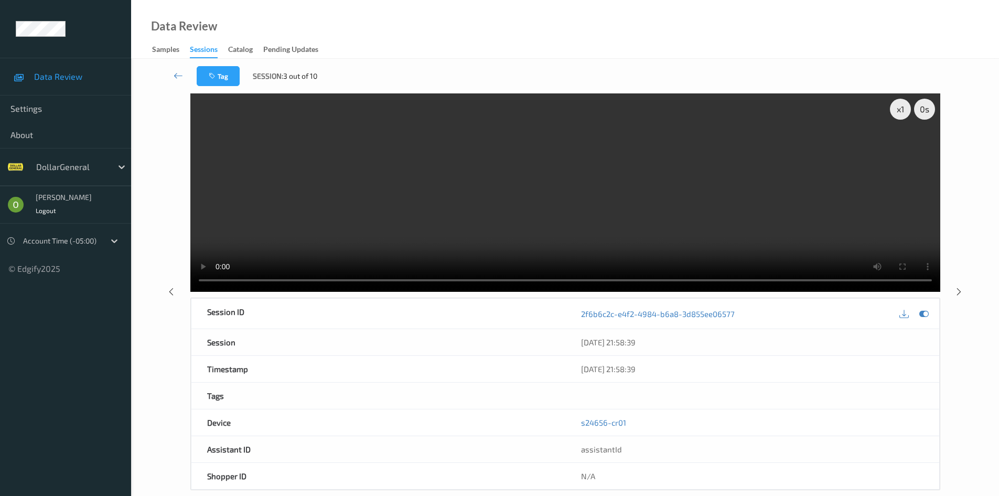
click at [637, 238] on video at bounding box center [565, 192] width 750 height 198
click at [902, 112] on div "x 1" at bounding box center [900, 109] width 21 height 21
click at [902, 112] on div "x 2" at bounding box center [900, 109] width 21 height 21
click at [905, 112] on div "x 4" at bounding box center [900, 109] width 21 height 21
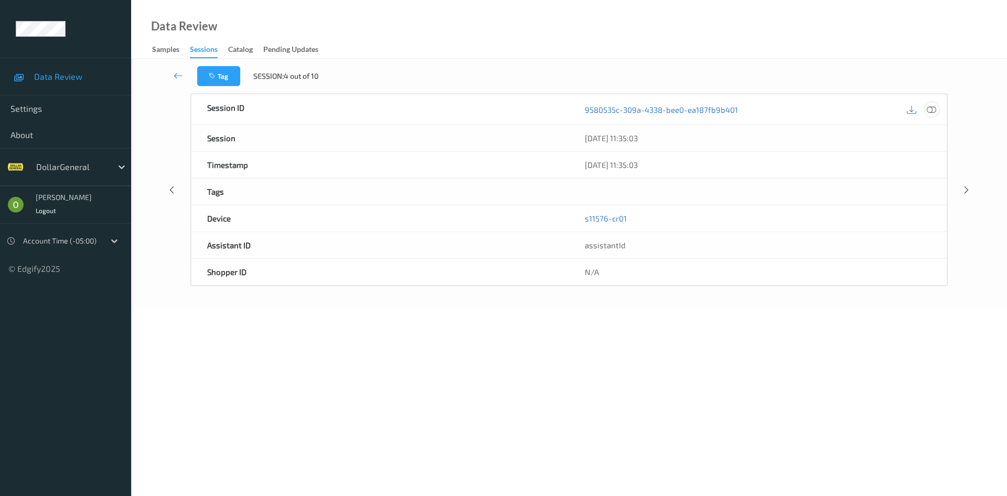
click at [933, 114] on div at bounding box center [931, 109] width 14 height 14
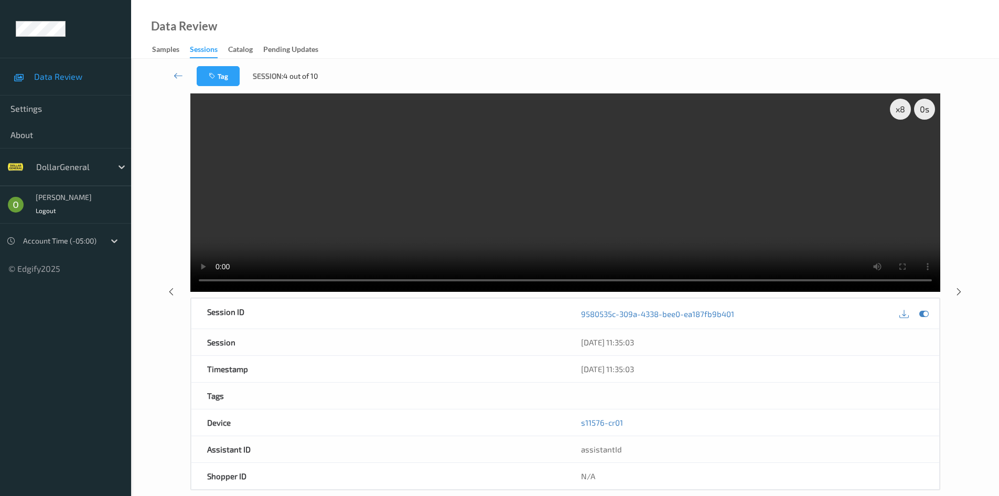
click at [874, 116] on video at bounding box center [565, 192] width 750 height 198
click at [899, 104] on div "x 8" at bounding box center [900, 109] width 21 height 21
click at [899, 104] on div "x 1" at bounding box center [900, 109] width 21 height 21
click at [899, 104] on div "x 4" at bounding box center [900, 109] width 21 height 21
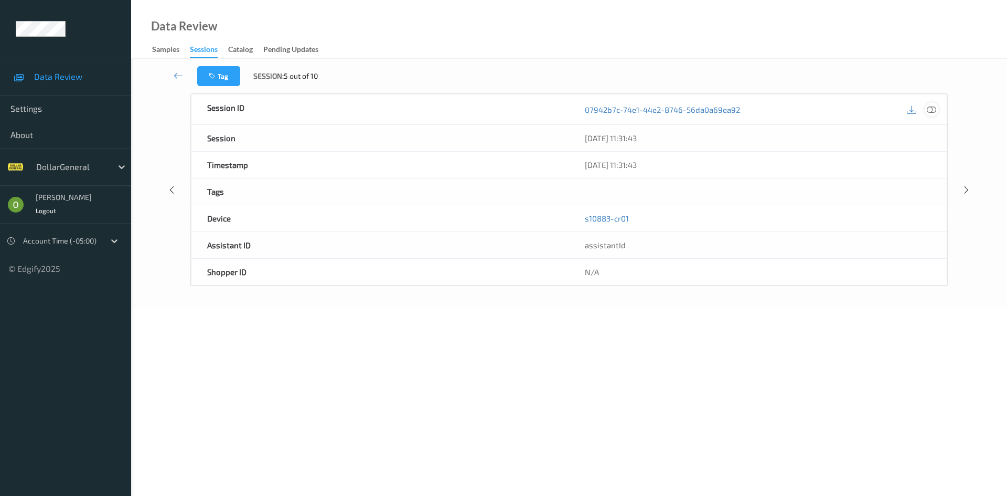
click at [932, 111] on icon at bounding box center [931, 108] width 9 height 9
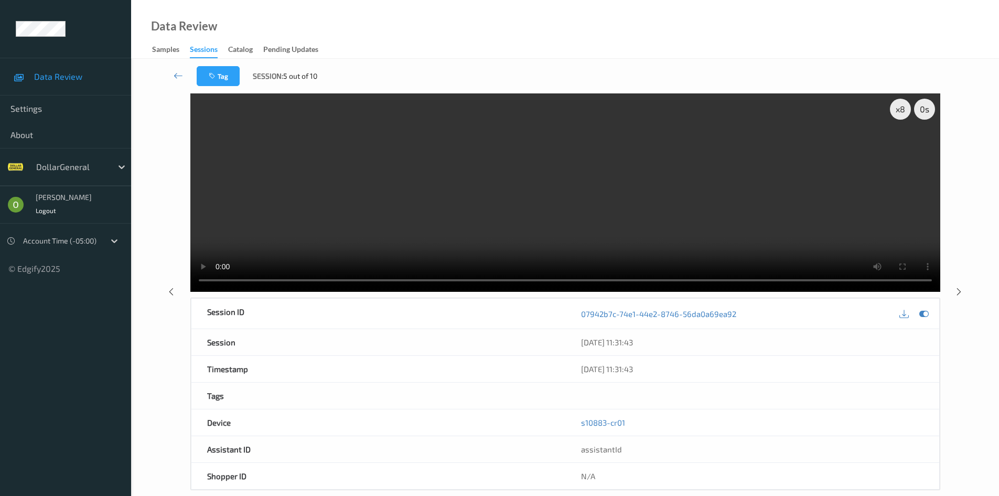
click at [798, 192] on video at bounding box center [565, 192] width 750 height 198
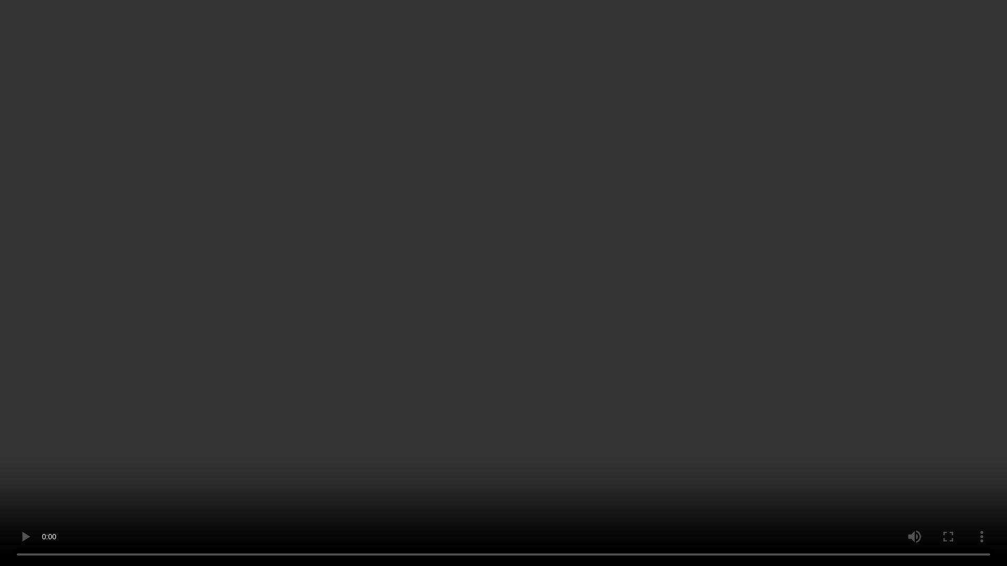
click at [804, 277] on video at bounding box center [503, 283] width 1007 height 566
click at [773, 281] on video at bounding box center [503, 283] width 1007 height 566
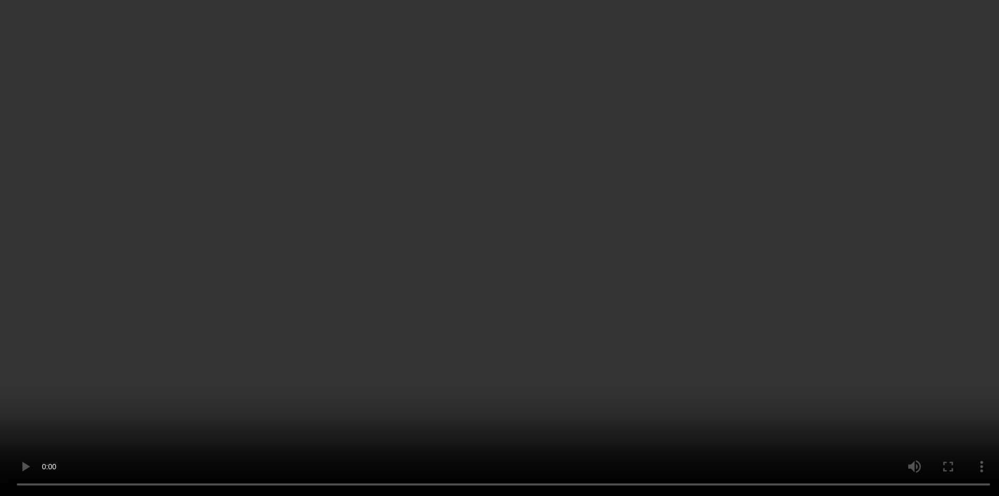
click at [900, 104] on div "x 8" at bounding box center [900, 109] width 21 height 21
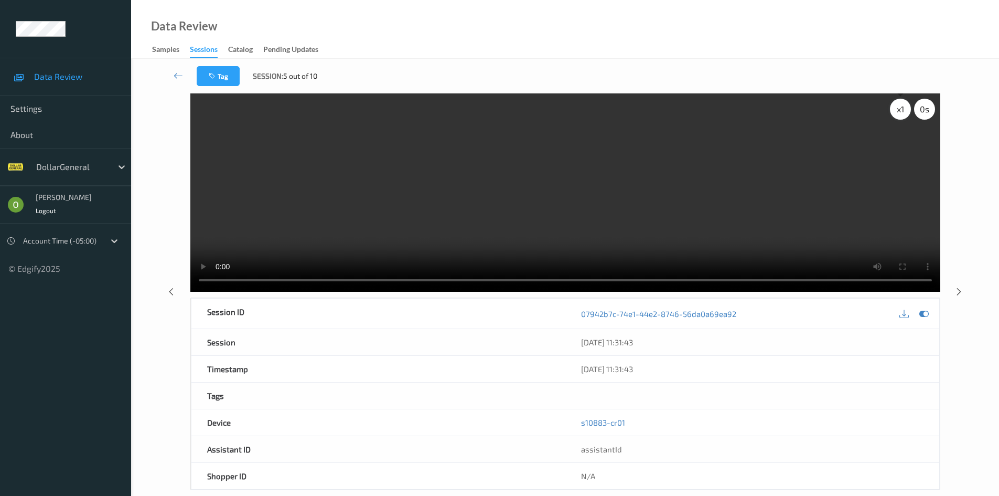
click at [900, 104] on div "x 1" at bounding box center [900, 109] width 21 height 21
click at [900, 104] on div "x 2" at bounding box center [900, 109] width 21 height 21
click at [810, 221] on video at bounding box center [565, 192] width 750 height 198
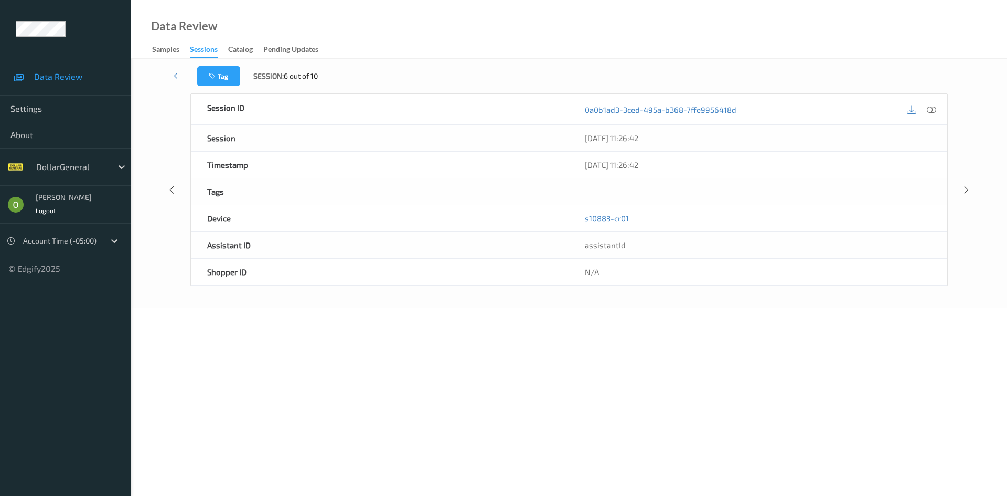
click at [938, 103] on div at bounding box center [922, 109] width 34 height 14
click at [931, 106] on icon at bounding box center [931, 108] width 9 height 9
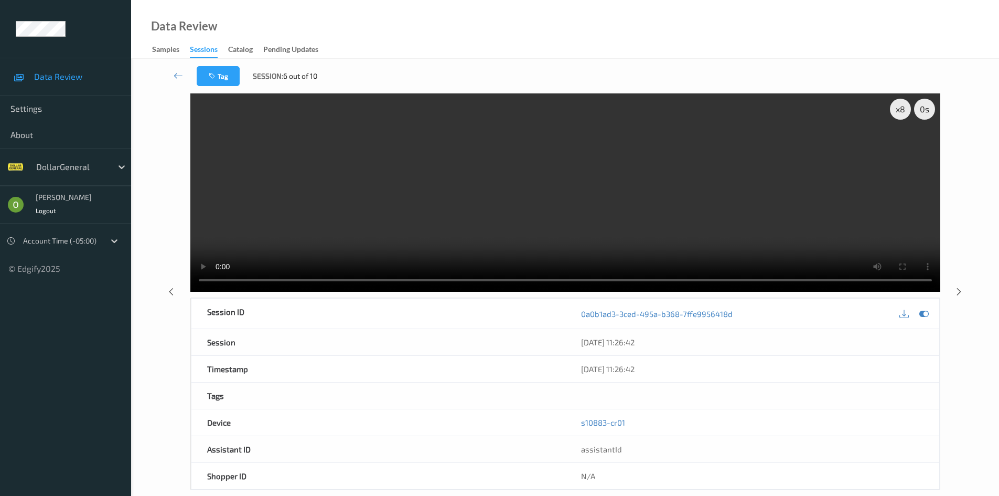
click at [660, 197] on video at bounding box center [565, 192] width 750 height 198
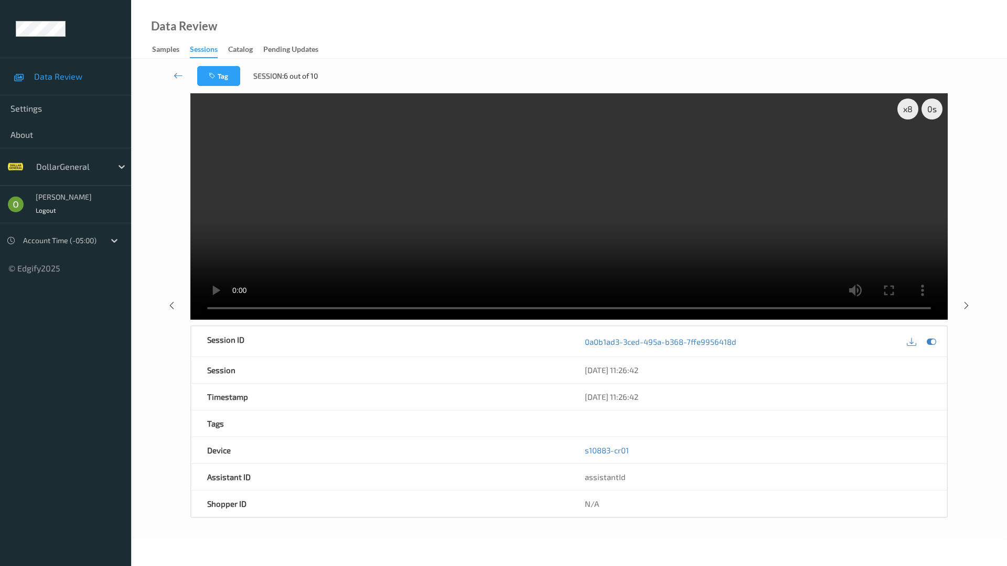
click at [671, 251] on video at bounding box center [568, 206] width 757 height 227
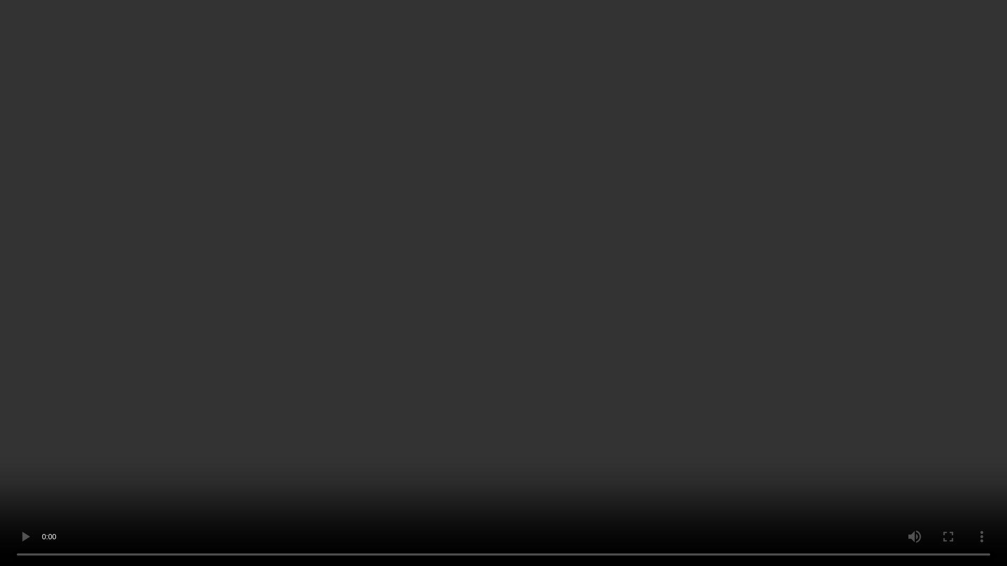
click at [671, 251] on video at bounding box center [503, 283] width 1007 height 566
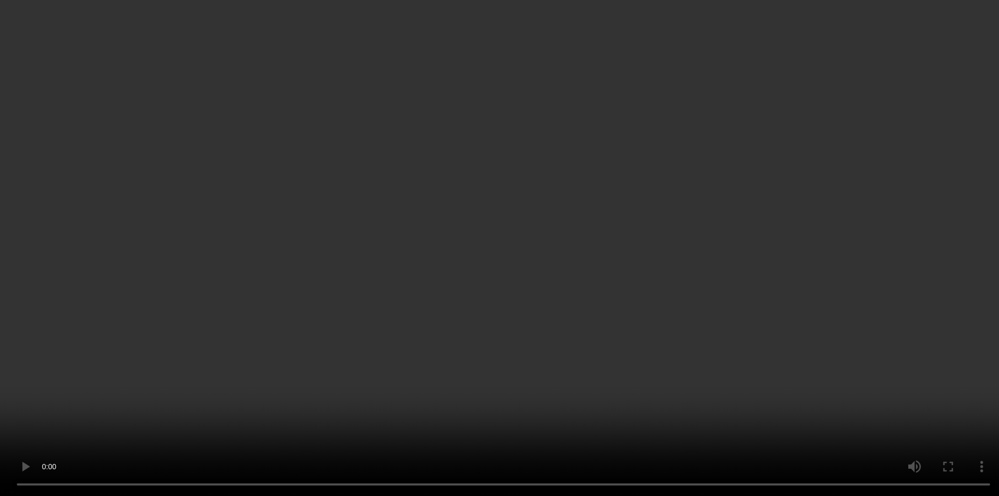
click at [899, 115] on div "x 8" at bounding box center [900, 109] width 21 height 21
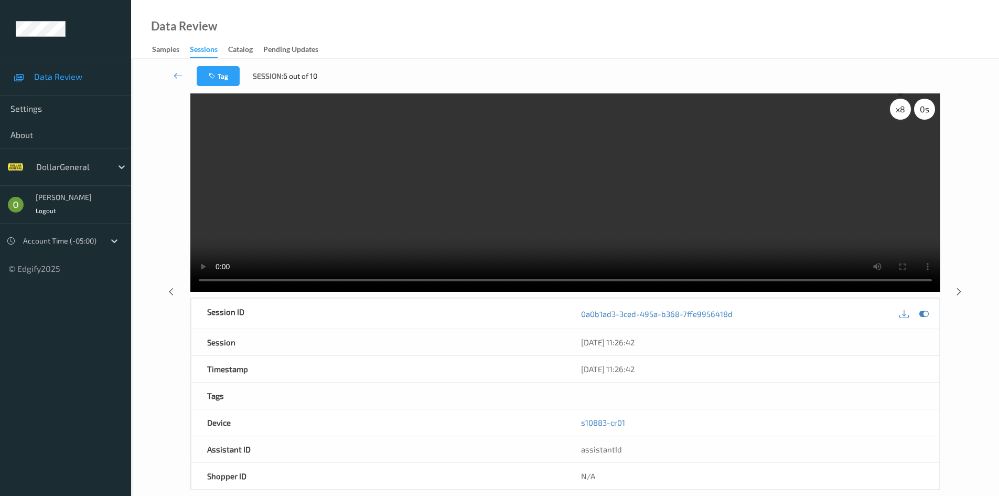
click at [899, 115] on div "x 8" at bounding box center [900, 109] width 21 height 21
click at [899, 115] on div "x 2" at bounding box center [900, 109] width 21 height 21
click at [899, 115] on div "x 4" at bounding box center [900, 109] width 21 height 21
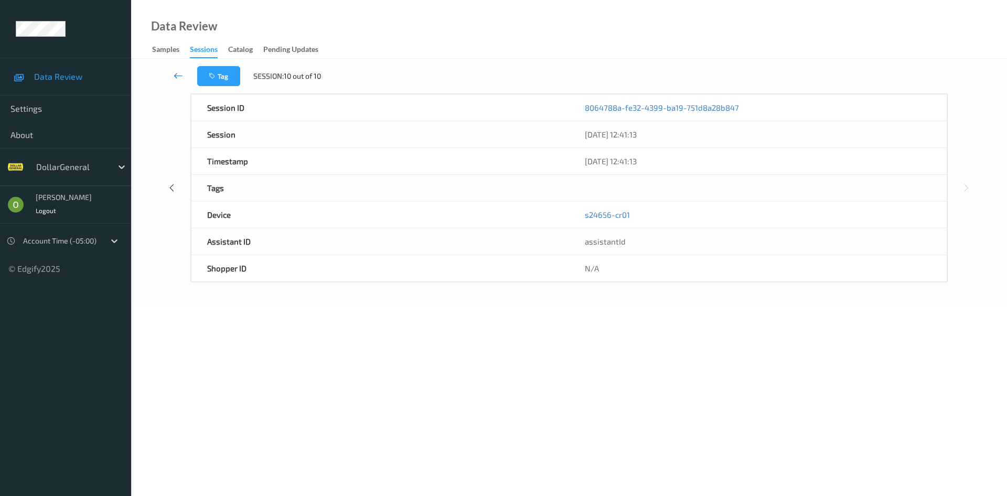
click at [179, 80] on icon at bounding box center [178, 75] width 9 height 10
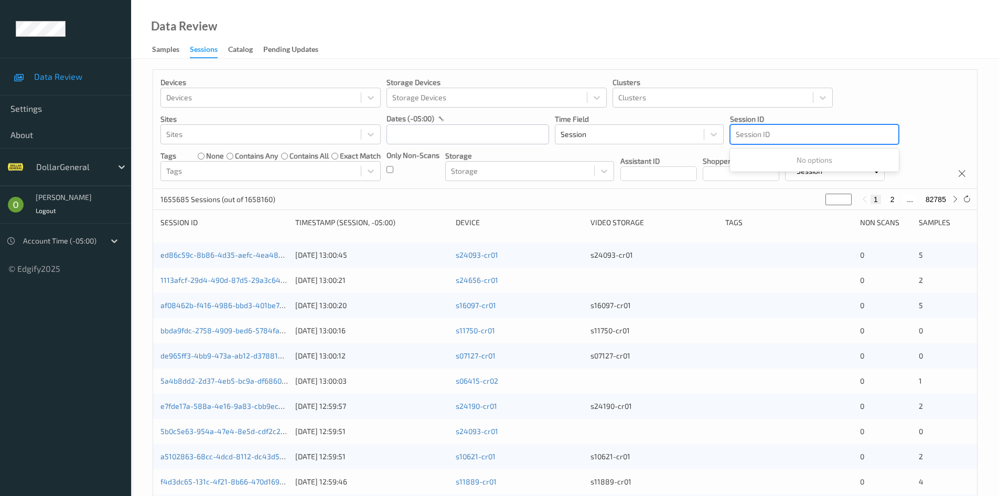
click at [800, 136] on div at bounding box center [814, 134] width 157 height 13
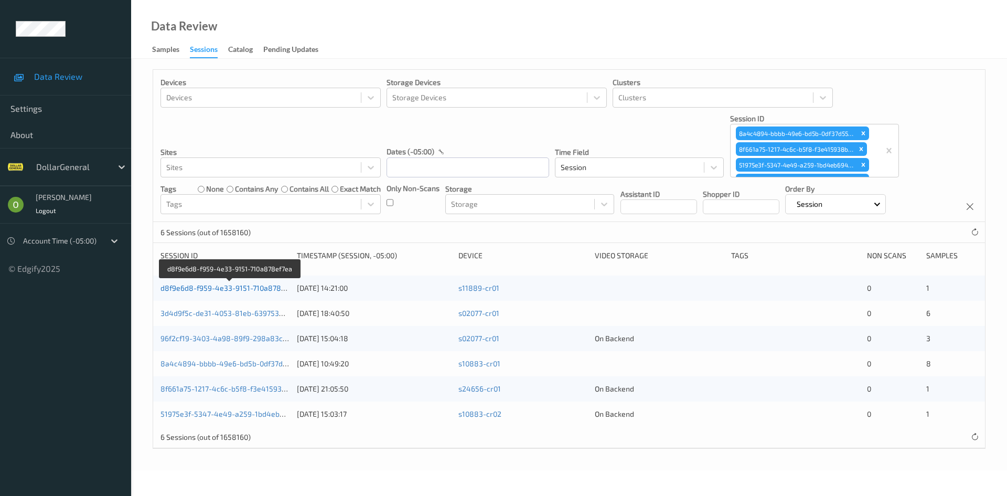
click at [246, 287] on link "d8f9e6d8-f959-4e33-9151-710a878ef7ea" at bounding box center [229, 287] width 139 height 9
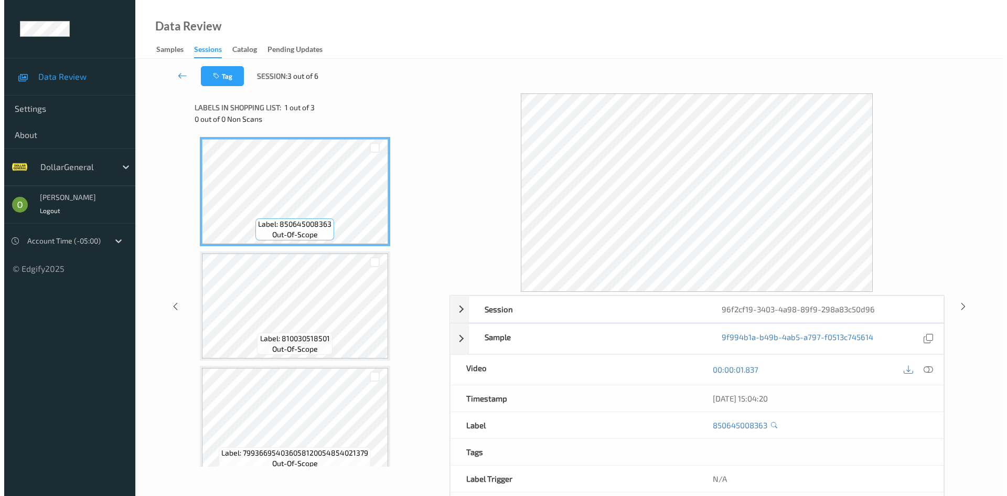
scroll to position [14, 0]
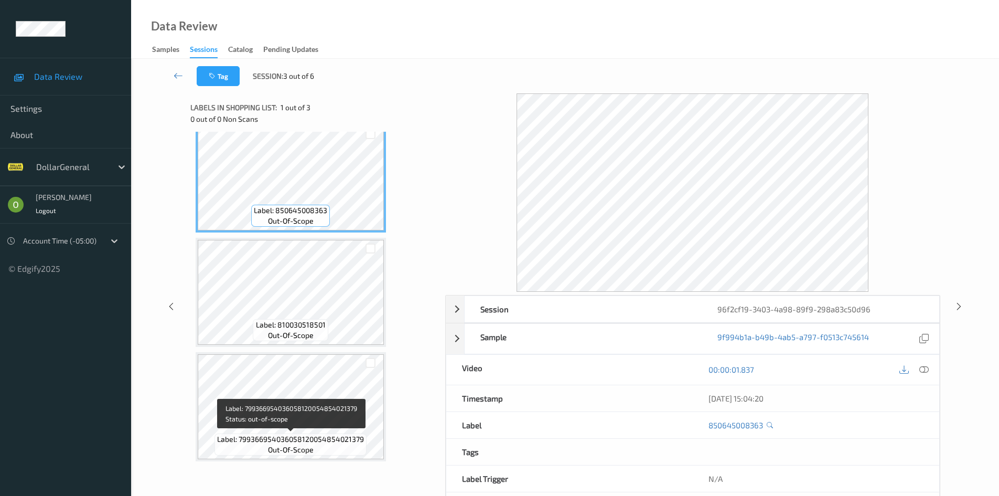
click at [358, 452] on div "Label: 799366954036058120054854021379 out-of-scope" at bounding box center [290, 444] width 152 height 22
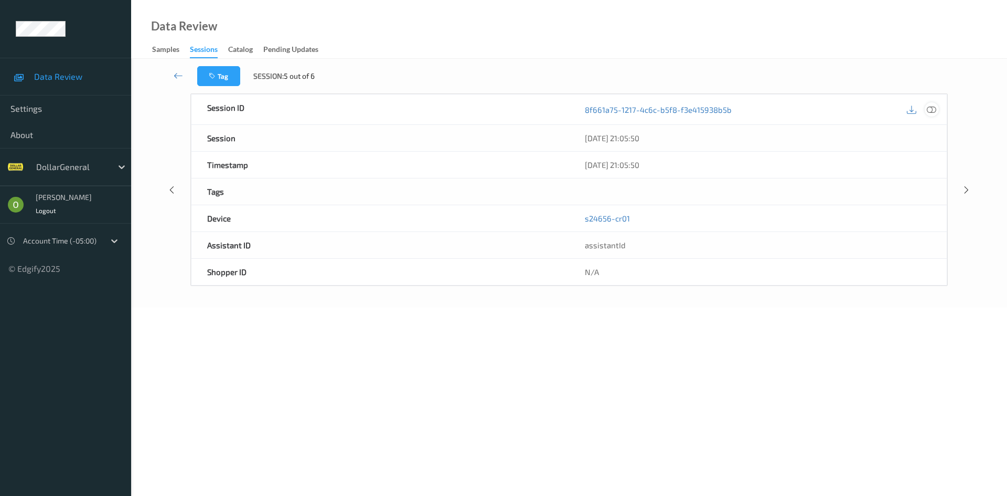
click at [930, 107] on icon at bounding box center [931, 108] width 9 height 9
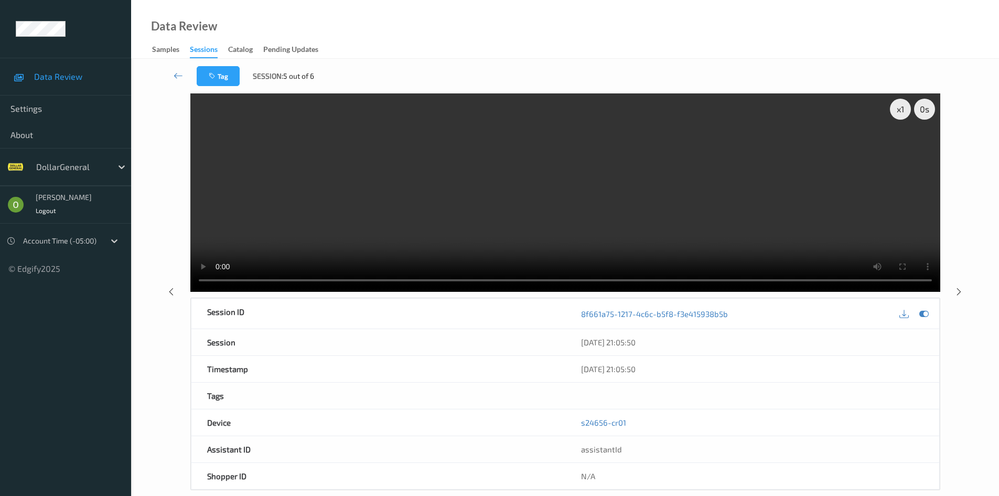
click at [755, 176] on video at bounding box center [565, 192] width 750 height 198
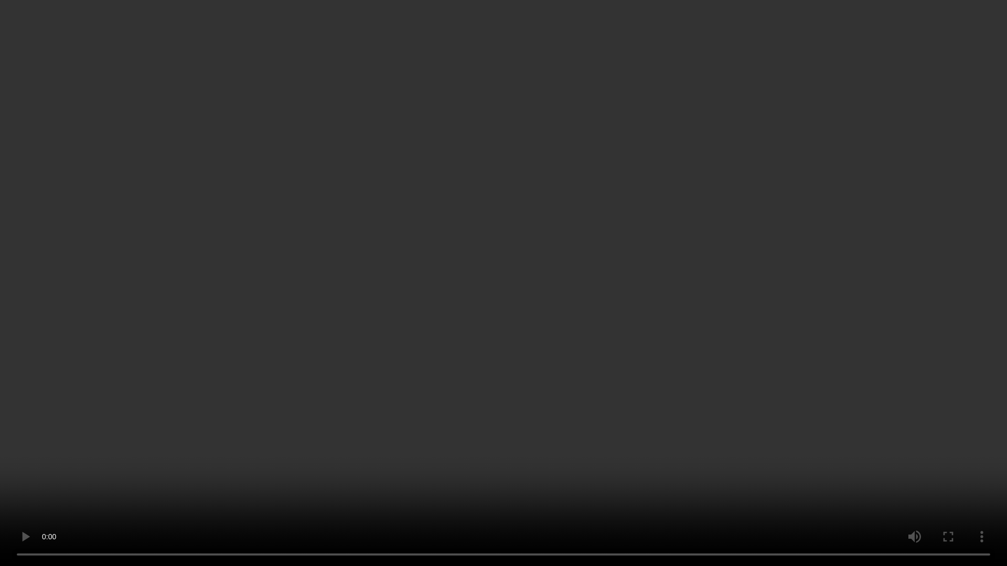
click at [755, 222] on video at bounding box center [503, 283] width 1007 height 566
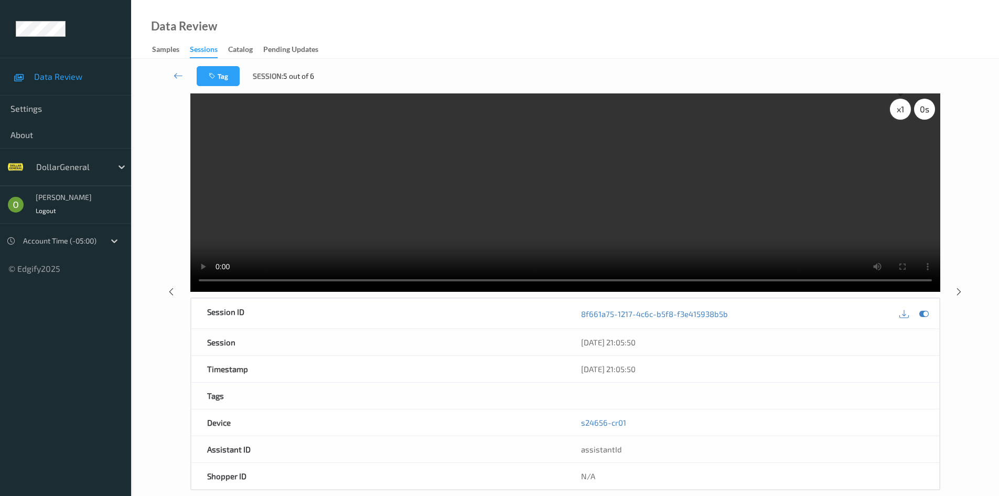
click at [906, 112] on div "x 1" at bounding box center [900, 109] width 21 height 21
click at [906, 112] on div "x 2" at bounding box center [900, 109] width 21 height 21
click at [813, 146] on video at bounding box center [565, 192] width 750 height 198
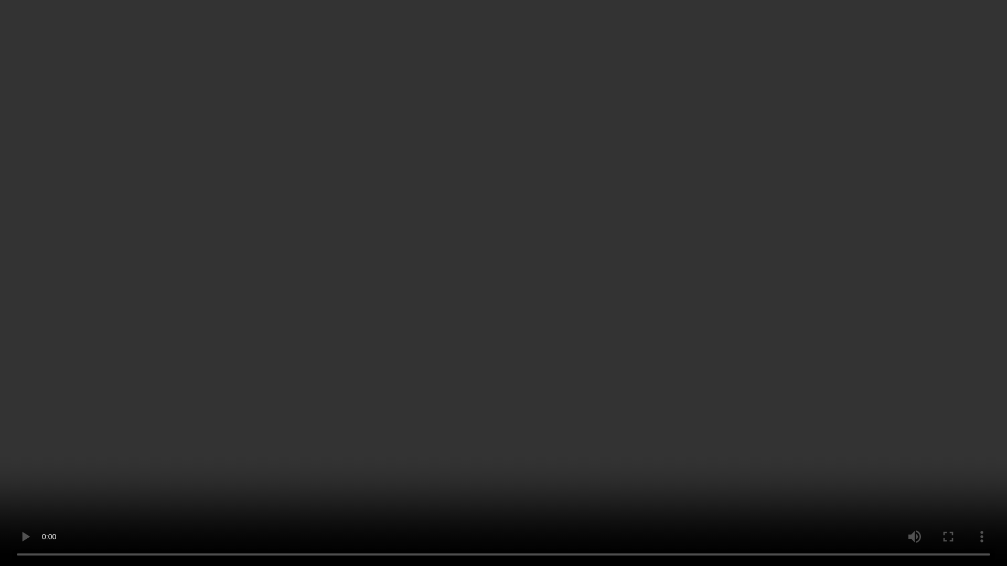
click at [813, 191] on video at bounding box center [503, 283] width 1007 height 566
click at [605, 197] on video at bounding box center [503, 283] width 1007 height 566
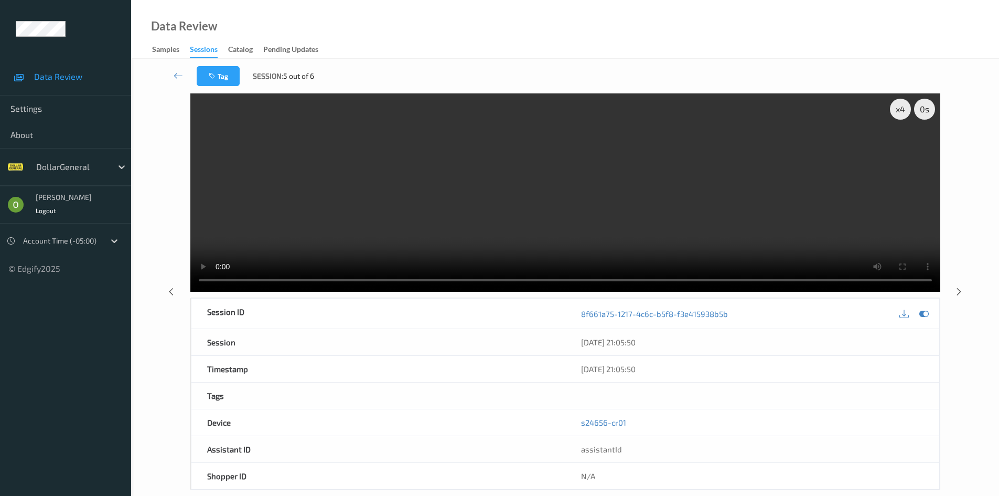
click at [583, 158] on video at bounding box center [565, 192] width 750 height 198
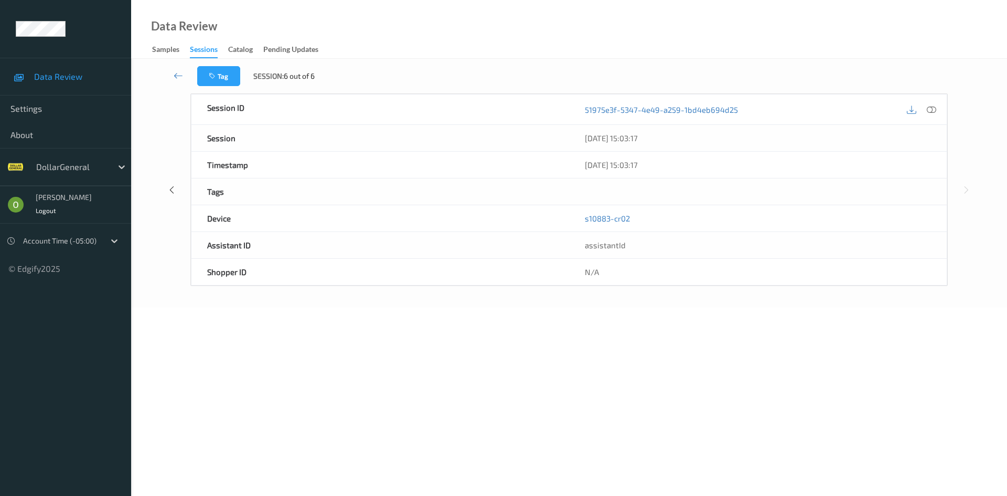
click at [938, 105] on div at bounding box center [922, 109] width 34 height 14
click at [931, 109] on icon at bounding box center [931, 108] width 9 height 9
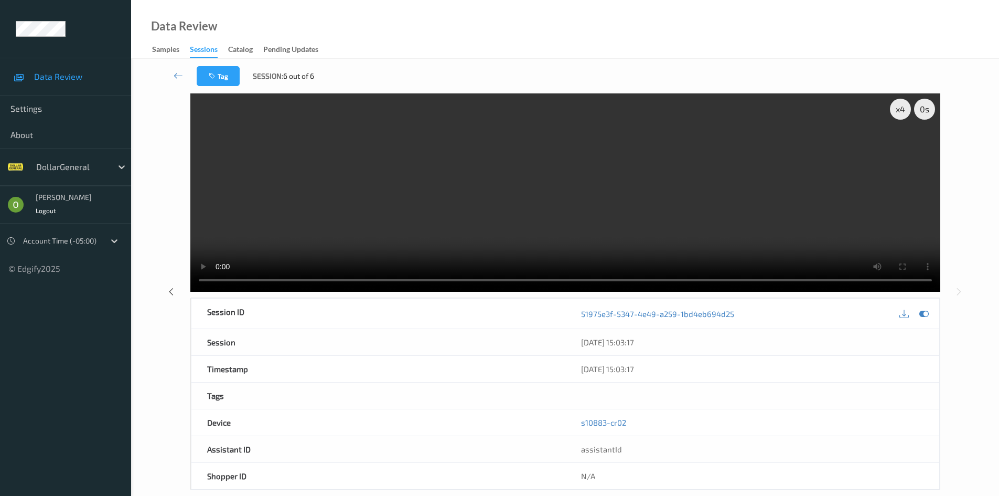
click at [750, 186] on video at bounding box center [565, 192] width 750 height 198
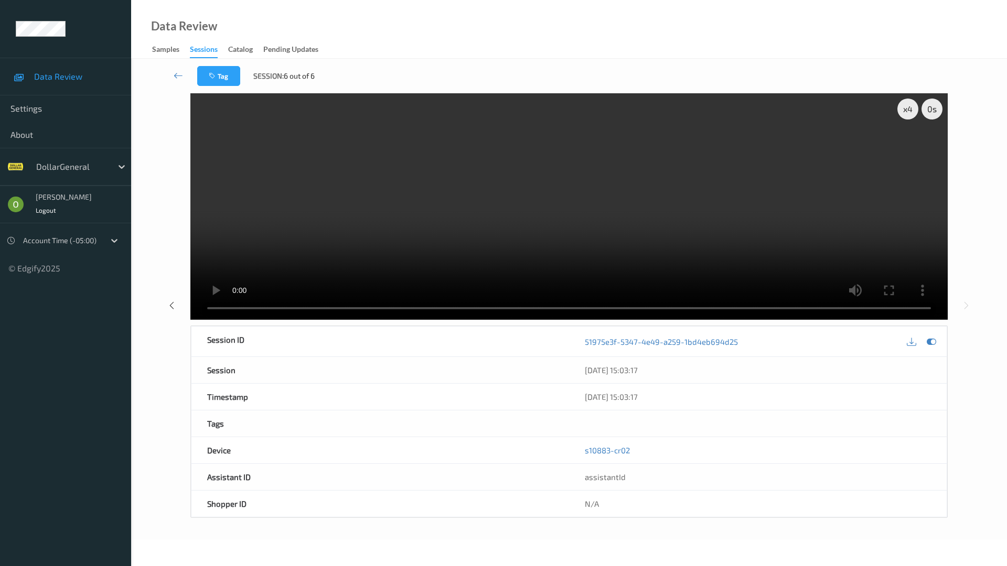
click at [765, 221] on video at bounding box center [568, 206] width 757 height 227
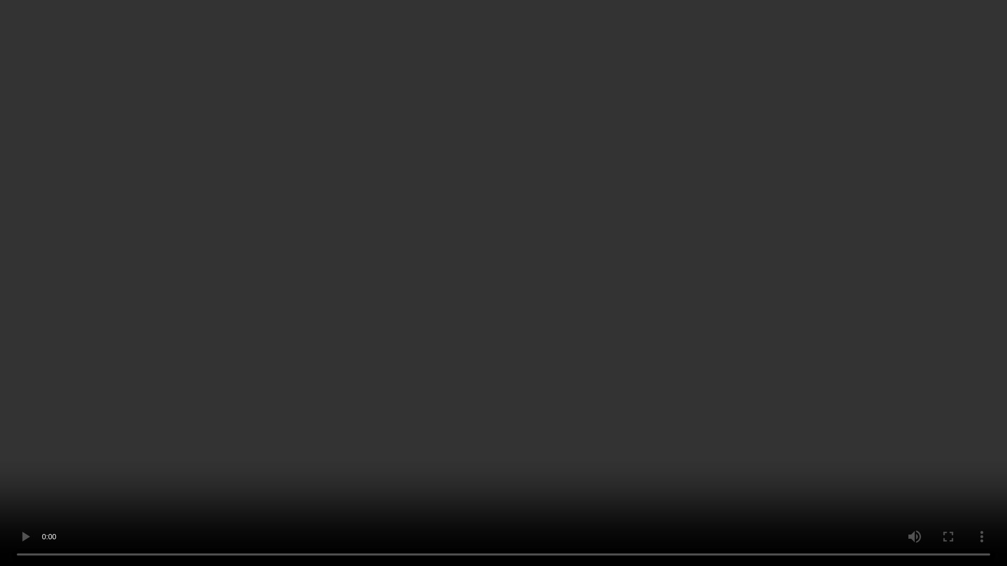
click at [788, 174] on video at bounding box center [503, 283] width 1007 height 566
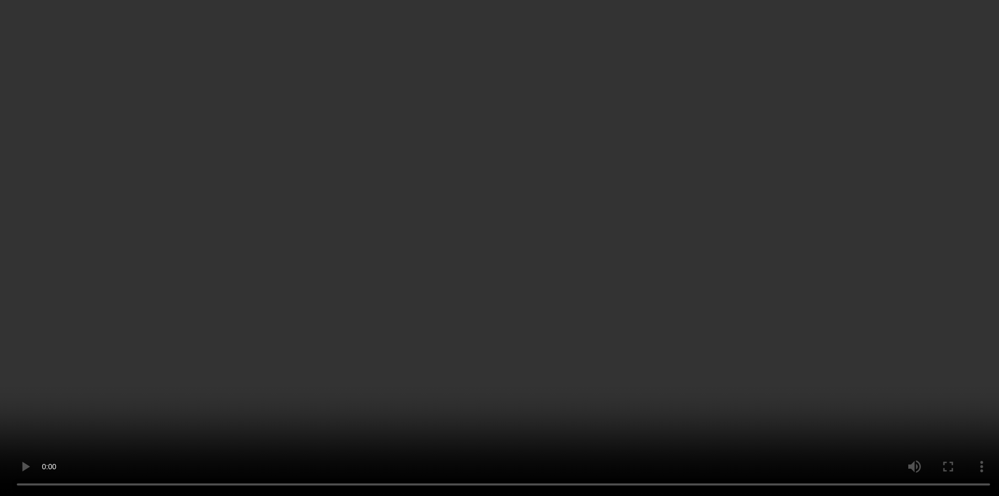
click at [898, 107] on div "x 4" at bounding box center [900, 109] width 21 height 21
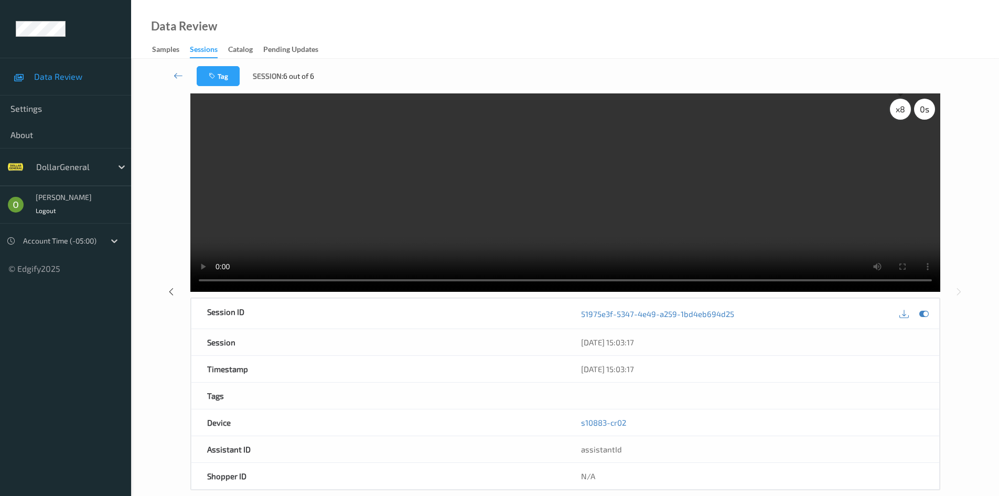
click at [898, 107] on div "x 8" at bounding box center [900, 109] width 21 height 21
click at [898, 107] on div "x 2" at bounding box center [900, 109] width 21 height 21
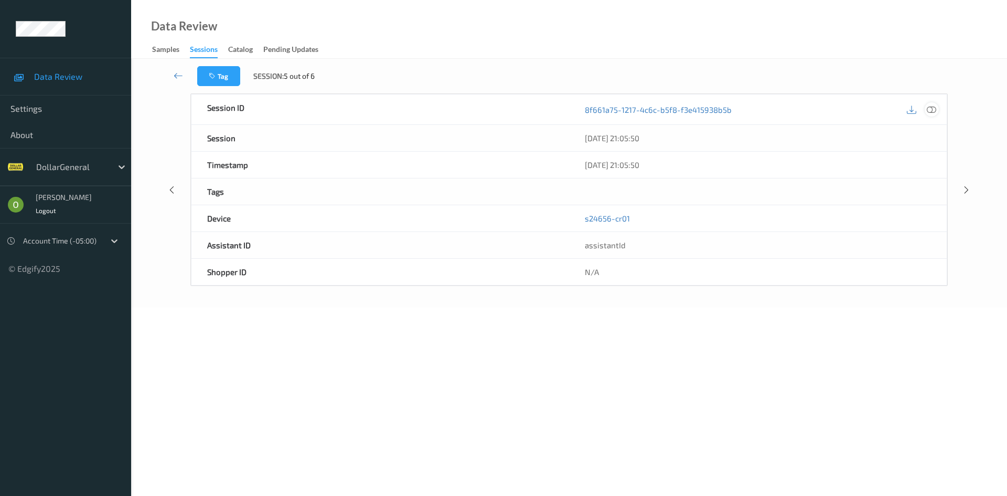
drag, startPoint x: 929, startPoint y: 102, endPoint x: 933, endPoint y: 106, distance: 5.6
click at [933, 106] on div at bounding box center [931, 109] width 14 height 14
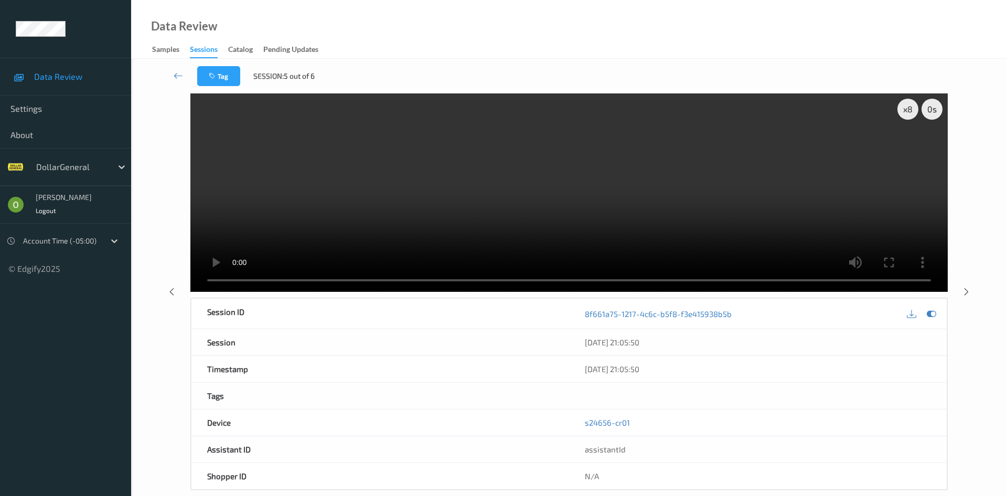
click at [731, 124] on video at bounding box center [568, 192] width 757 height 198
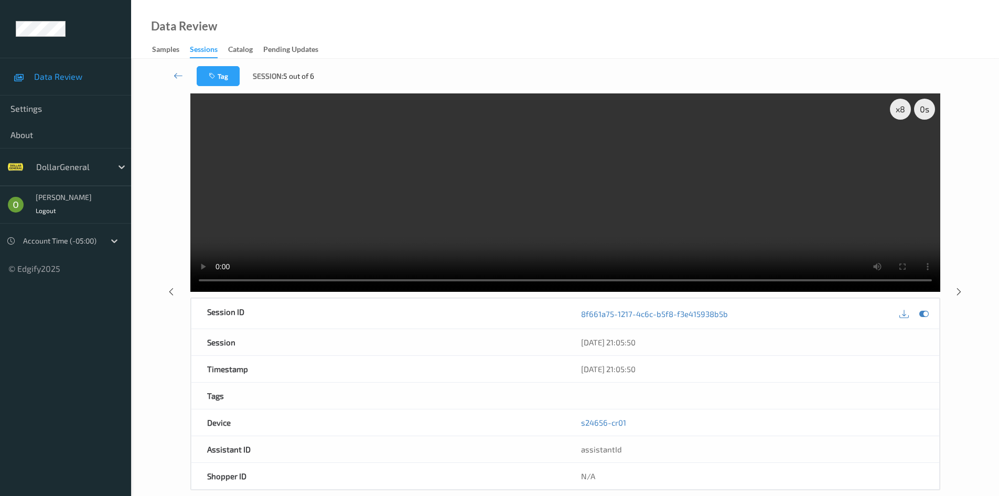
click at [676, 205] on video at bounding box center [565, 192] width 750 height 198
click at [172, 79] on link at bounding box center [178, 76] width 37 height 20
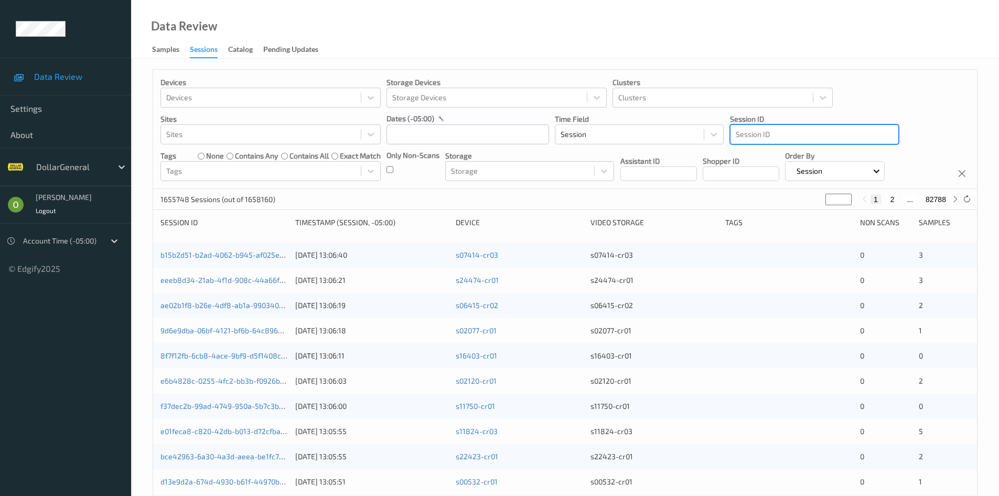
click at [824, 136] on div at bounding box center [814, 134] width 157 height 13
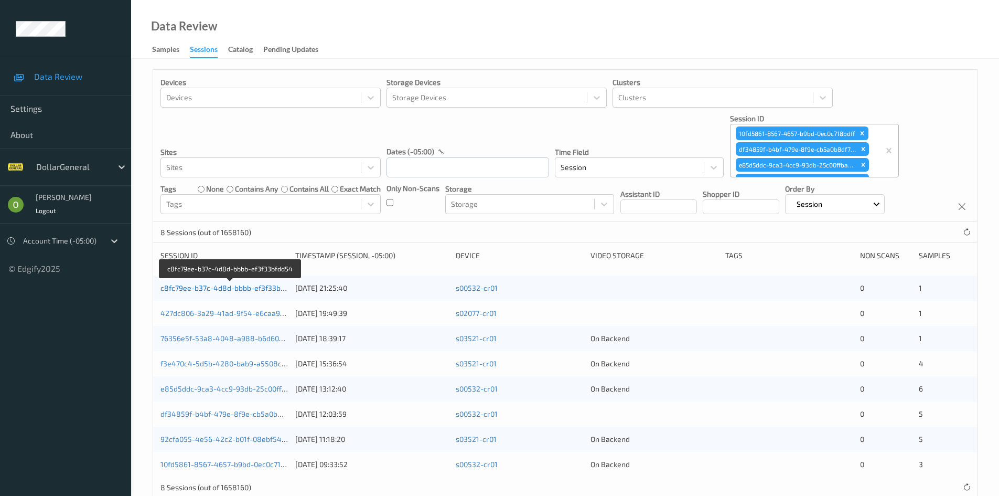
click at [268, 292] on link "c8fc79ee-b37c-4d8d-bbbb-ef3f33bfdd54" at bounding box center [230, 287] width 140 height 9
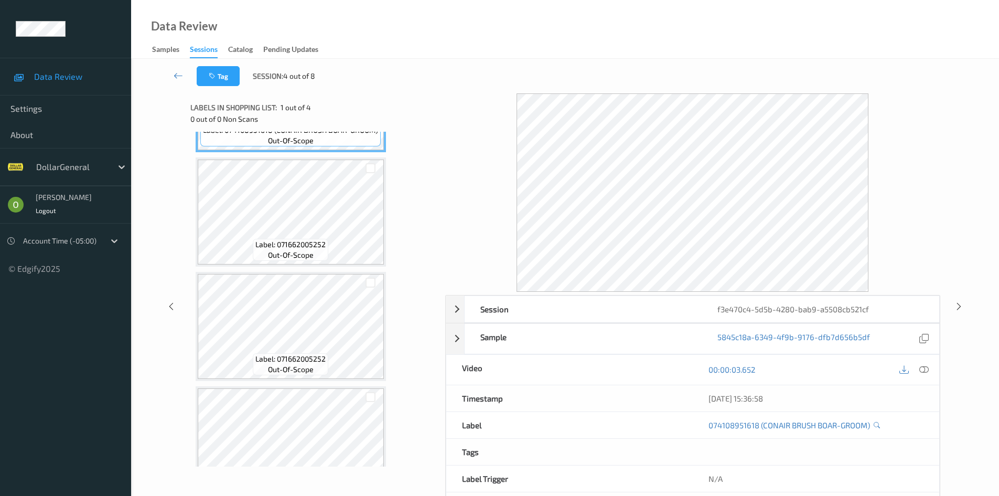
scroll to position [128, 0]
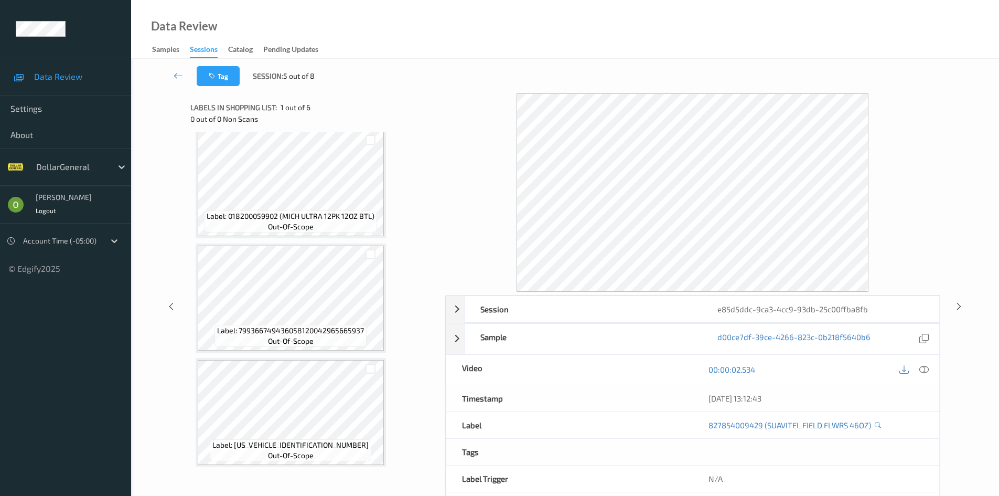
scroll to position [357, 0]
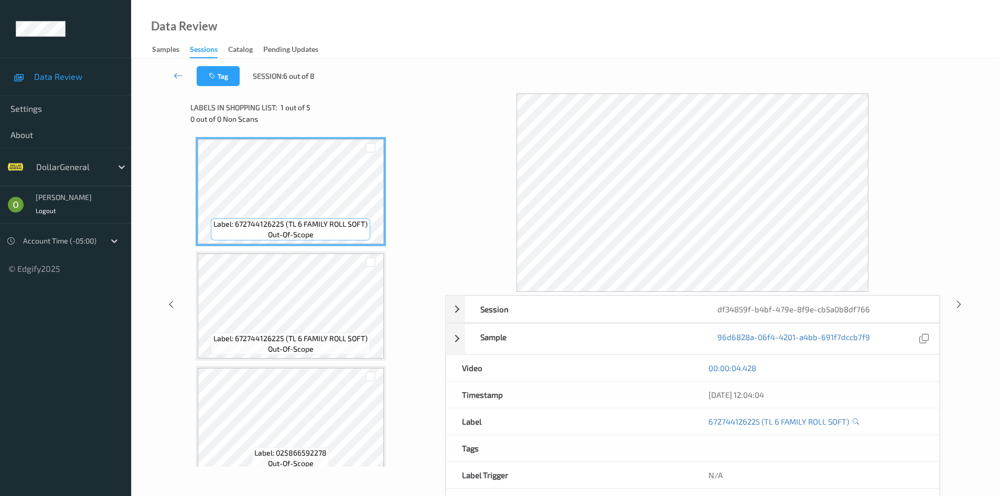
scroll to position [242, 0]
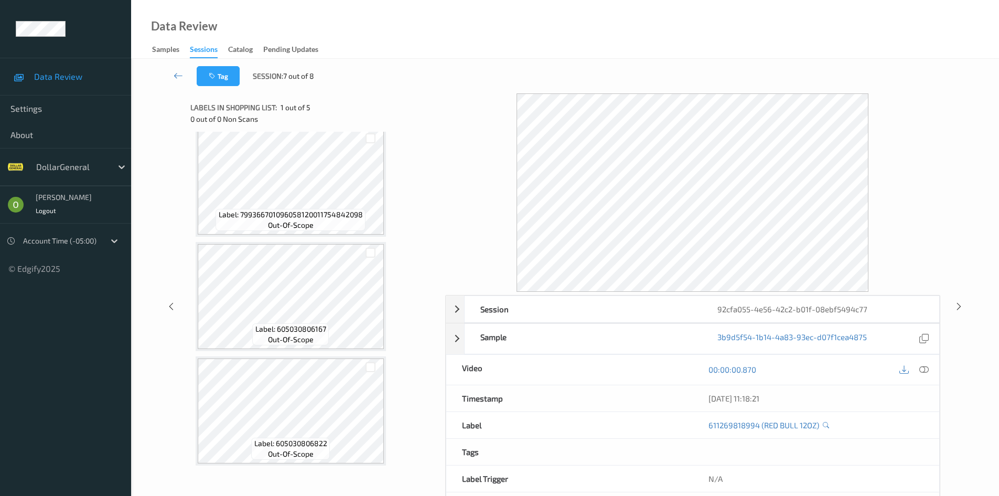
scroll to position [242, 0]
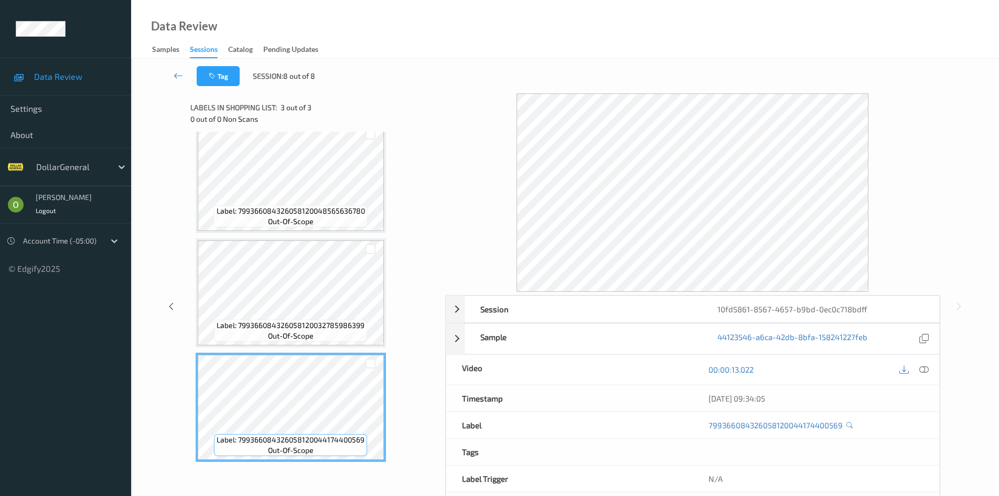
scroll to position [14, 0]
click at [178, 74] on icon at bounding box center [178, 75] width 9 height 10
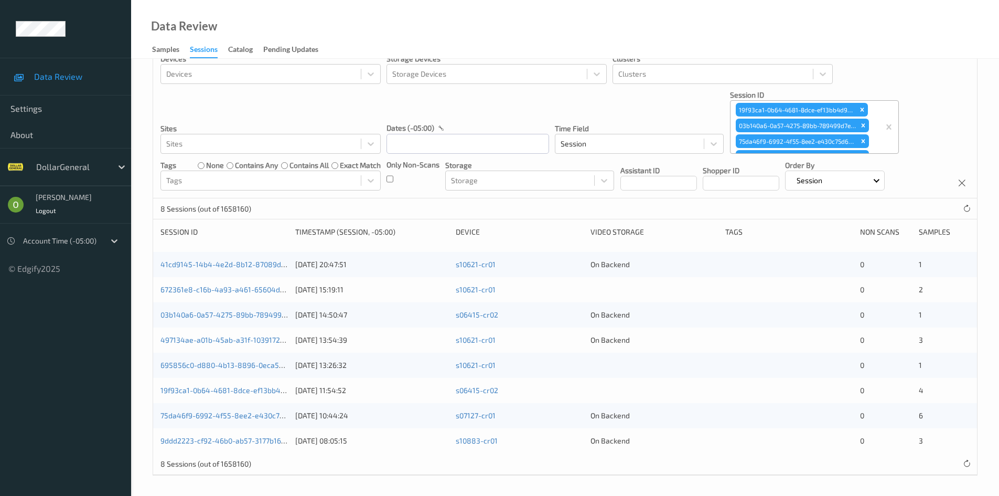
scroll to position [25, 0]
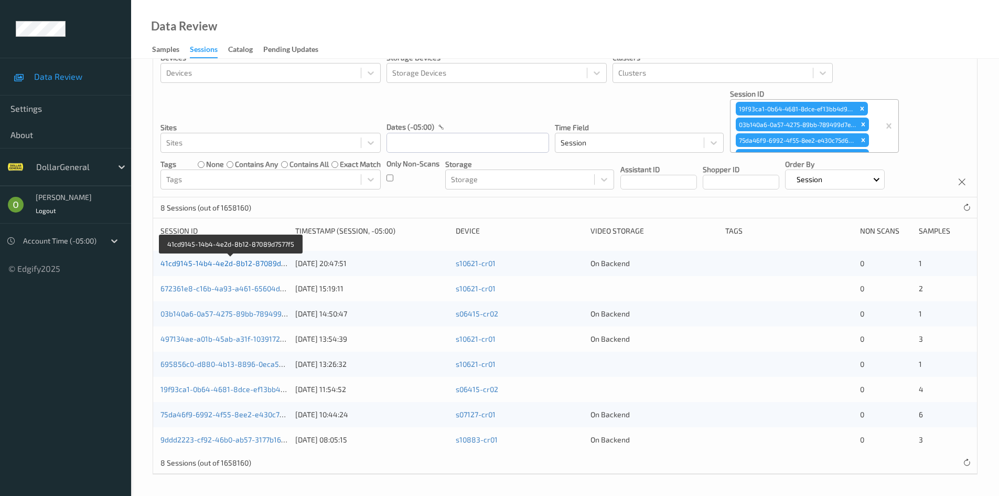
click at [201, 267] on link "41cd9145-14b4-4e2d-8b12-87089d7577f5" at bounding box center [231, 263] width 143 height 9
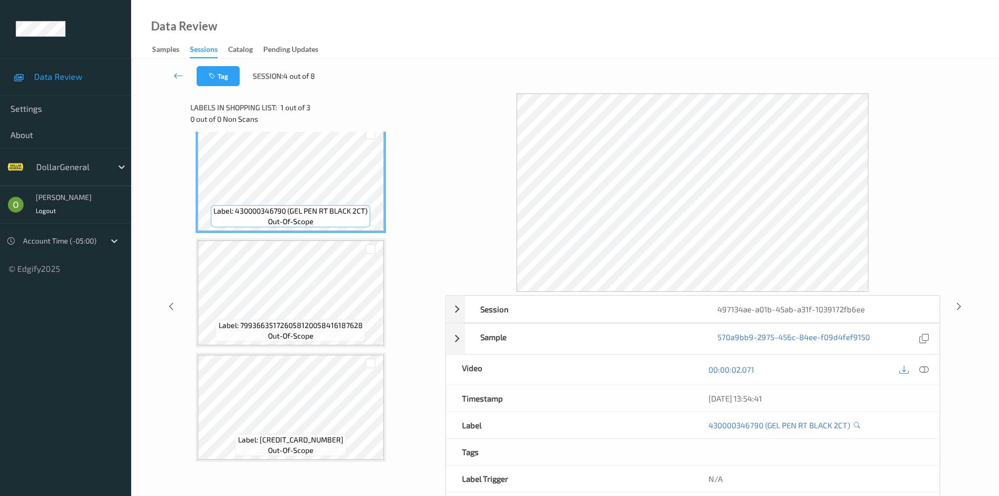
scroll to position [14, 0]
click at [357, 329] on span "Label: 799366351726058120058416187628" at bounding box center [291, 324] width 144 height 10
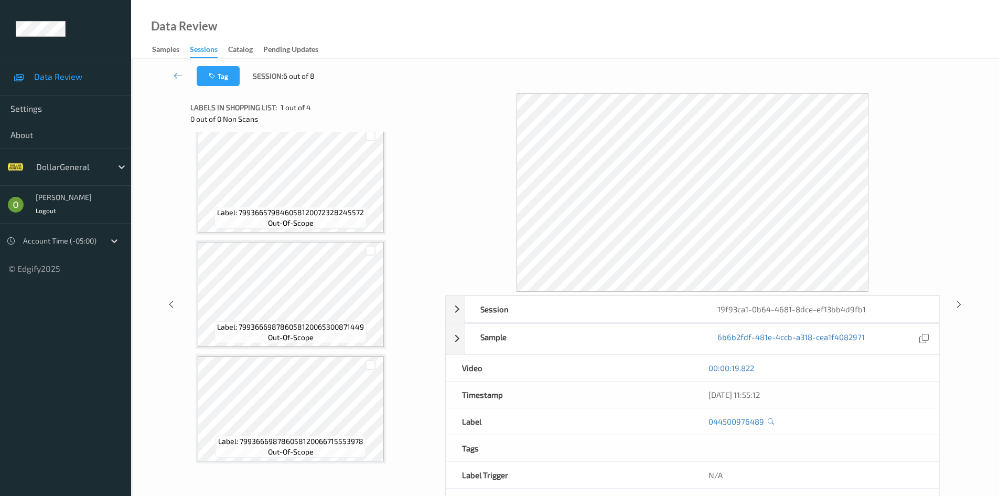
scroll to position [128, 0]
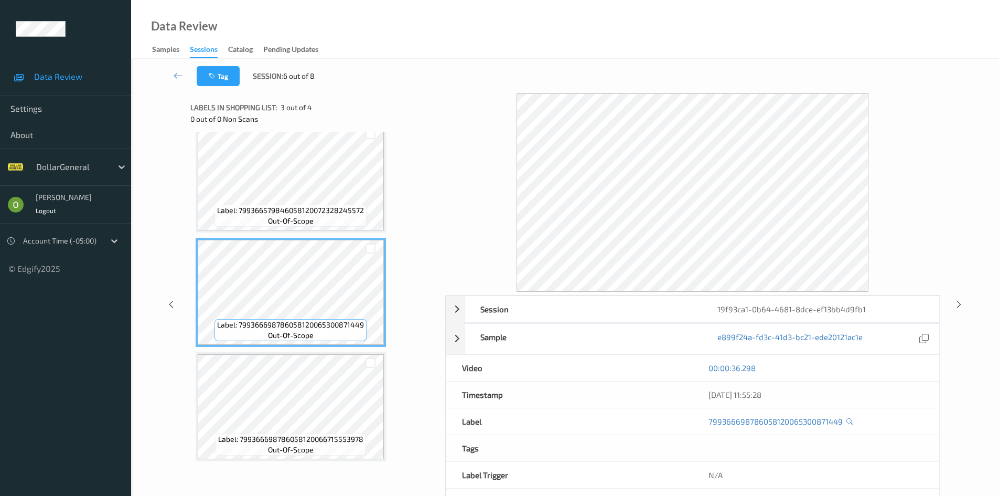
click at [335, 220] on div "Label: 799366579846058120072328245572 out-of-scope" at bounding box center [290, 215] width 152 height 22
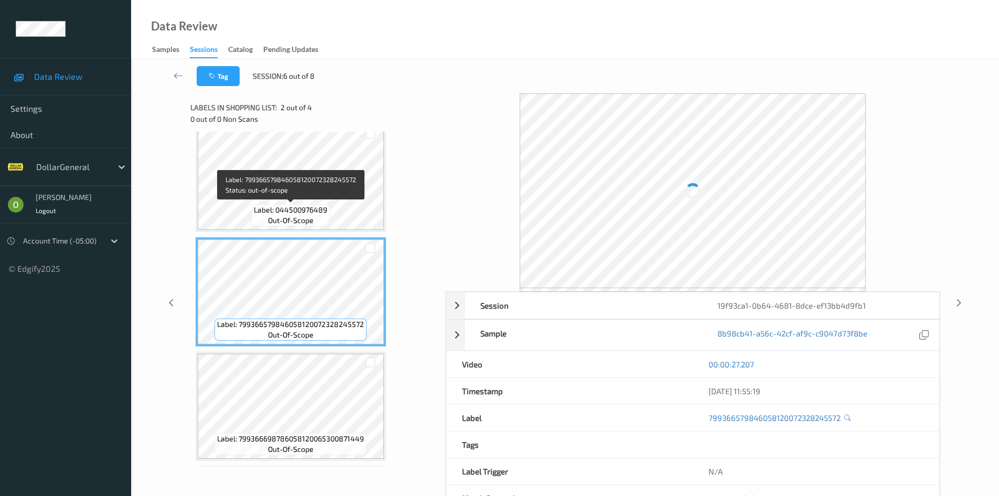
scroll to position [0, 0]
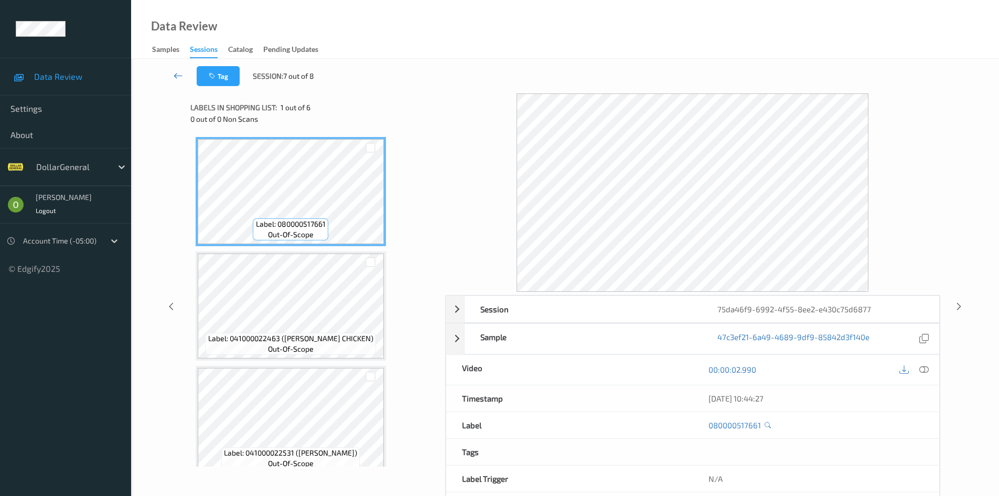
click at [170, 80] on link at bounding box center [178, 76] width 37 height 20
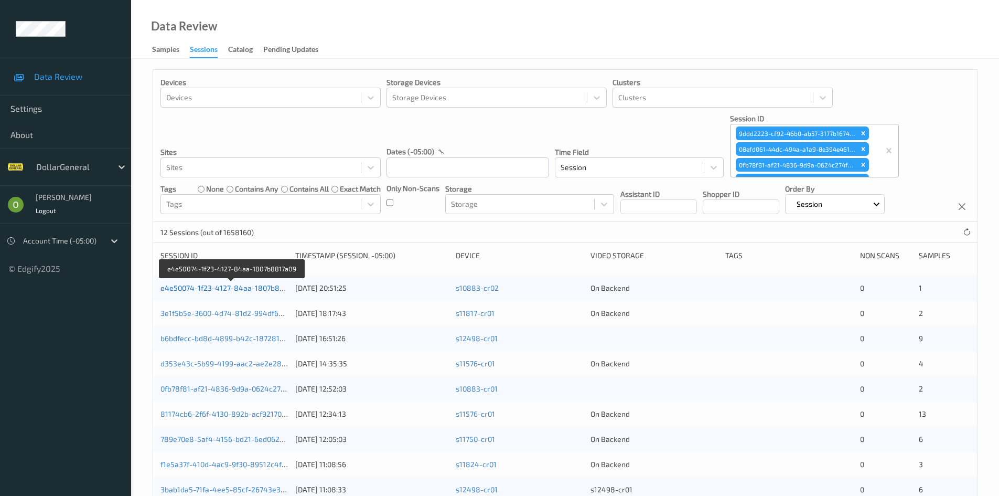
click at [274, 286] on link "e4e50074-1f23-4127-84aa-1807b8817a09" at bounding box center [231, 287] width 143 height 9
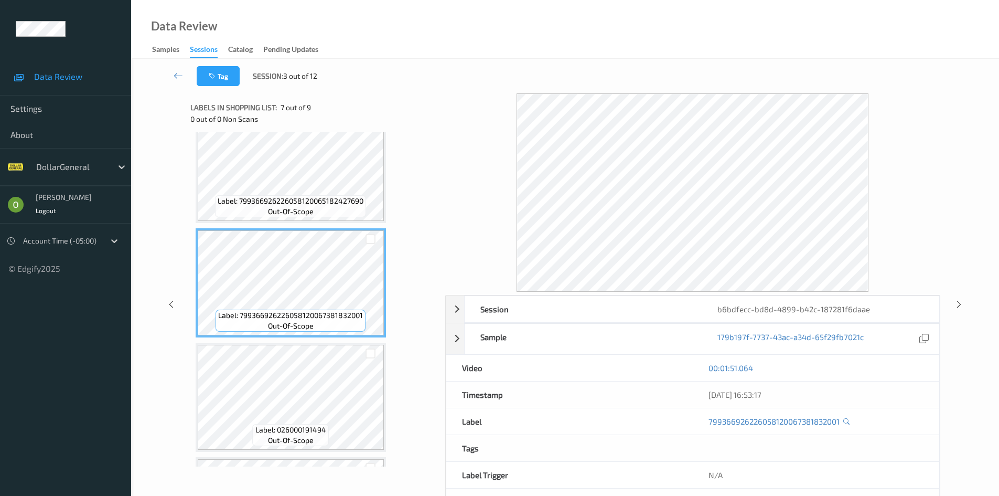
scroll to position [542, 0]
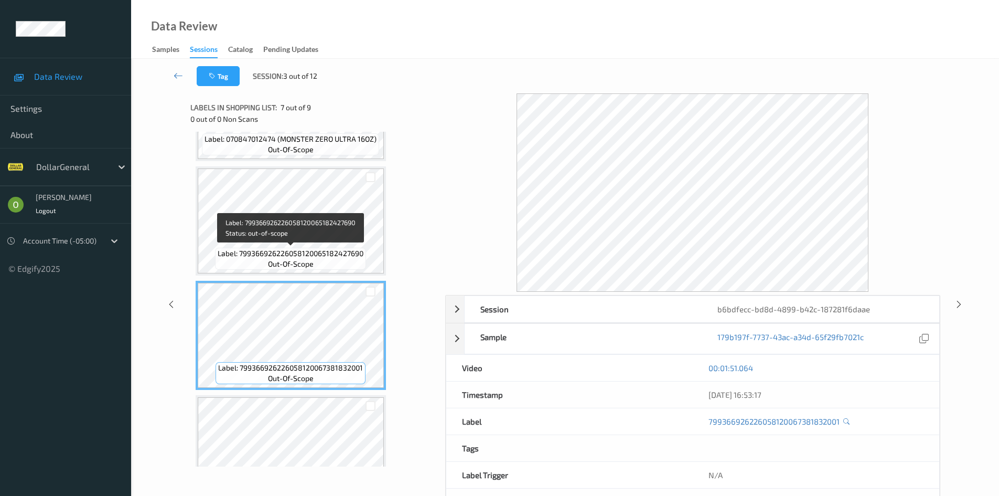
click at [354, 257] on span "Label: 799366926226058120065182427690" at bounding box center [291, 253] width 146 height 10
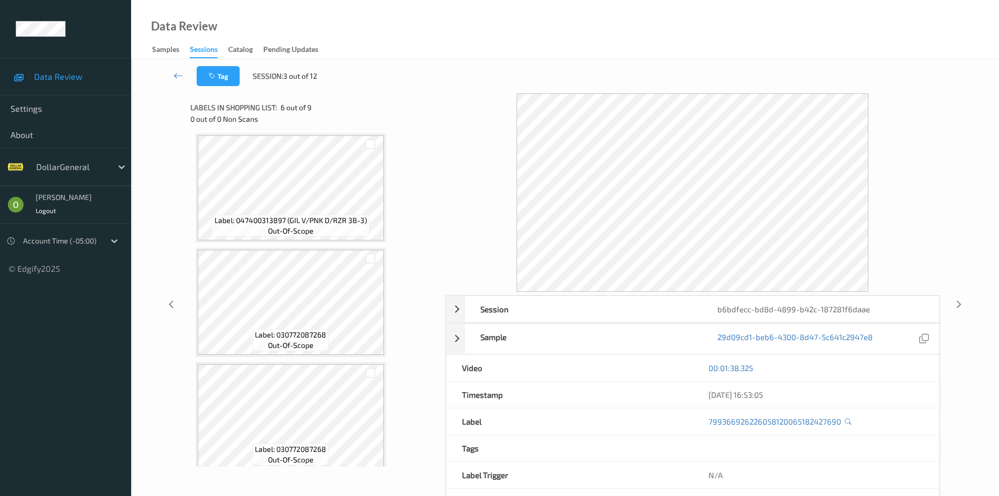
scroll to position [0, 0]
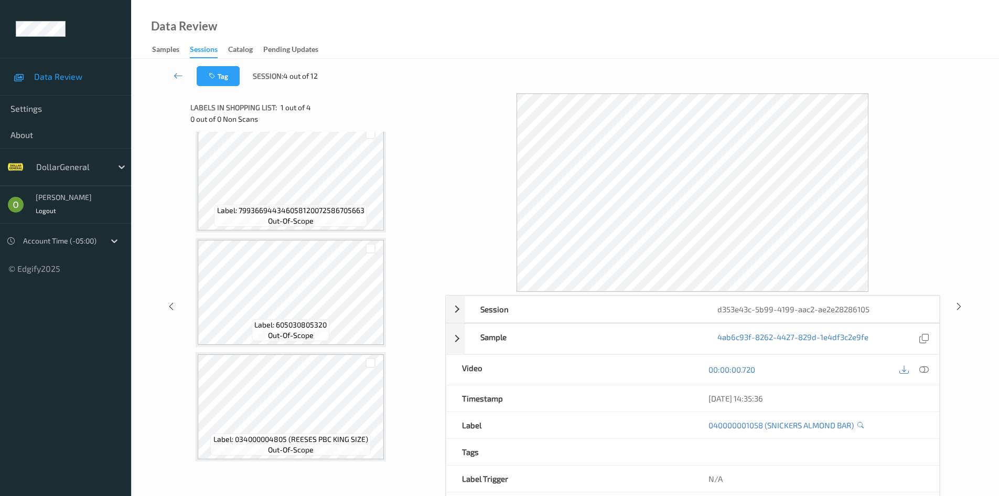
scroll to position [45, 0]
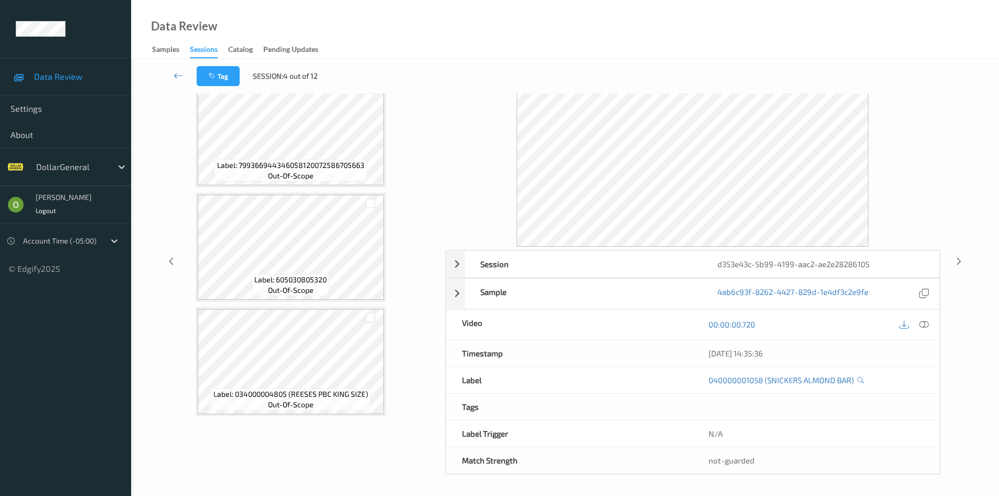
click at [358, 160] on span "Label: 799366944346058120072586705663" at bounding box center [290, 165] width 147 height 10
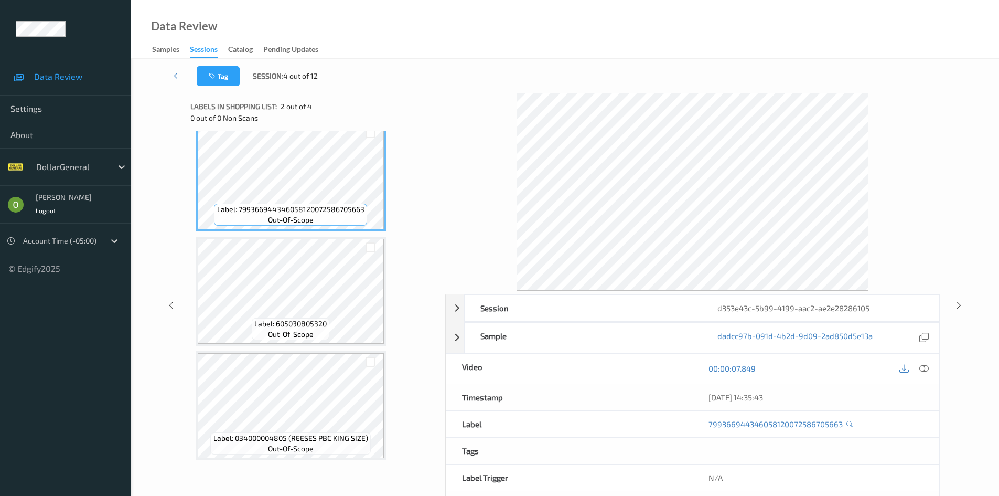
scroll to position [0, 0]
click at [927, 364] on icon at bounding box center [923, 368] width 9 height 9
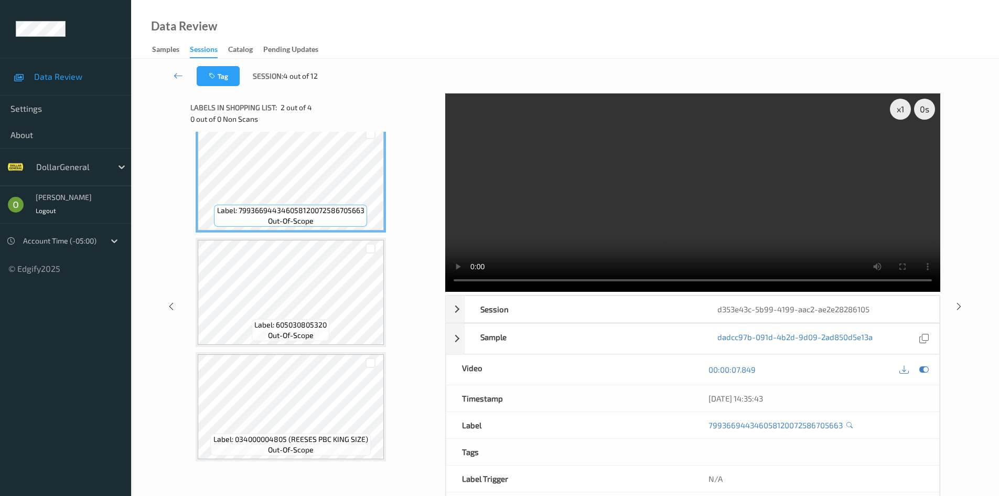
click at [682, 206] on video at bounding box center [692, 192] width 495 height 198
click at [893, 109] on div "x 1" at bounding box center [900, 109] width 21 height 21
click at [893, 109] on div "x 4" at bounding box center [900, 109] width 21 height 21
click at [605, 171] on video at bounding box center [692, 192] width 495 height 198
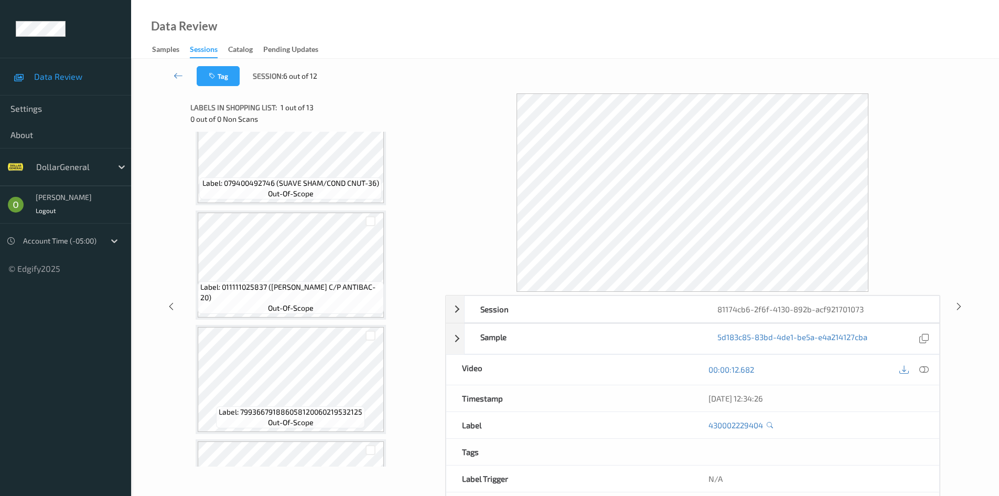
scroll to position [1101, 0]
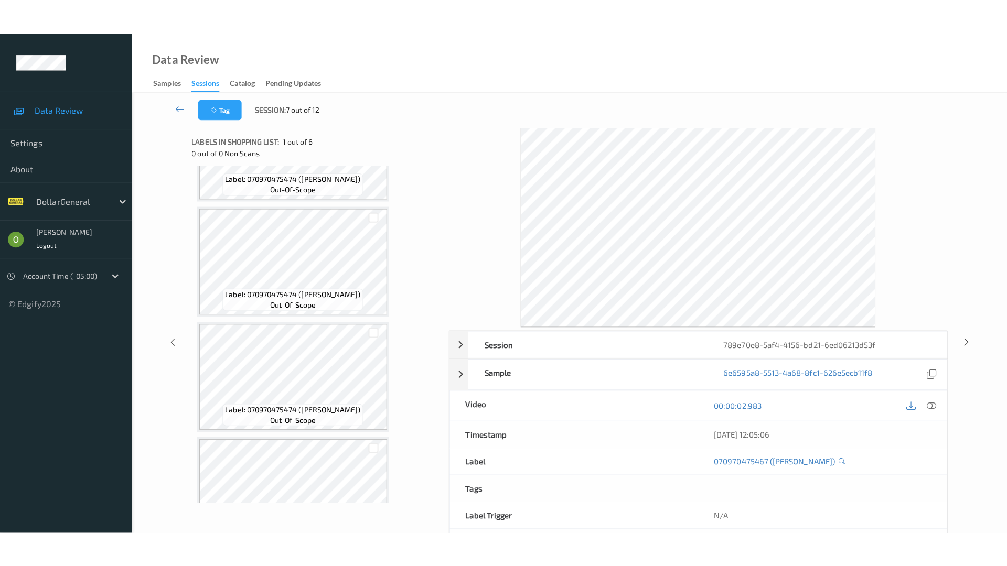
scroll to position [357, 0]
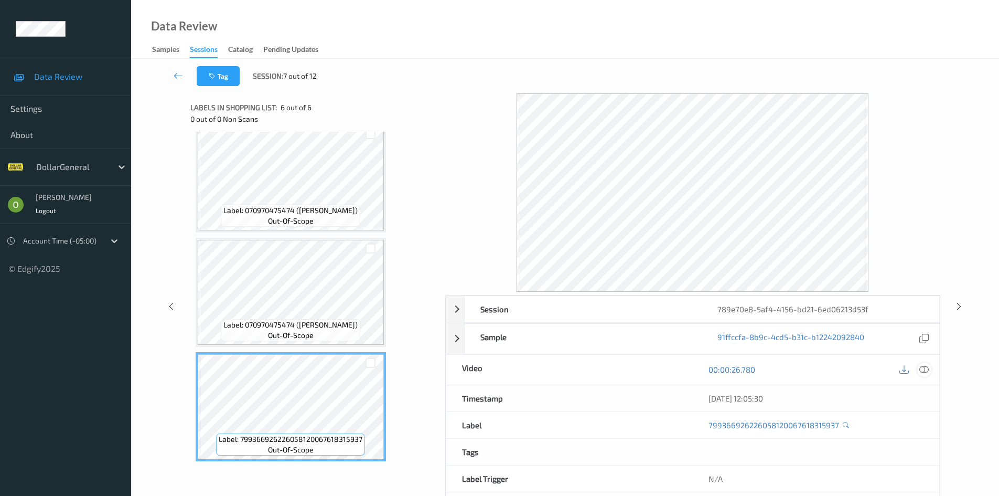
click at [926, 364] on icon at bounding box center [923, 368] width 9 height 9
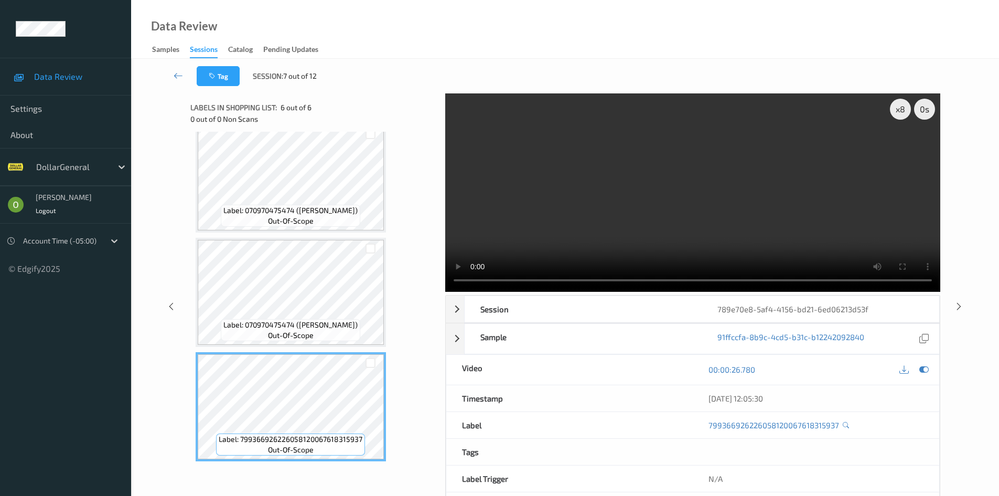
click at [641, 189] on video at bounding box center [692, 192] width 495 height 198
click at [610, 220] on video at bounding box center [692, 192] width 495 height 198
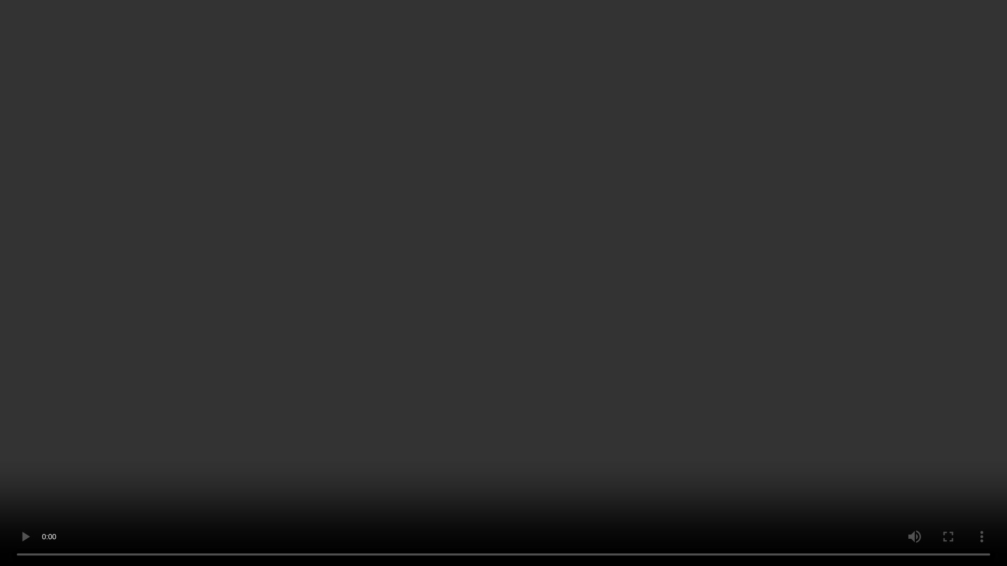
click at [598, 248] on video at bounding box center [503, 283] width 1007 height 566
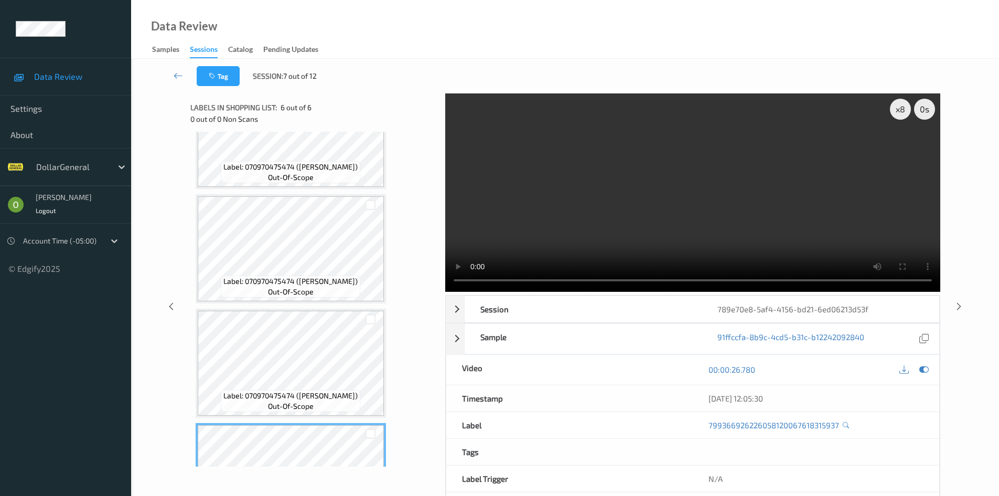
click at [608, 137] on video at bounding box center [692, 192] width 495 height 198
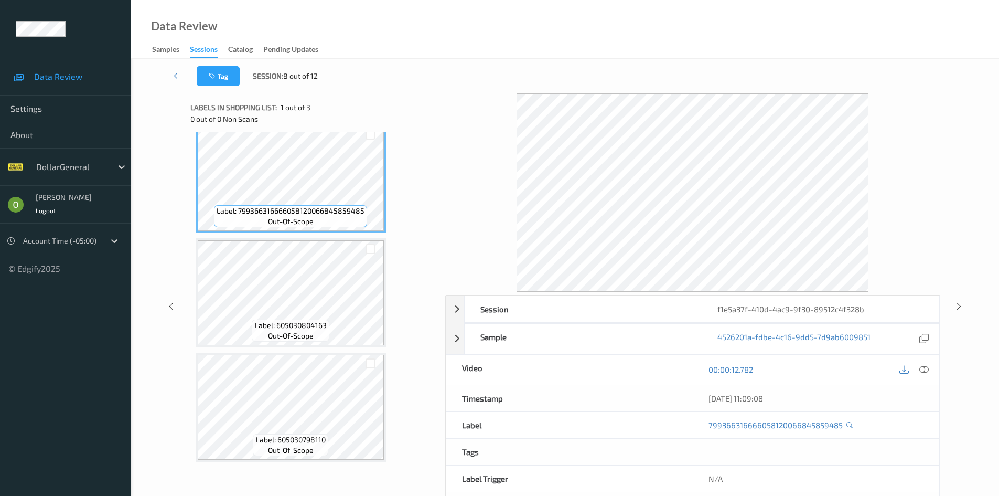
scroll to position [14, 0]
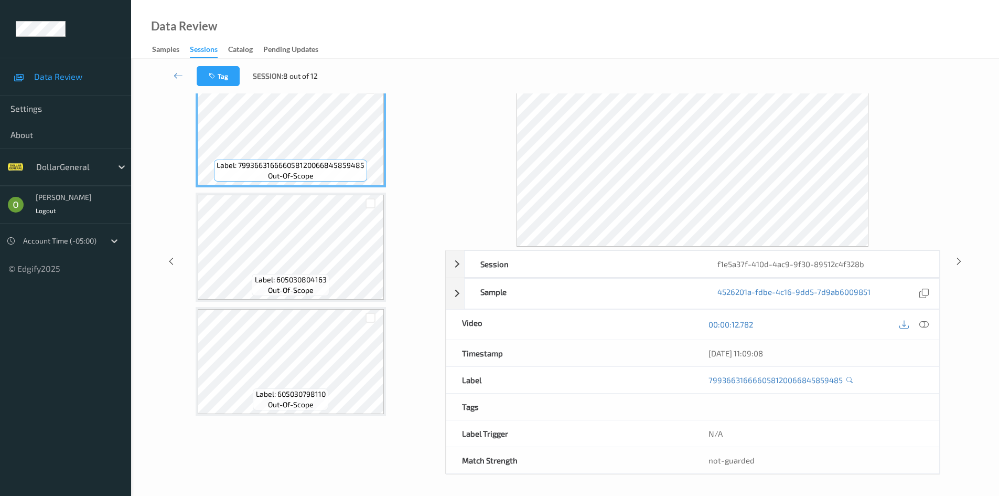
drag, startPoint x: 359, startPoint y: 267, endPoint x: 319, endPoint y: 293, distance: 47.4
click at [319, 293] on div "Label: 605030804163 out-of-scope" at bounding box center [290, 285] width 77 height 22
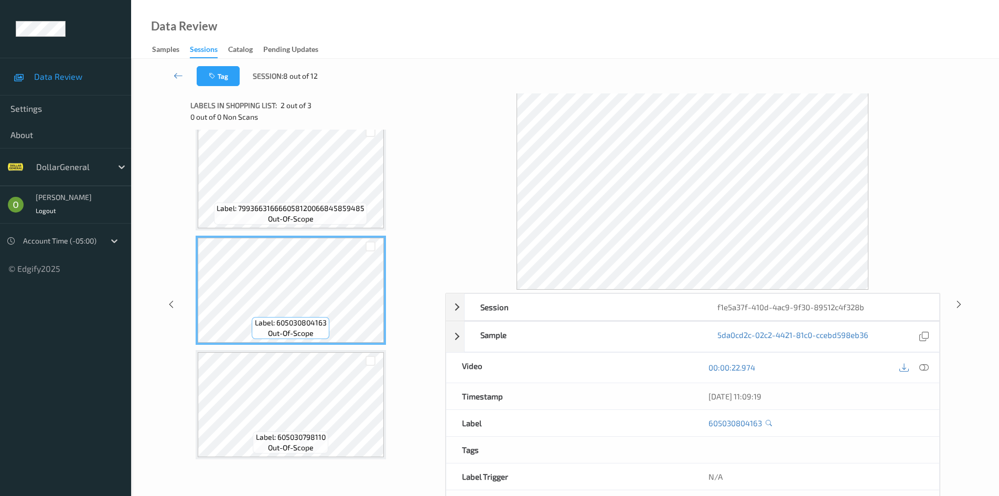
scroll to position [0, 0]
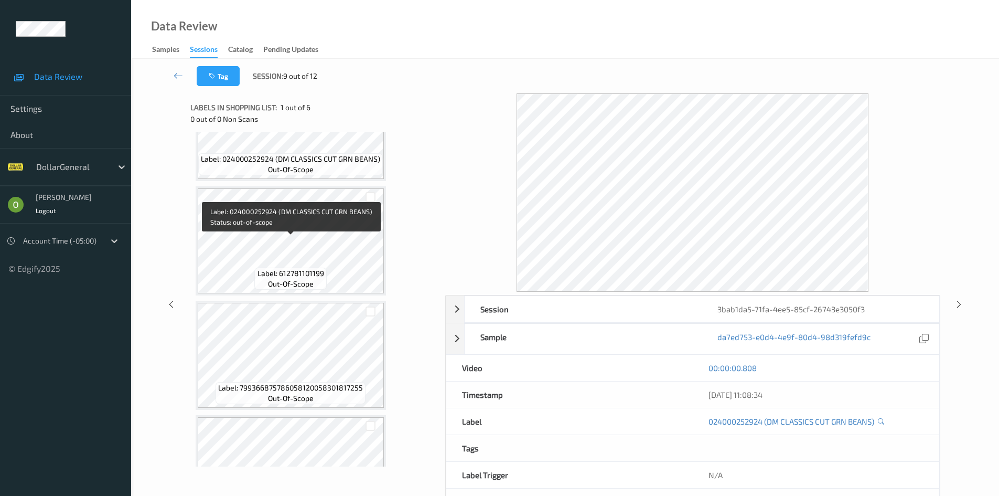
scroll to position [357, 0]
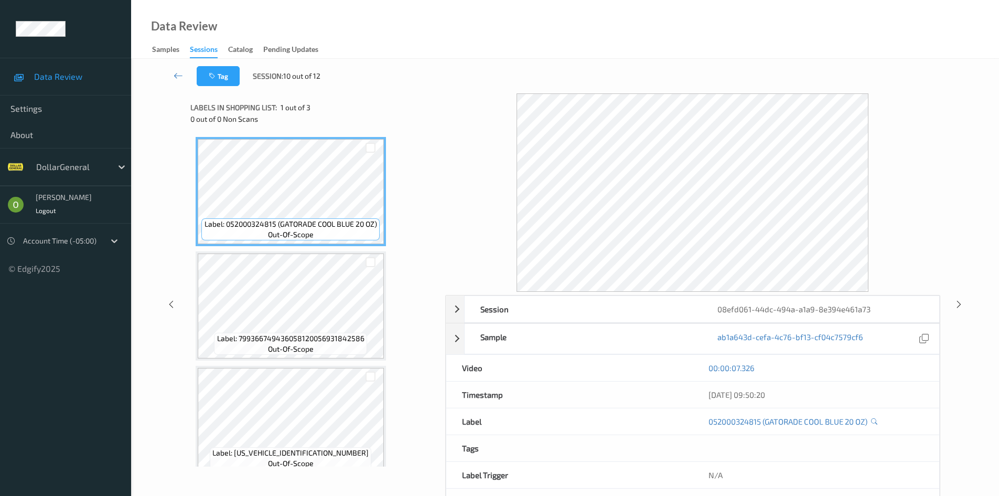
scroll to position [14, 0]
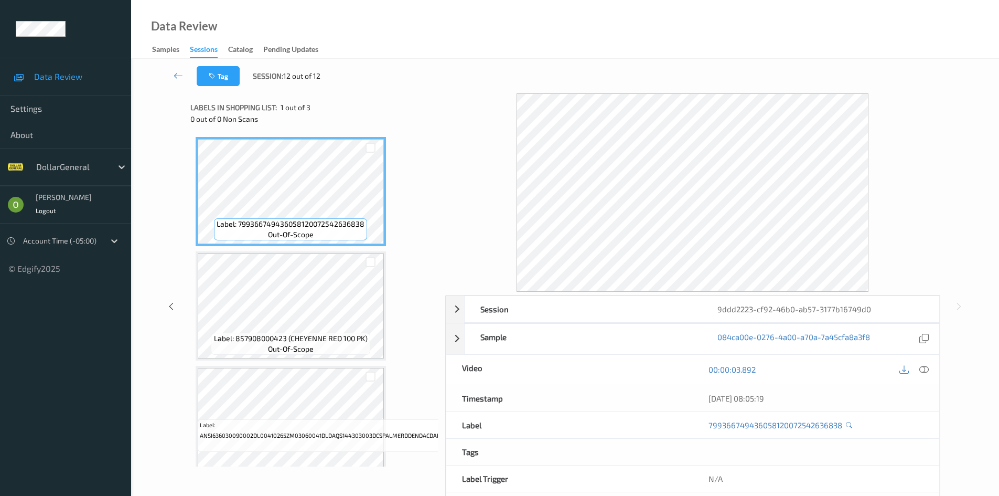
scroll to position [0, 21]
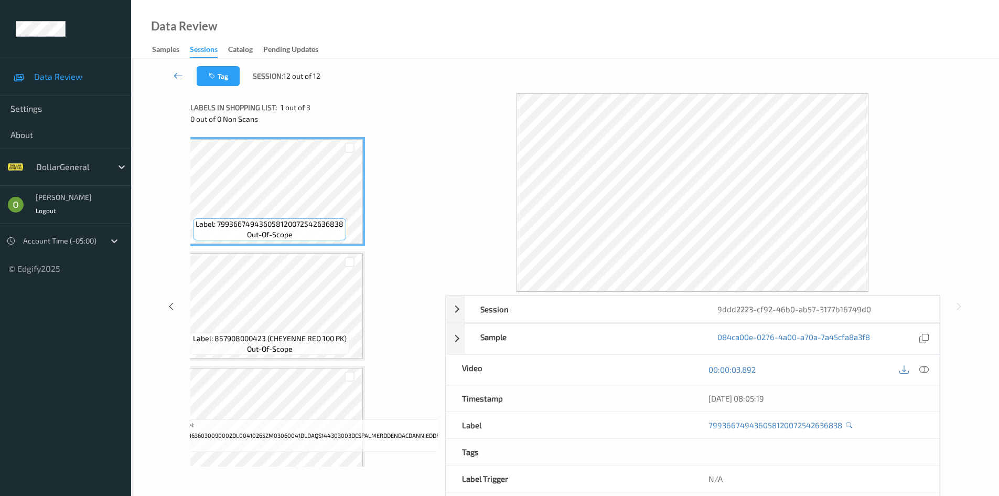
click at [179, 79] on icon at bounding box center [178, 75] width 9 height 10
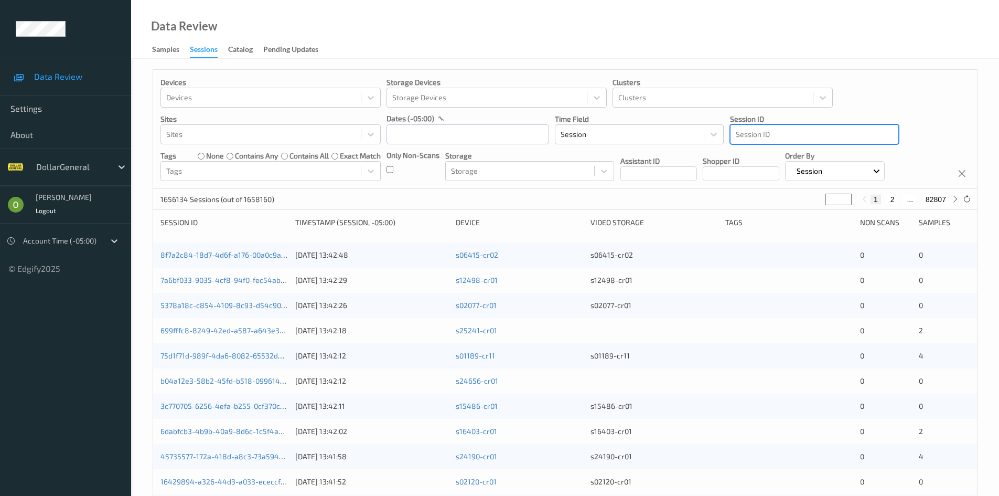
click at [792, 137] on div at bounding box center [814, 134] width 157 height 13
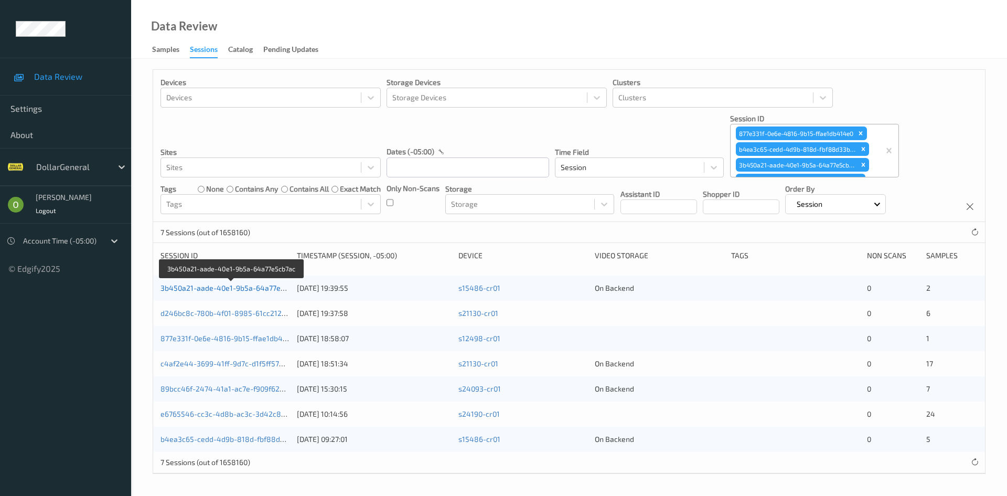
click at [245, 286] on link "3b450a21-aade-40e1-9b5a-64a77e5cb7ac" at bounding box center [232, 287] width 144 height 9
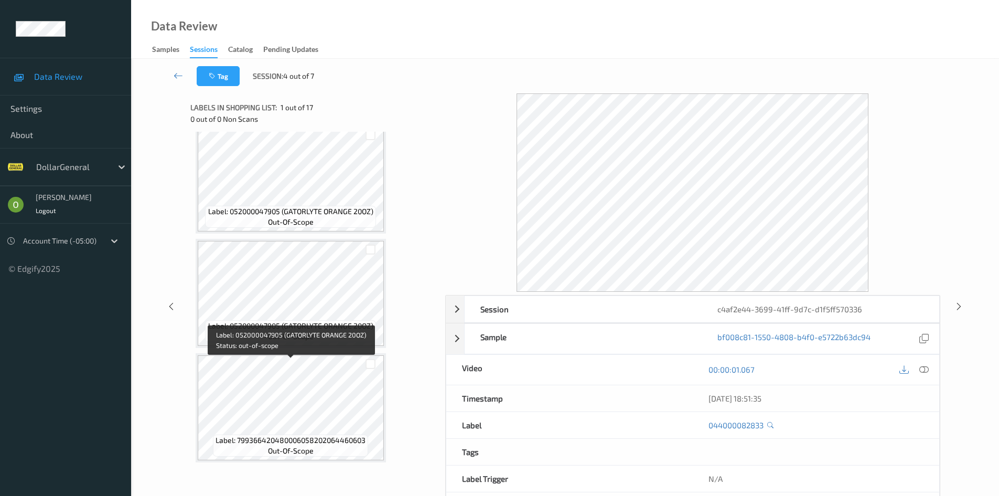
scroll to position [1614, 0]
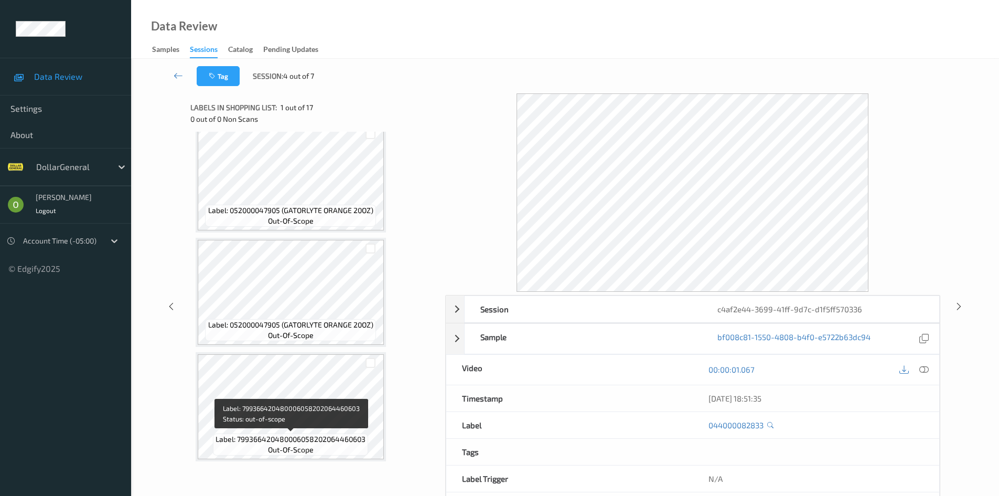
click at [351, 442] on span "Label: 799366420480006058202064460603" at bounding box center [291, 439] width 150 height 10
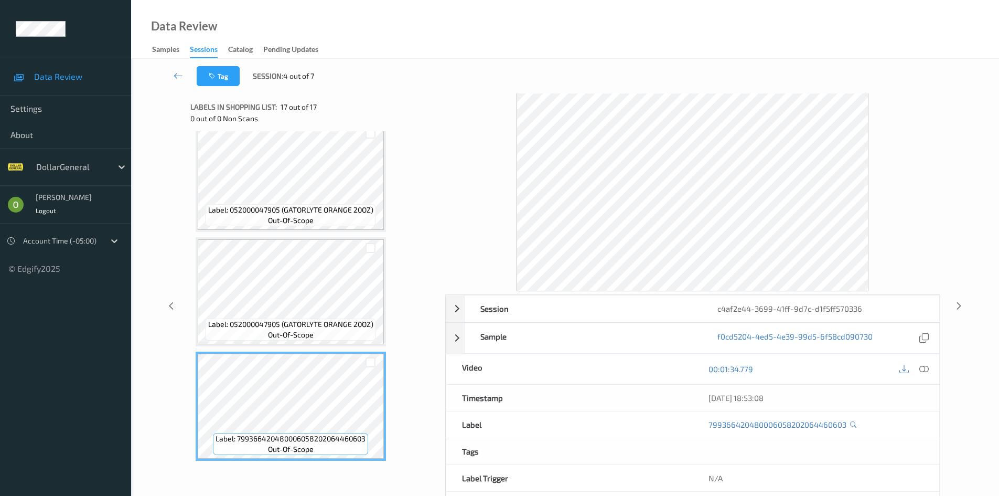
scroll to position [0, 0]
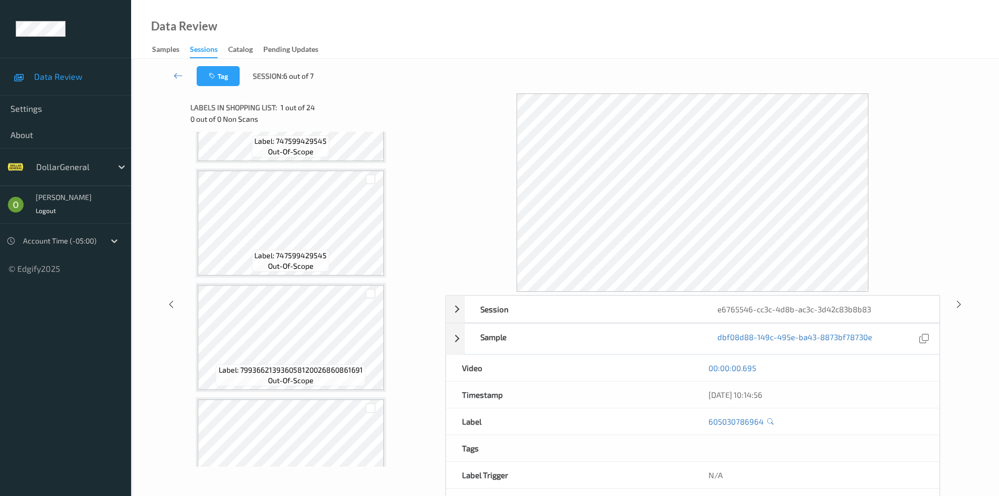
scroll to position [2414, 0]
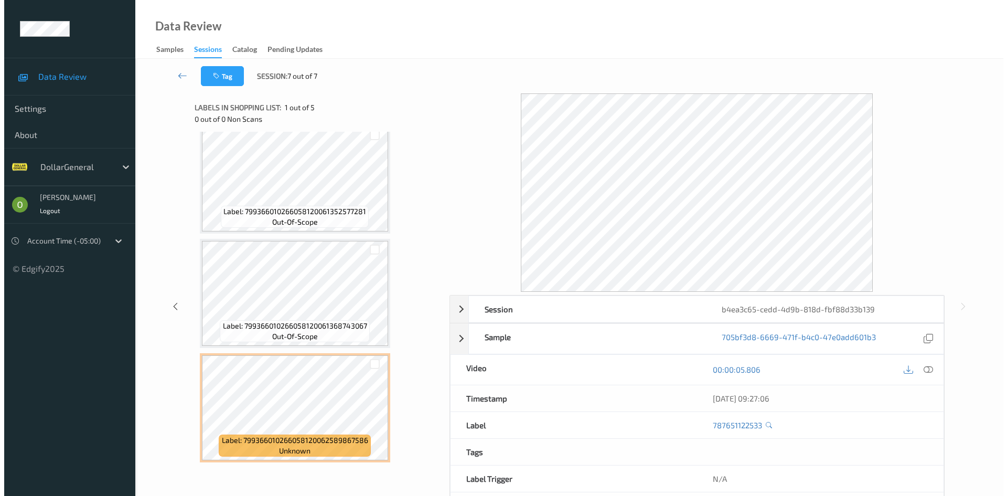
scroll to position [242, 0]
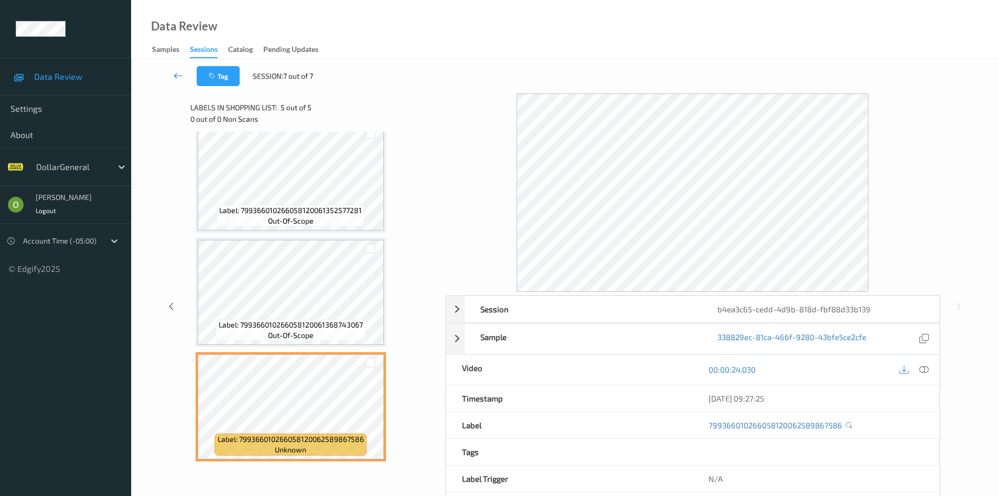
click at [178, 71] on icon at bounding box center [178, 75] width 9 height 10
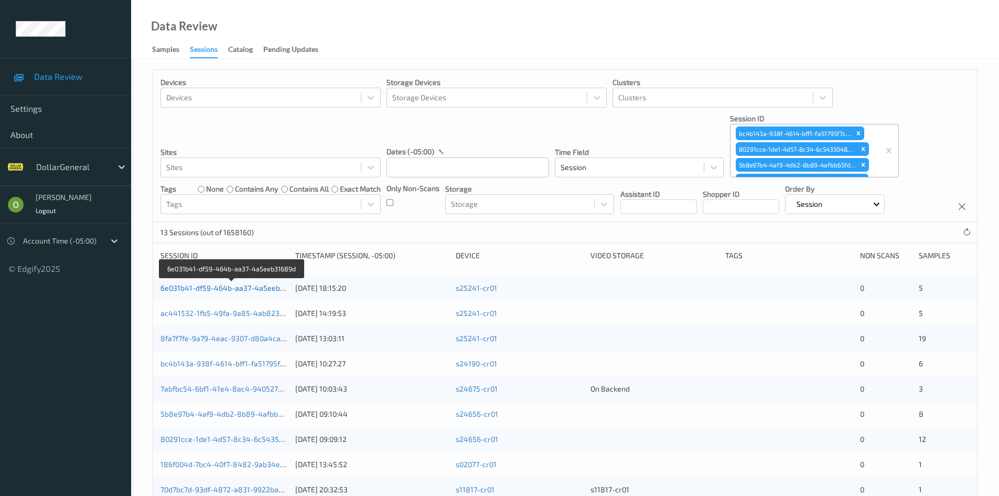
click at [243, 289] on link "6e031b41-df59-464b-aa37-4a5eeb31689d" at bounding box center [232, 287] width 144 height 9
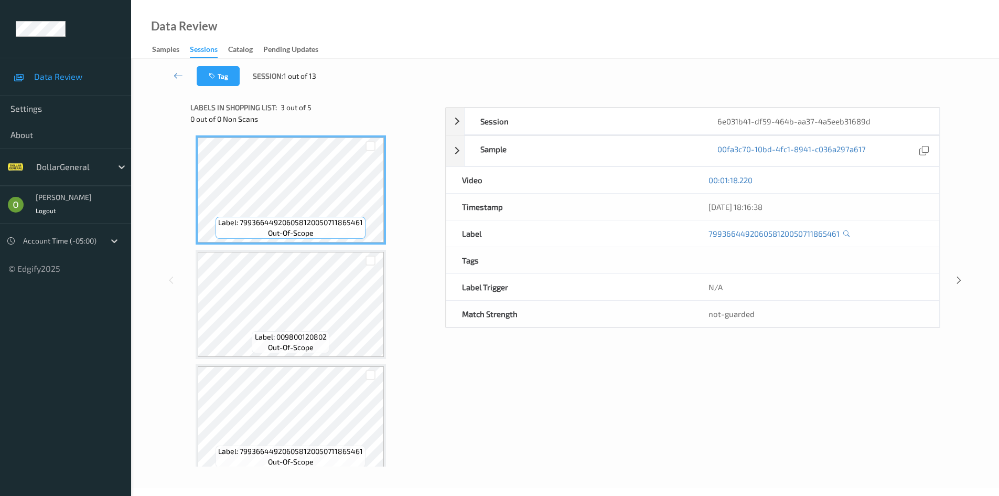
scroll to position [242, 0]
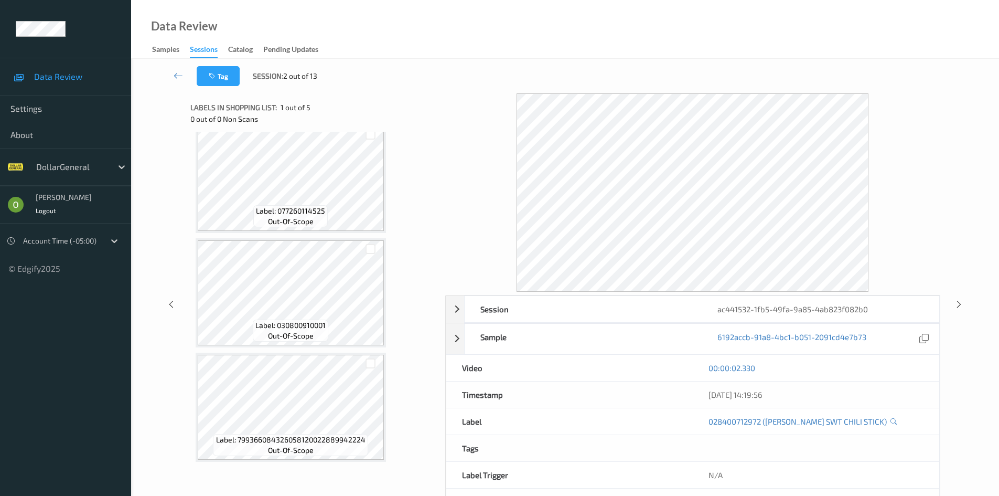
scroll to position [242, 0]
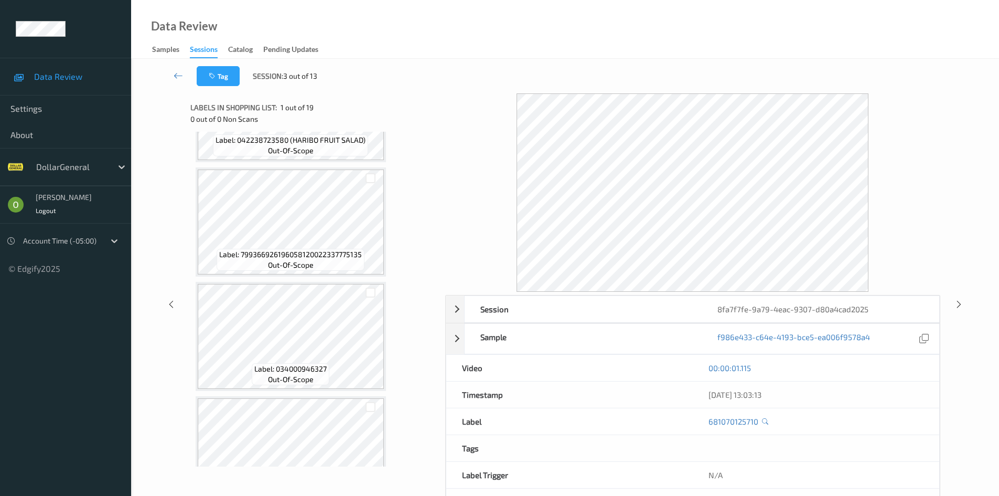
scroll to position [374, 0]
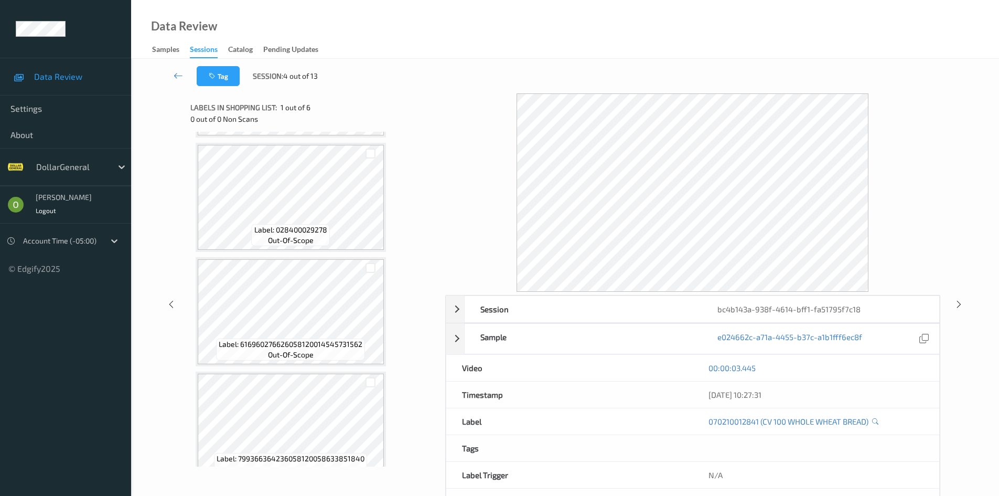
scroll to position [357, 0]
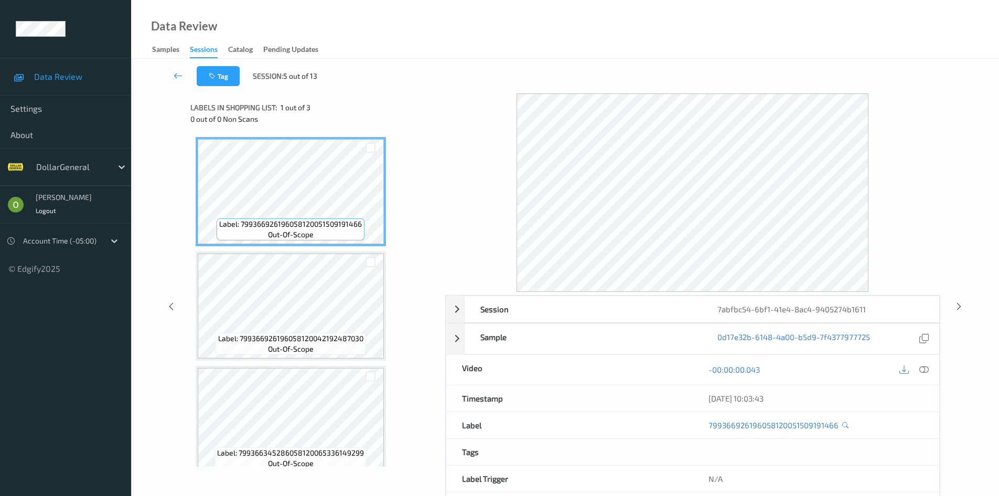
scroll to position [14, 0]
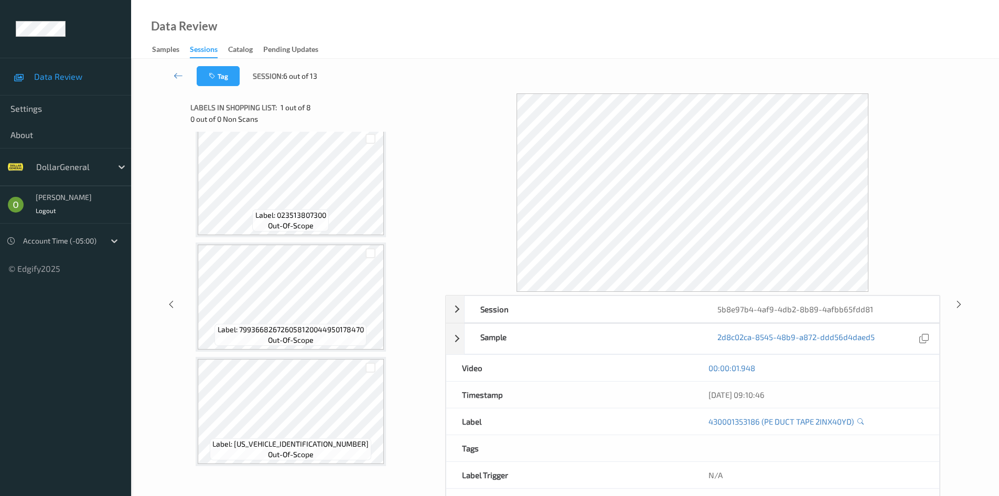
scroll to position [585, 0]
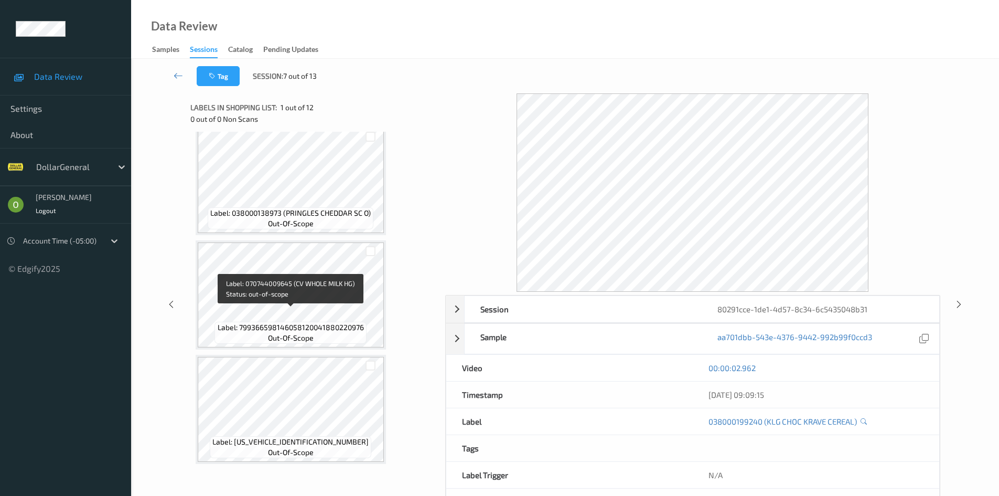
scroll to position [1042, 0]
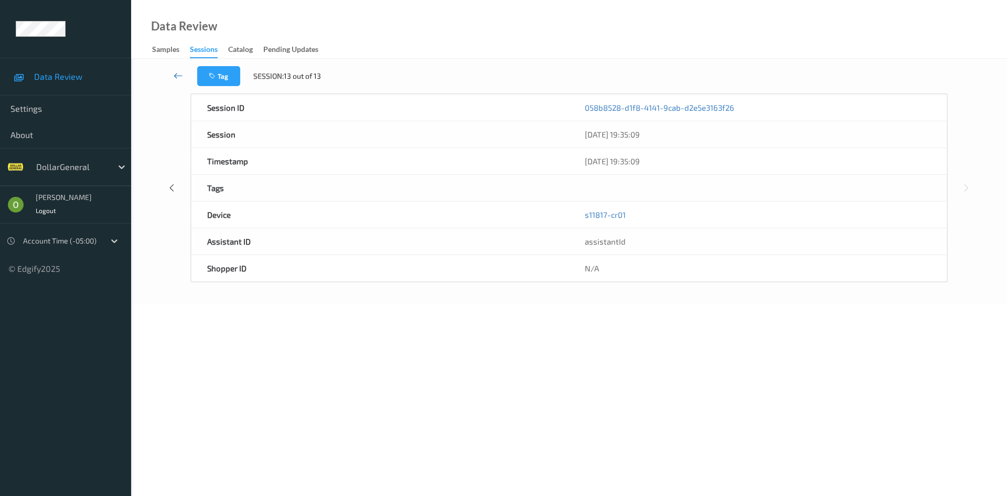
click at [171, 71] on link at bounding box center [178, 76] width 37 height 20
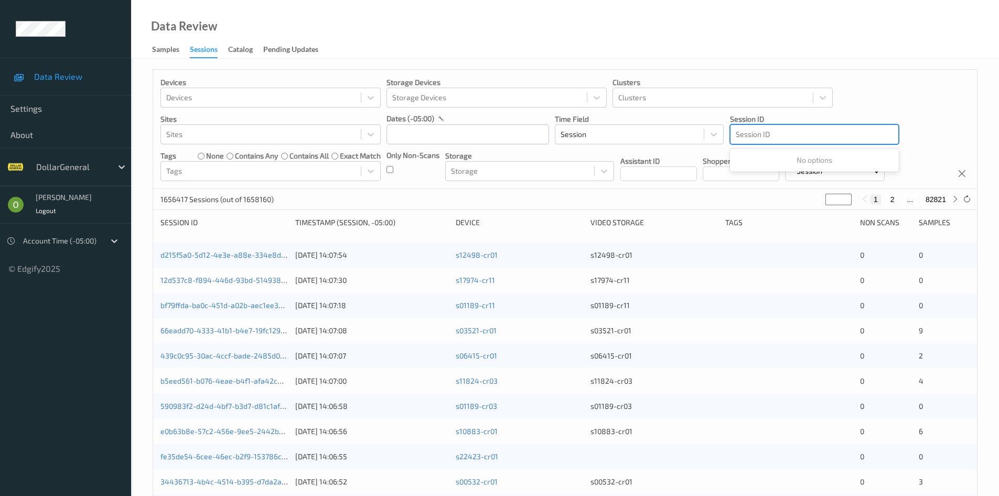
click at [819, 134] on div at bounding box center [814, 134] width 157 height 13
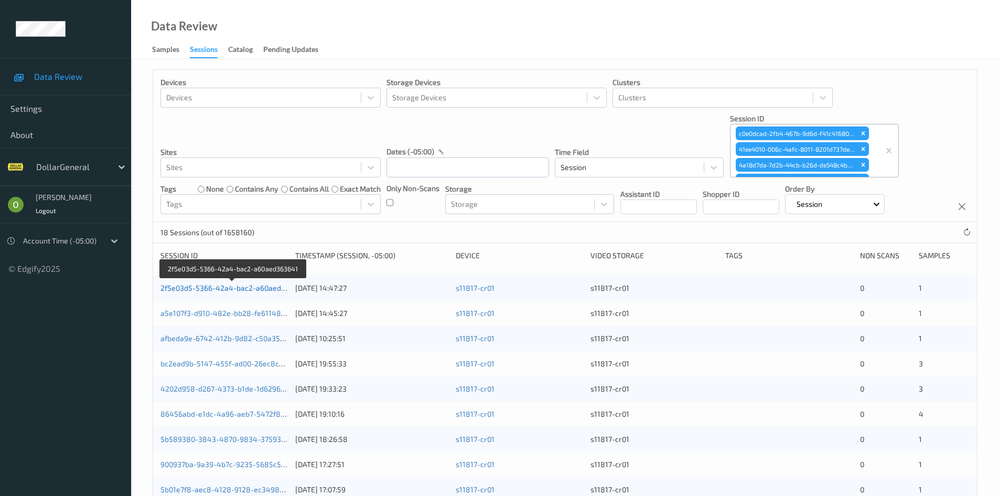
click at [273, 285] on link "2f5e03d5-5366-42a4-bac2-a60aed363641" at bounding box center [232, 287] width 145 height 9
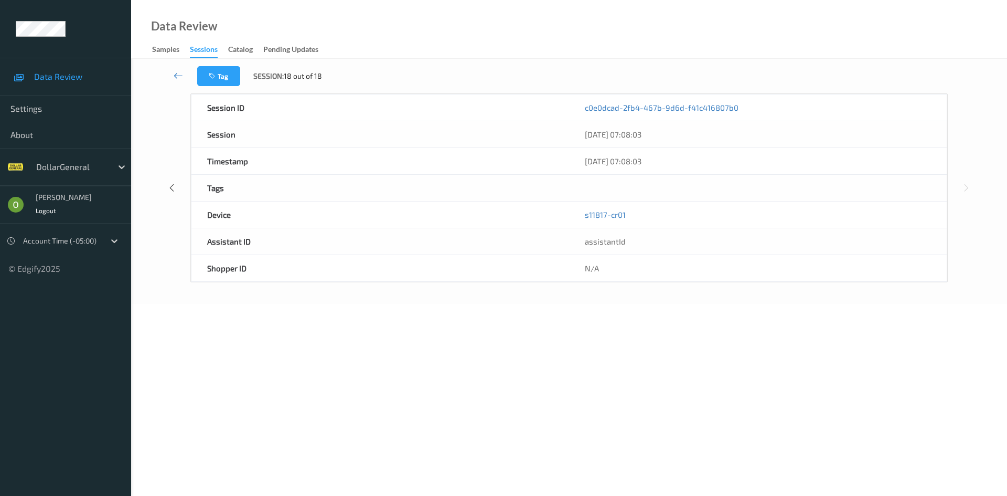
click at [185, 77] on link at bounding box center [178, 76] width 37 height 20
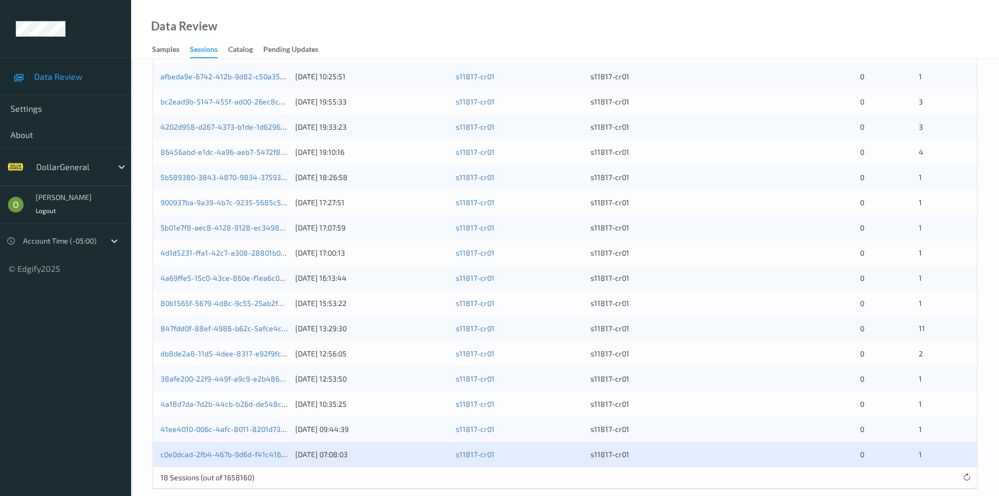
scroll to position [262, 0]
click at [232, 456] on link "c0e0dcad-2fb4-467b-9d6d-f41c416807b0" at bounding box center [231, 453] width 142 height 9
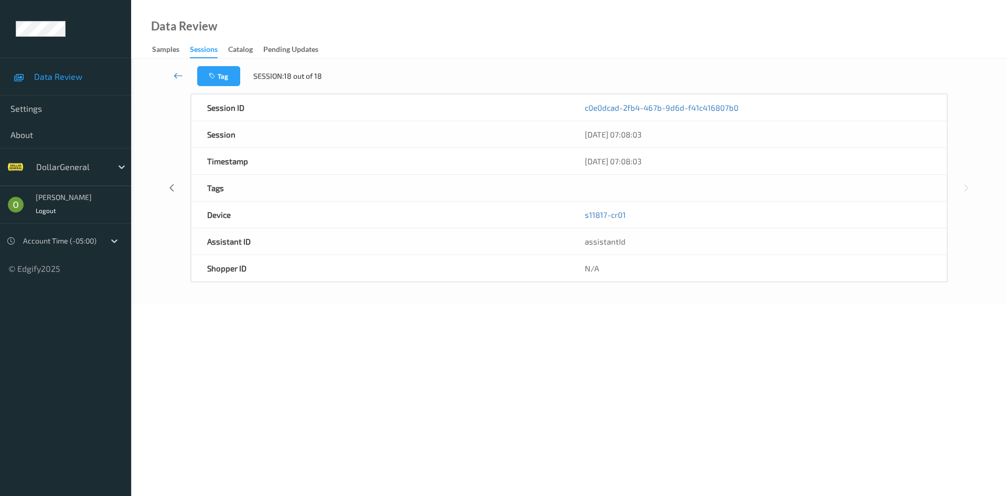
click at [188, 83] on link at bounding box center [178, 76] width 37 height 20
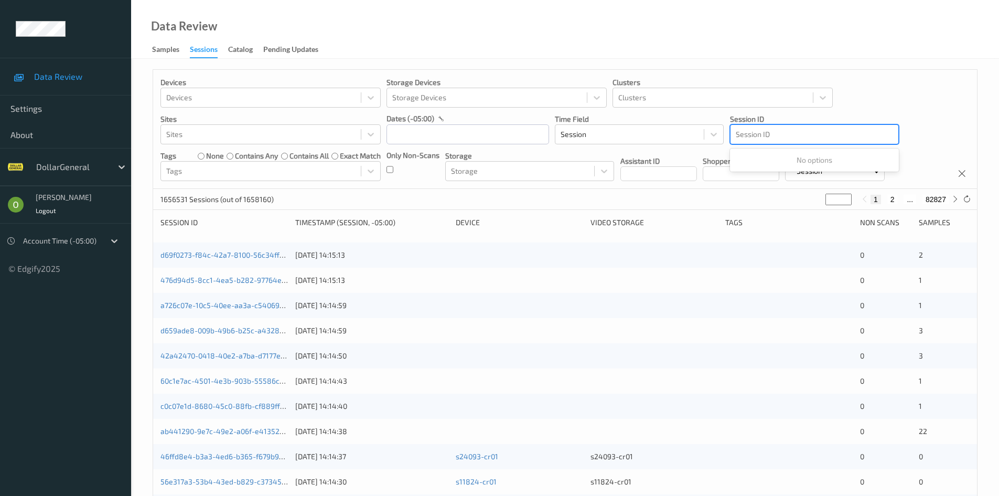
click at [826, 138] on div at bounding box center [814, 134] width 157 height 13
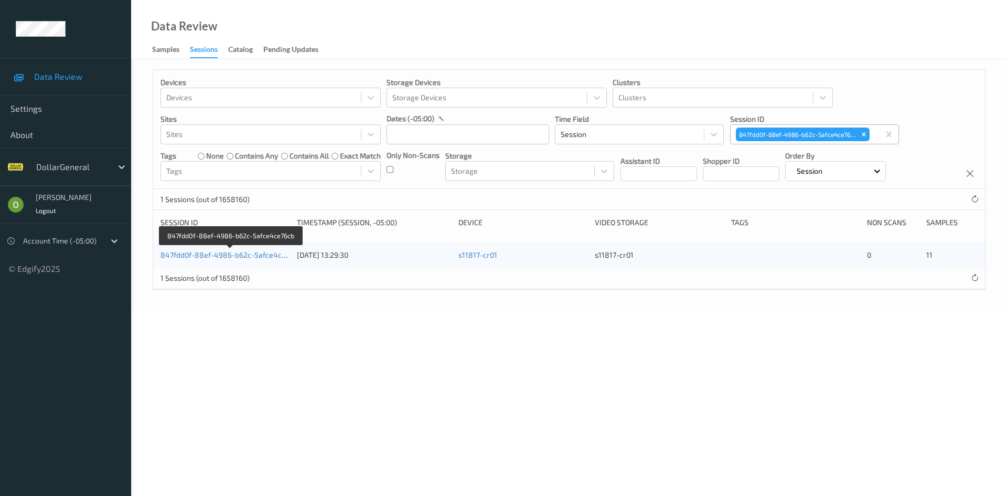
click at [243, 248] on div "847fdd0f-88ef-4986-b62c-5afce4ce76cb 03/07/2025 13:29:30 s11817-cr01 s11817-cr0…" at bounding box center [569, 254] width 832 height 25
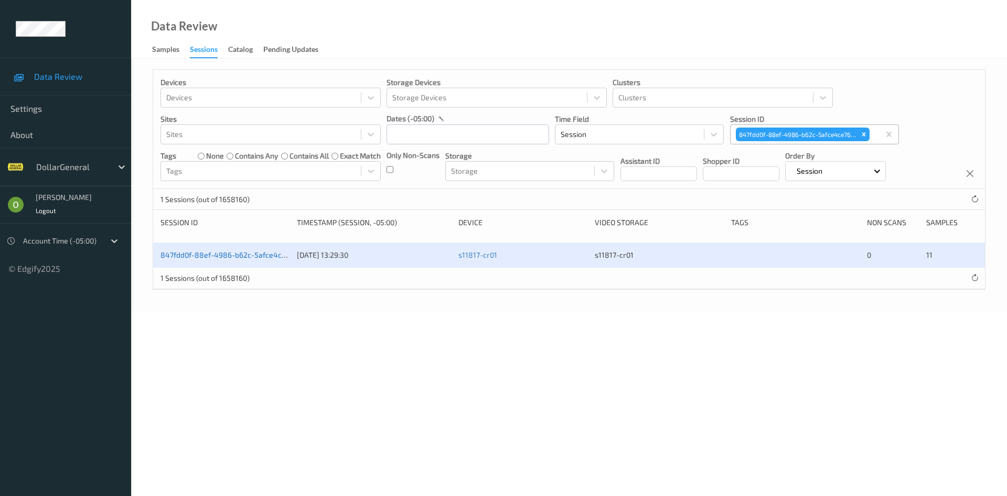
click at [241, 255] on link "847fdd0f-88ef-4986-b62c-5afce4ce76cb" at bounding box center [230, 254] width 141 height 9
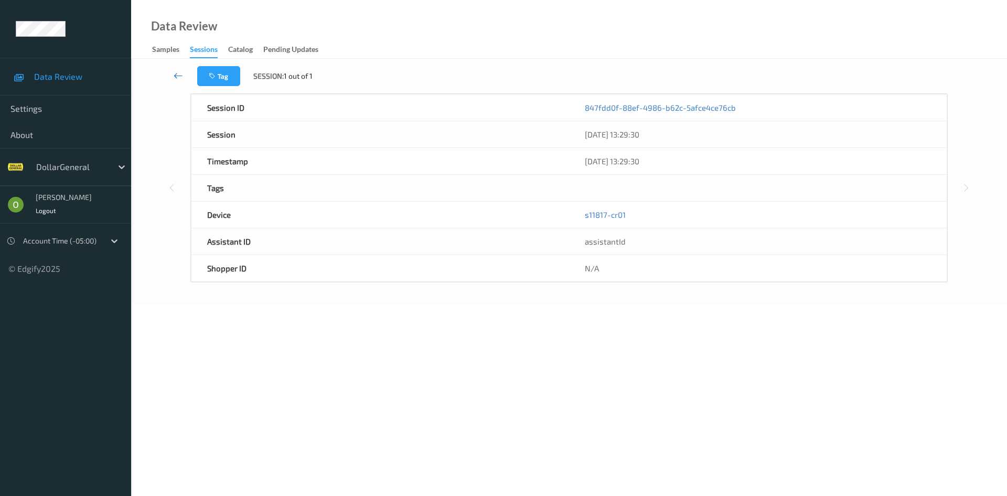
click at [168, 81] on link at bounding box center [178, 76] width 37 height 20
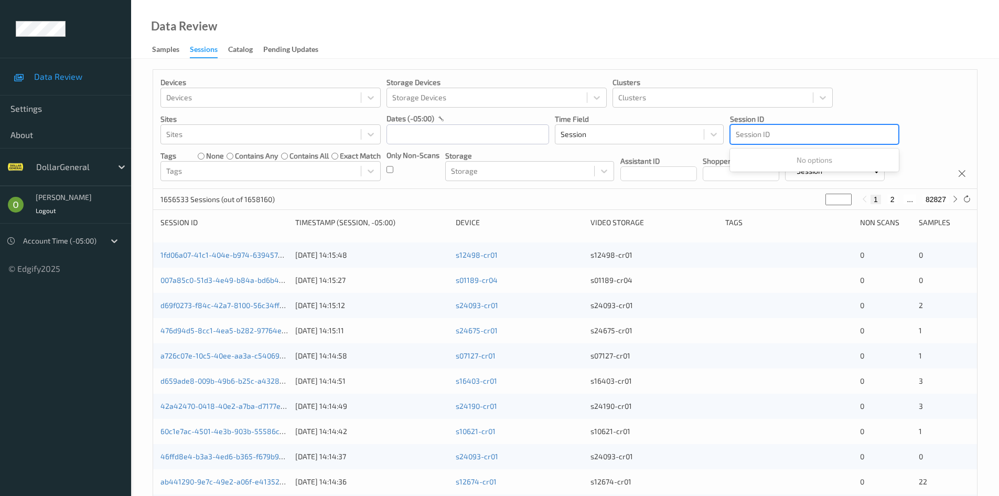
click at [855, 132] on div at bounding box center [814, 134] width 157 height 13
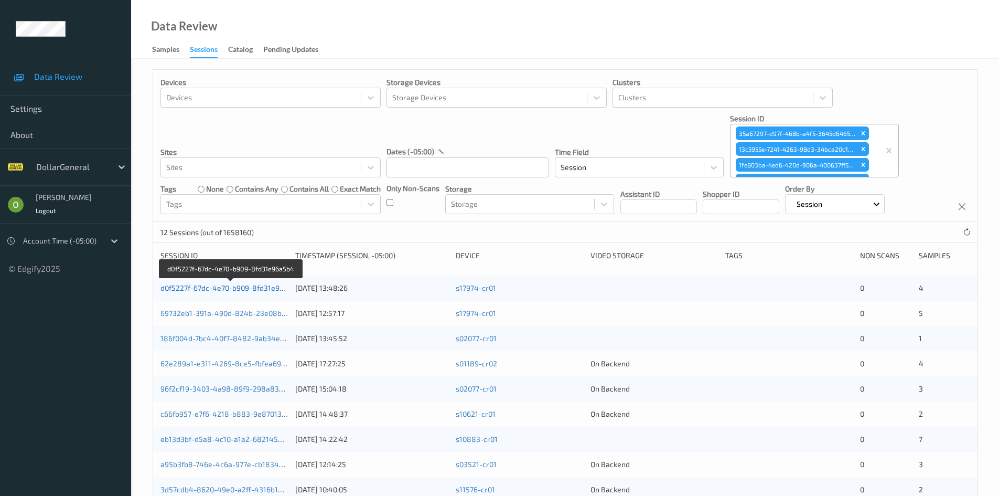
click at [264, 287] on link "d0f5227f-67dc-4e70-b909-8fd31e96a5b4" at bounding box center [230, 287] width 141 height 9
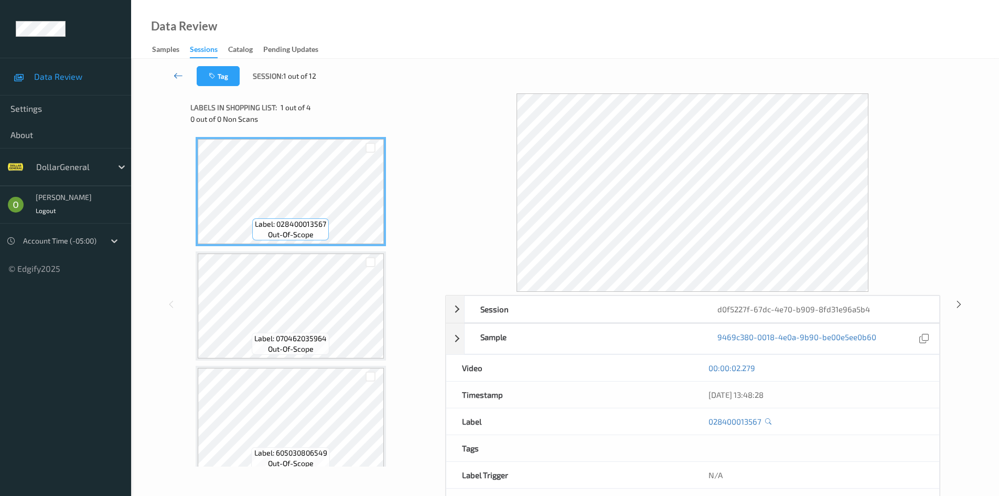
click at [180, 74] on icon at bounding box center [178, 75] width 9 height 10
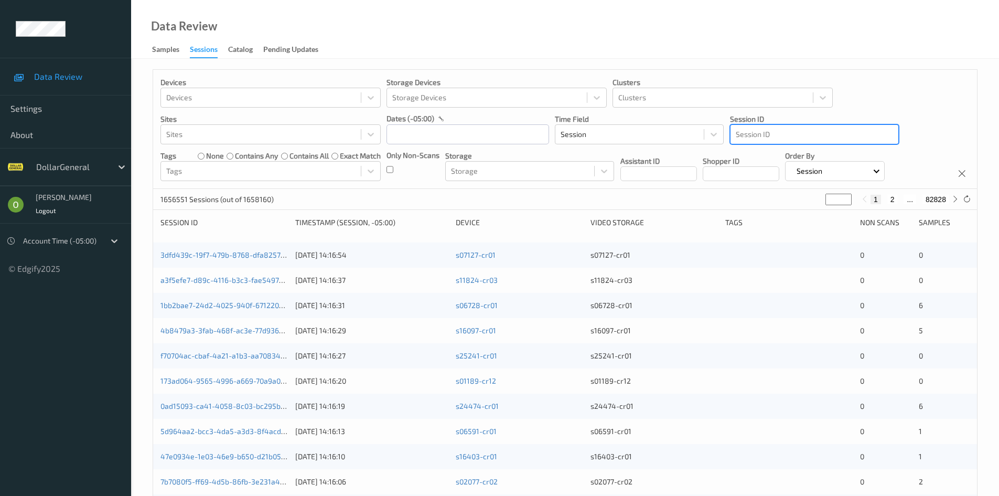
click at [851, 132] on div at bounding box center [814, 134] width 157 height 13
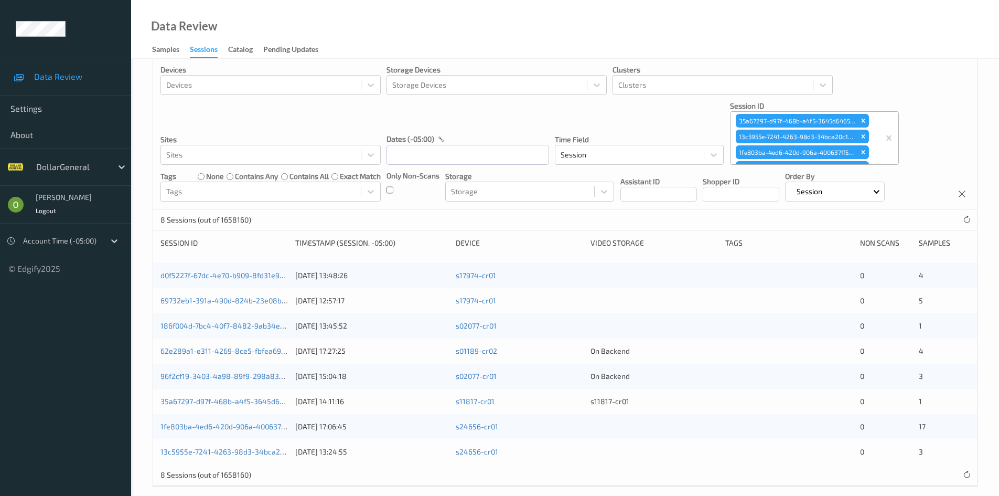
scroll to position [25, 0]
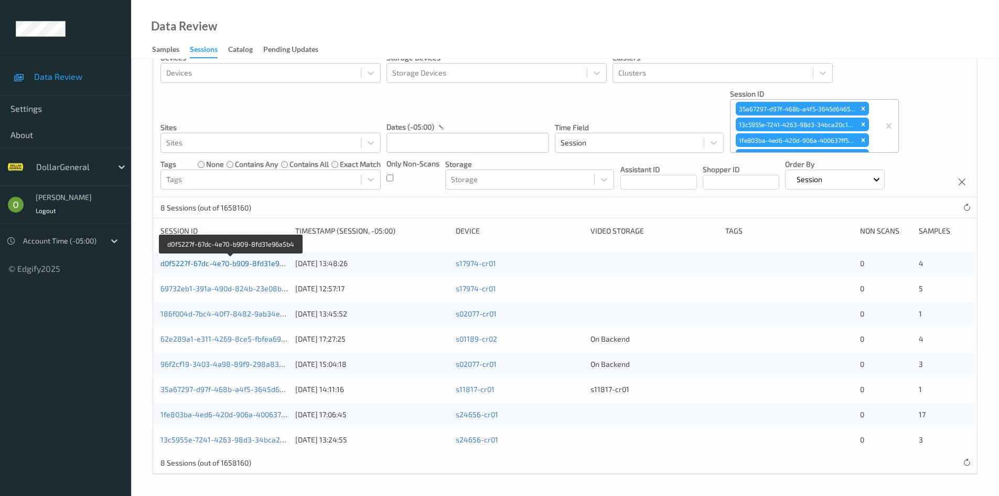
click at [251, 265] on link "d0f5227f-67dc-4e70-b909-8fd31e96a5b4" at bounding box center [230, 263] width 141 height 9
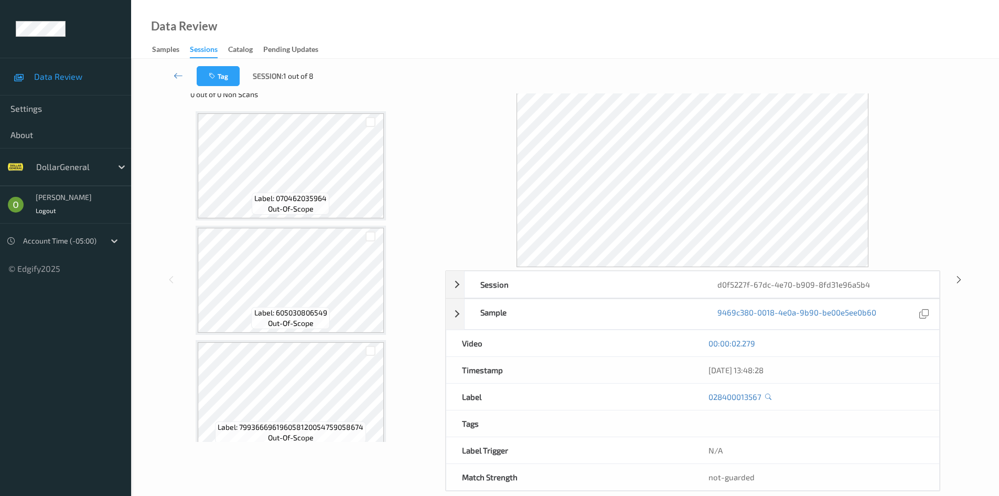
scroll to position [128, 0]
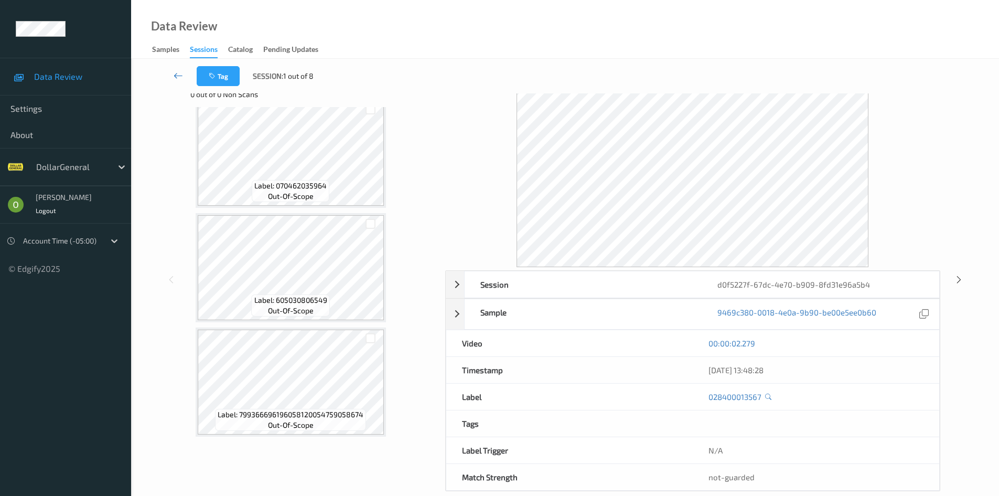
click at [180, 80] on icon at bounding box center [178, 75] width 9 height 10
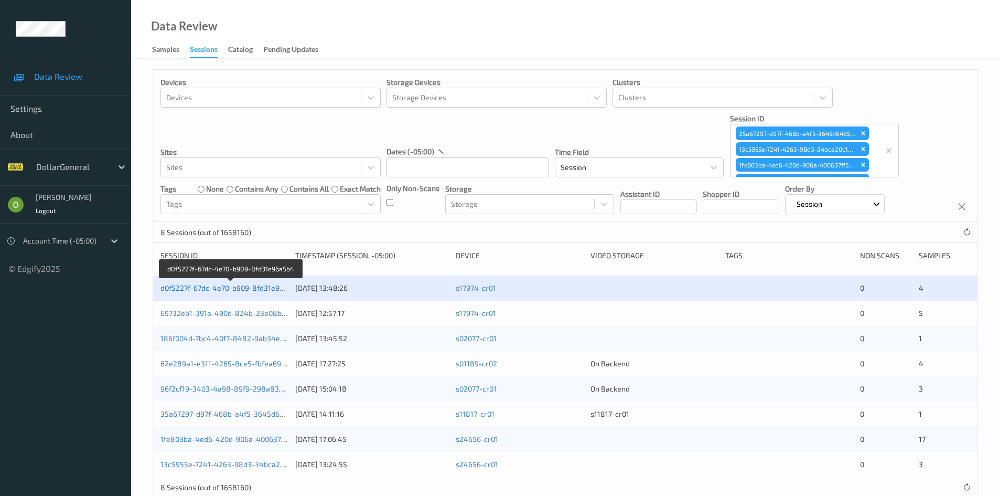
click at [233, 285] on link "d0f5227f-67dc-4e70-b909-8fd31e96a5b4" at bounding box center [230, 287] width 141 height 9
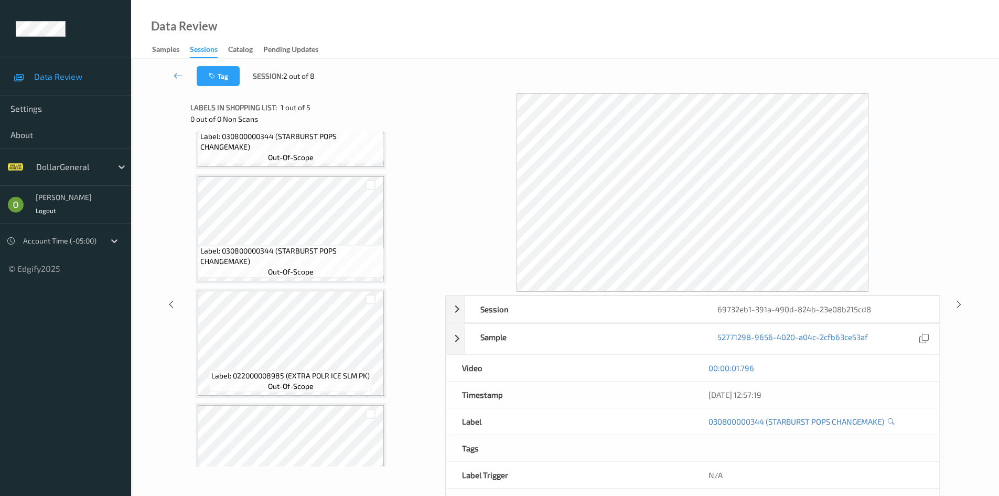
scroll to position [190, 0]
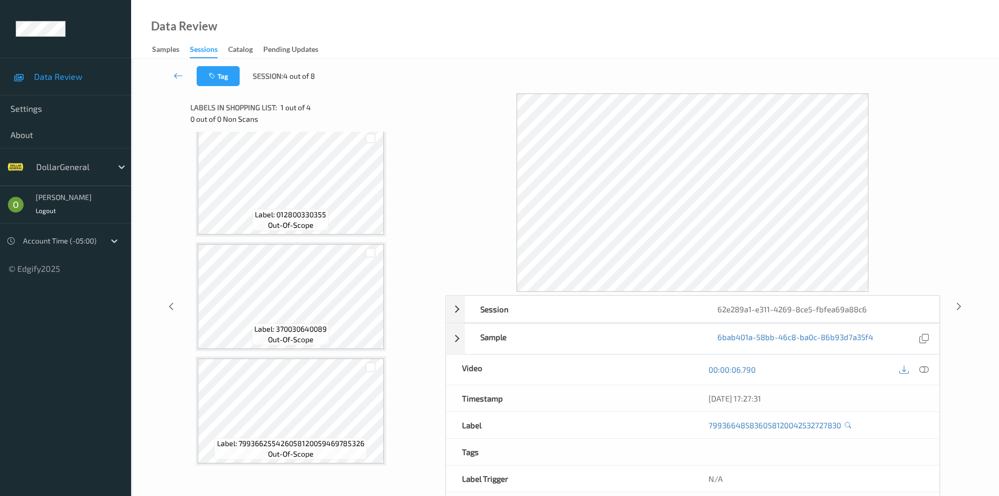
scroll to position [128, 0]
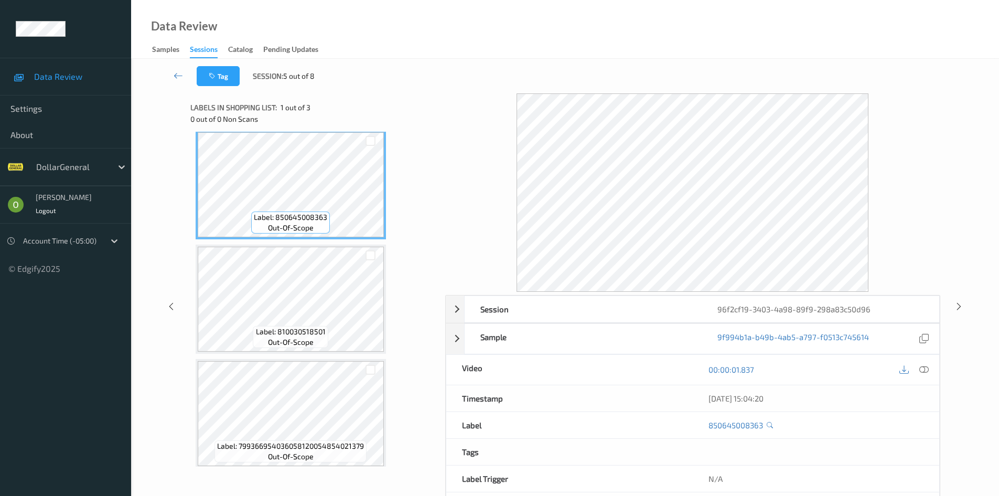
scroll to position [14, 0]
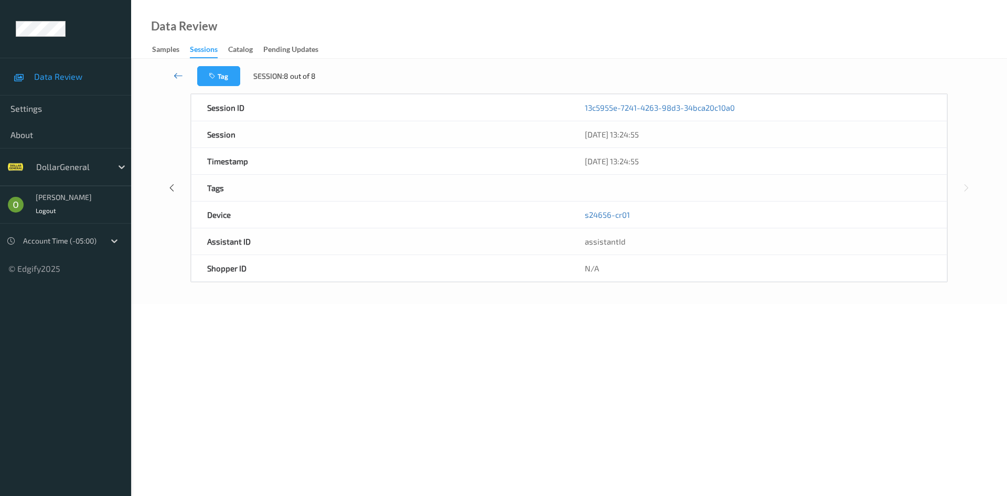
click at [173, 70] on link at bounding box center [178, 76] width 37 height 20
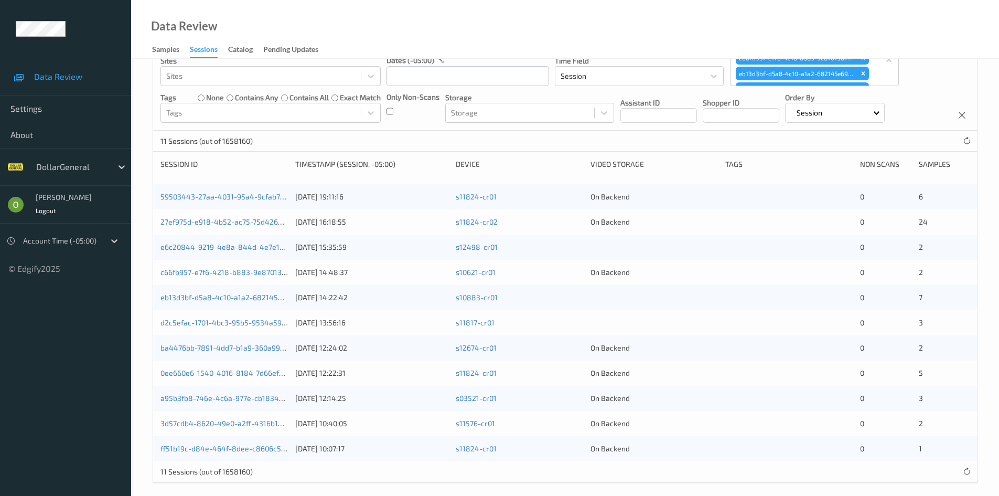
scroll to position [100, 0]
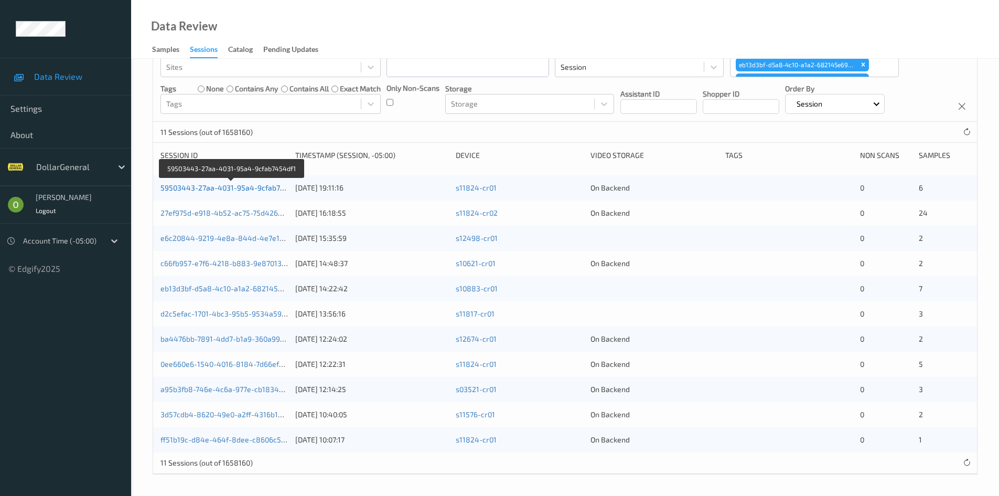
click at [262, 187] on link "59503443-27aa-4031-95a4-9cfab7454df1" at bounding box center [231, 187] width 143 height 9
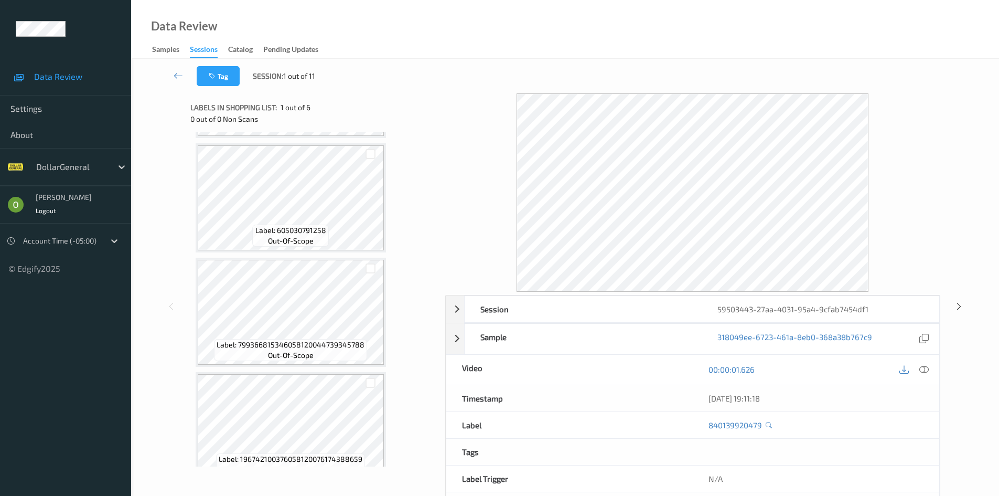
scroll to position [357, 0]
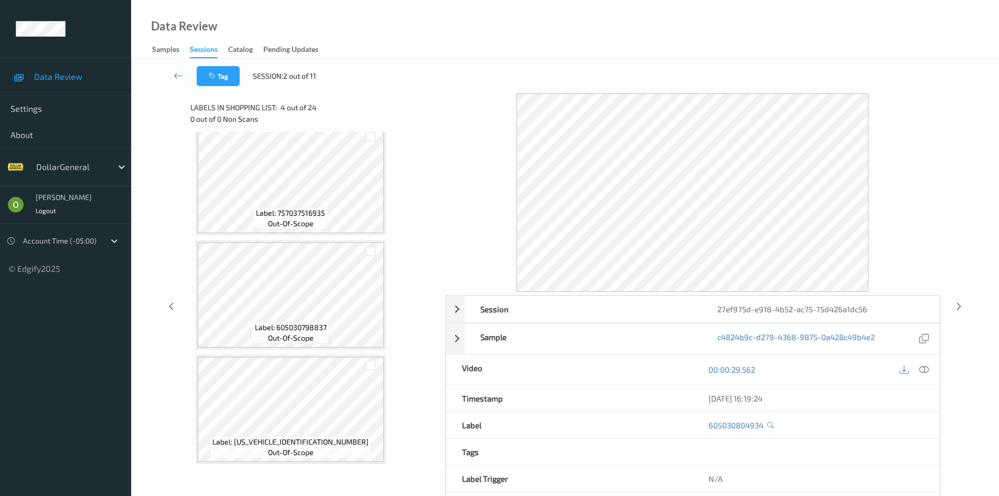
scroll to position [2414, 0]
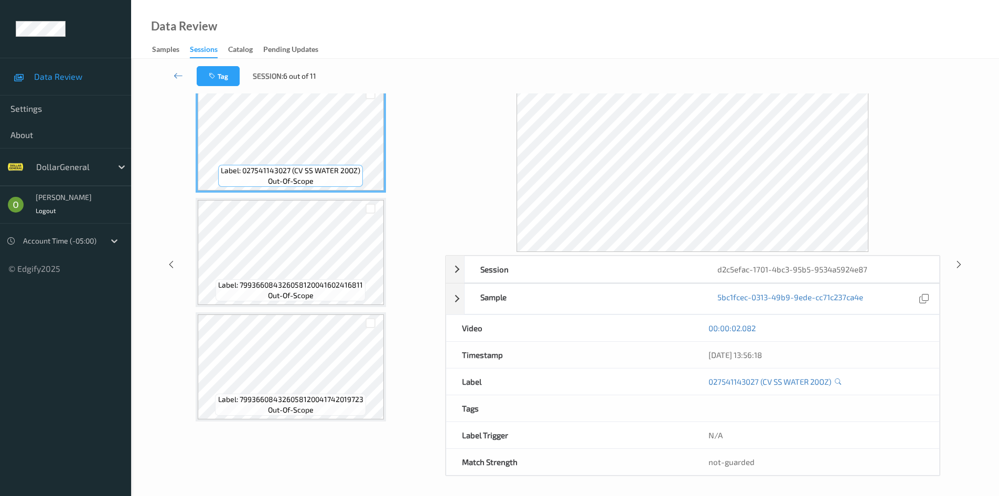
scroll to position [41, 0]
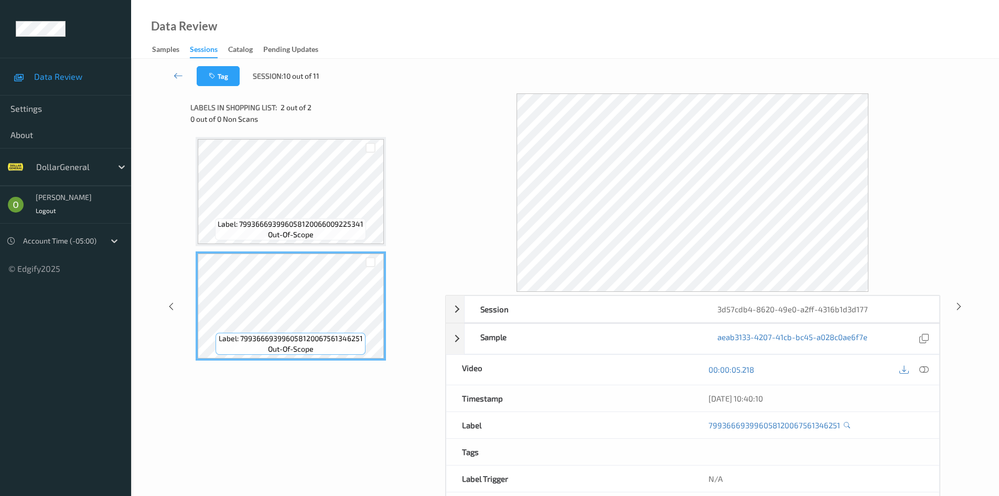
click at [259, 233] on div "Label: 799366693996058120066009225341 out-of-scope" at bounding box center [290, 229] width 151 height 22
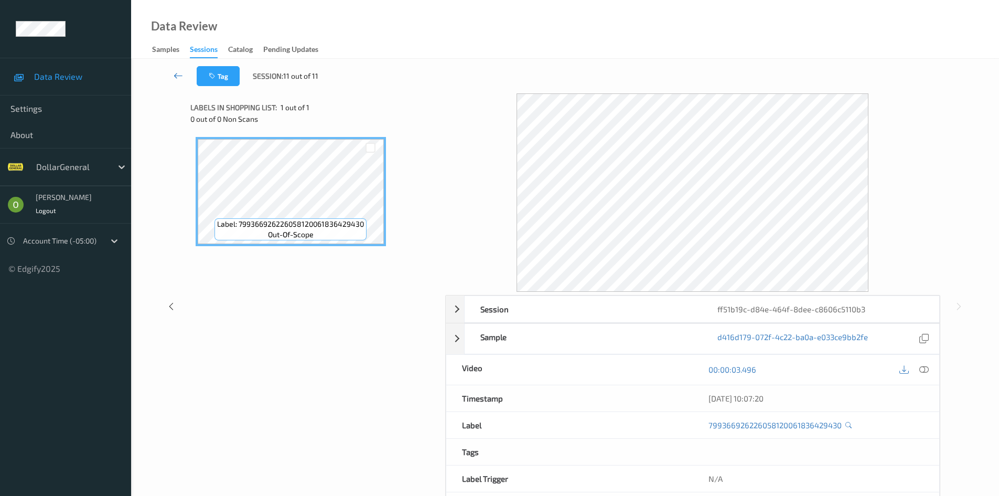
click at [177, 79] on icon at bounding box center [178, 75] width 9 height 10
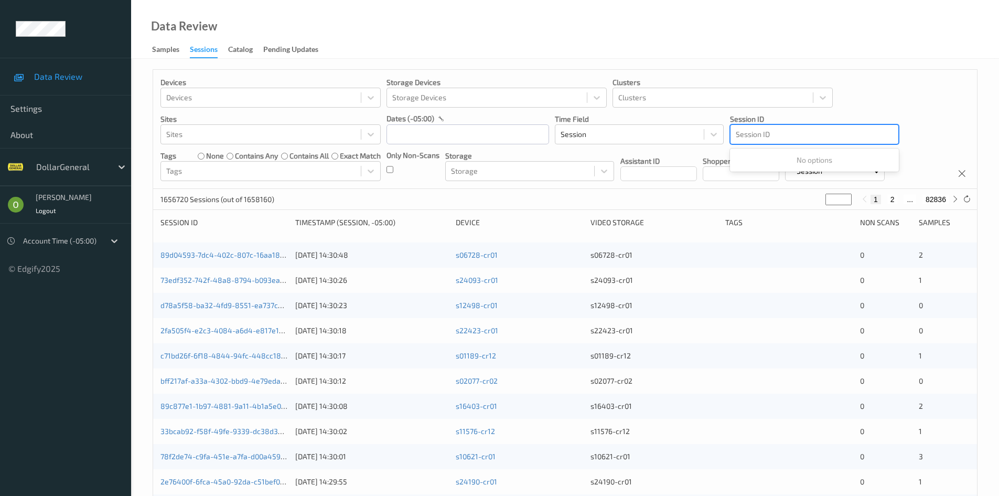
click at [815, 128] on div at bounding box center [814, 134] width 157 height 13
